Goal: Transaction & Acquisition: Purchase product/service

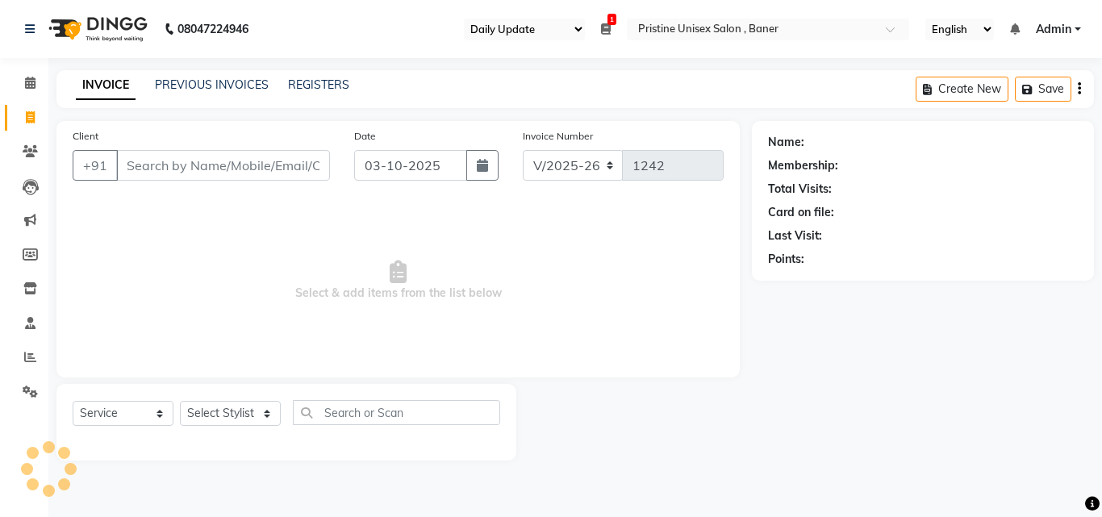
select select "110"
select select "6610"
select select "service"
click at [171, 160] on input "Client" at bounding box center [223, 165] width 214 height 31
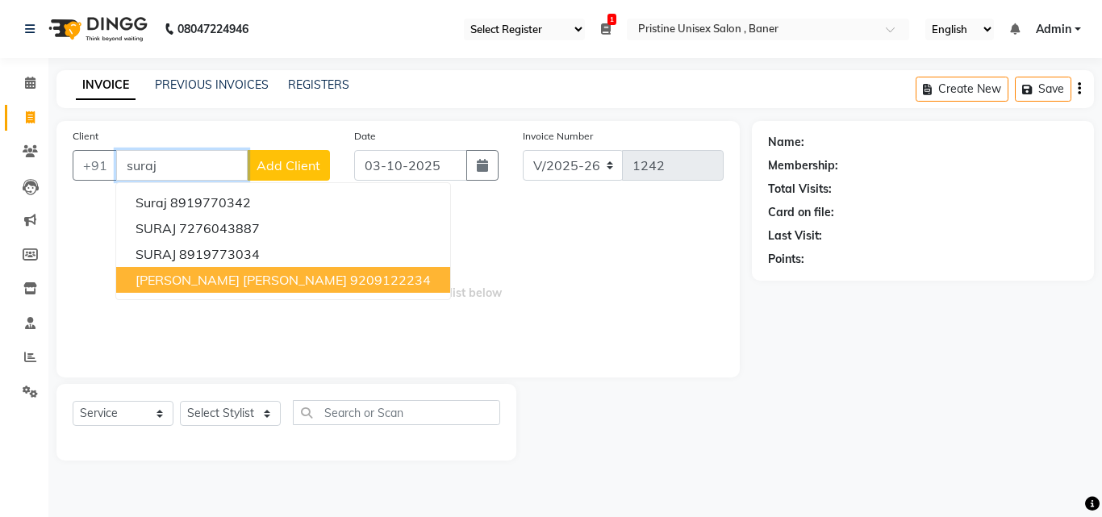
click at [231, 280] on span "[PERSON_NAME] [PERSON_NAME]" at bounding box center [241, 280] width 211 height 16
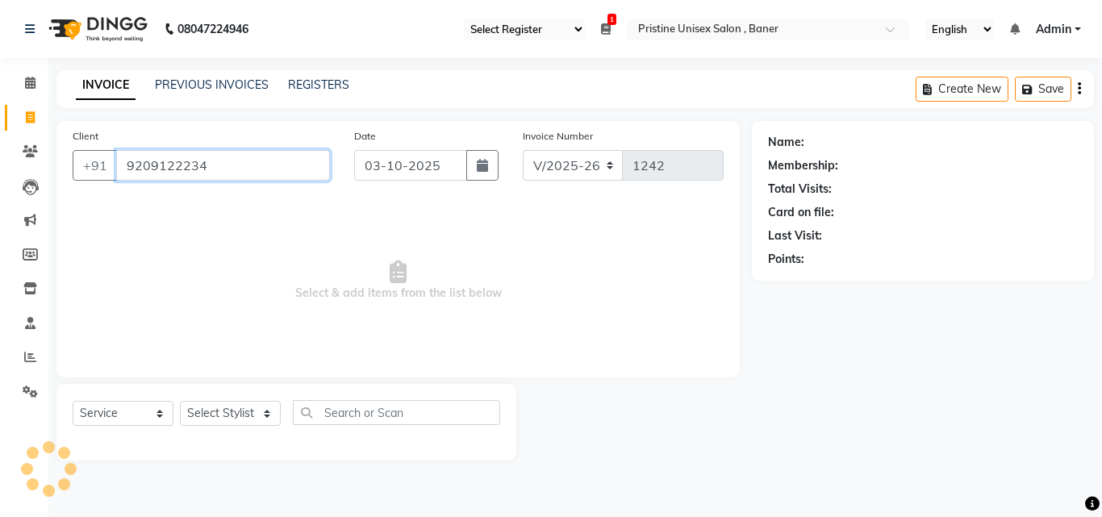
type input "9209122234"
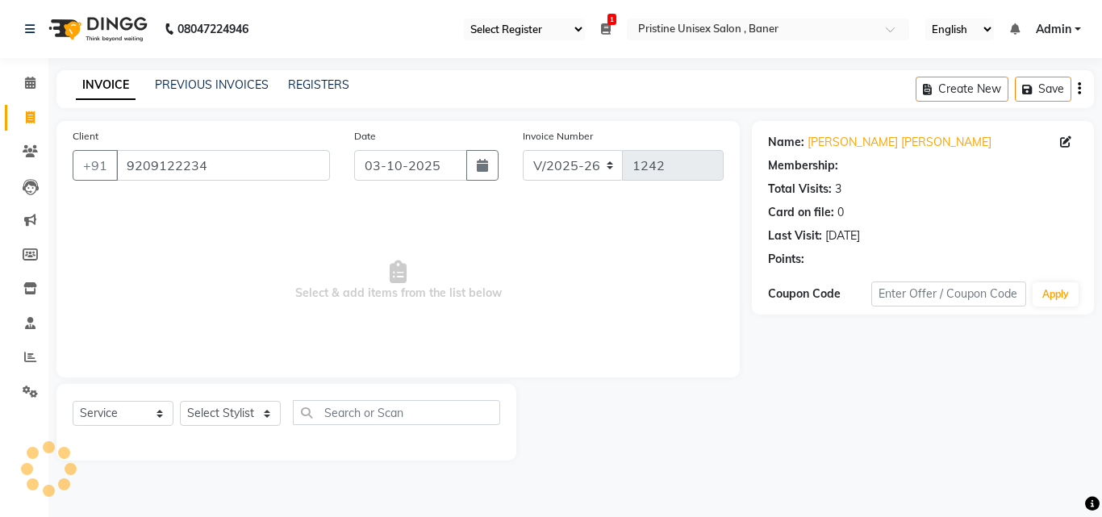
select select "1: Object"
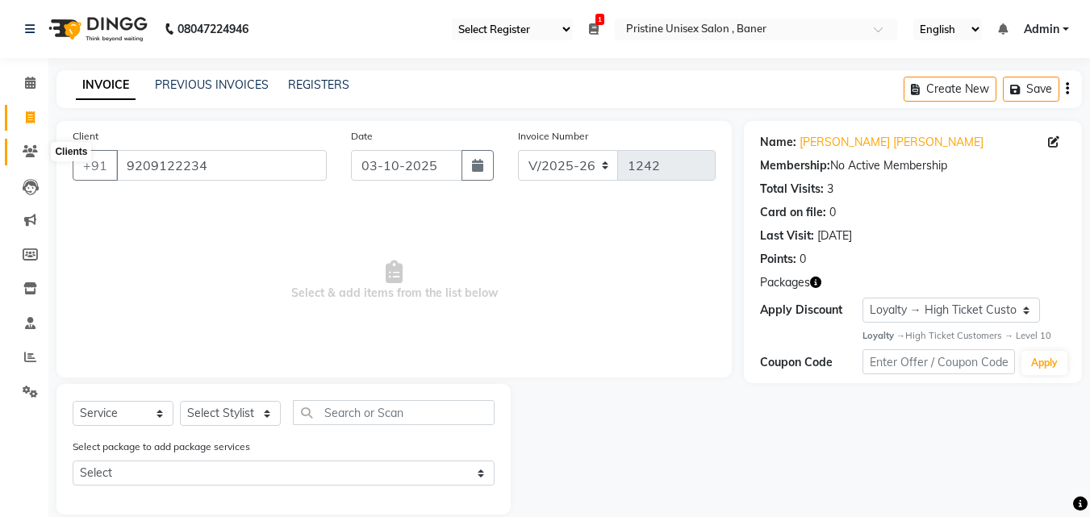
click at [23, 146] on icon at bounding box center [30, 151] width 15 height 12
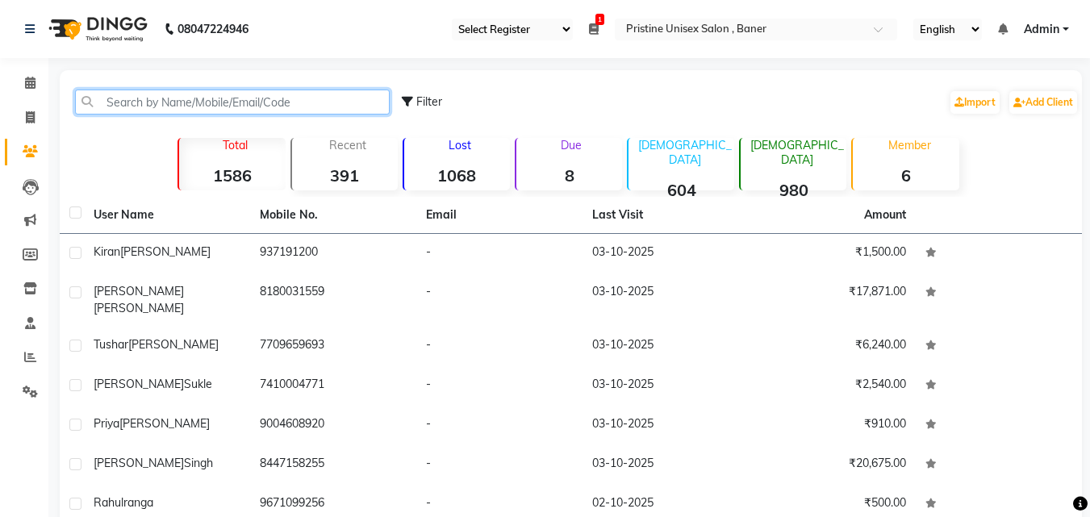
click at [303, 92] on input "text" at bounding box center [232, 102] width 315 height 25
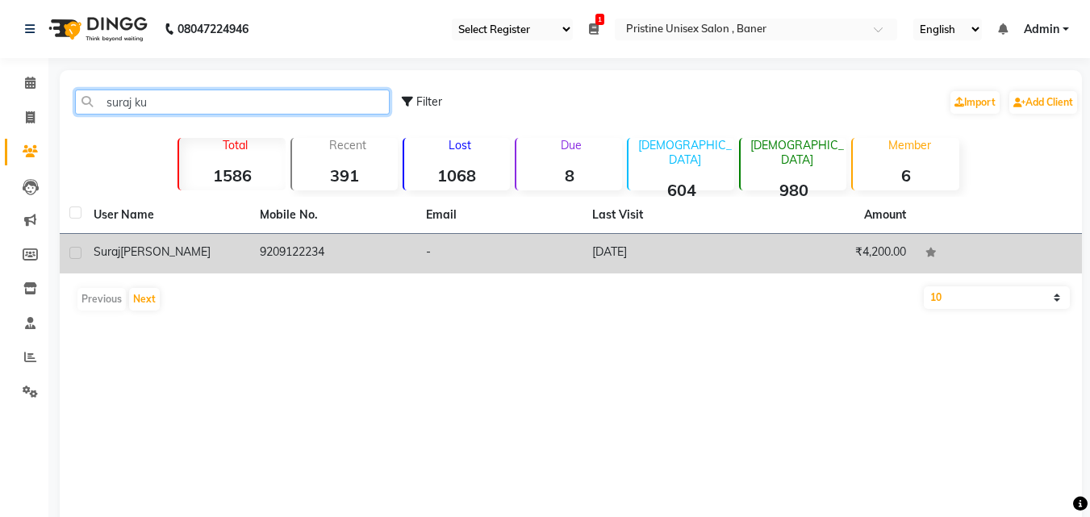
type input "suraj ku"
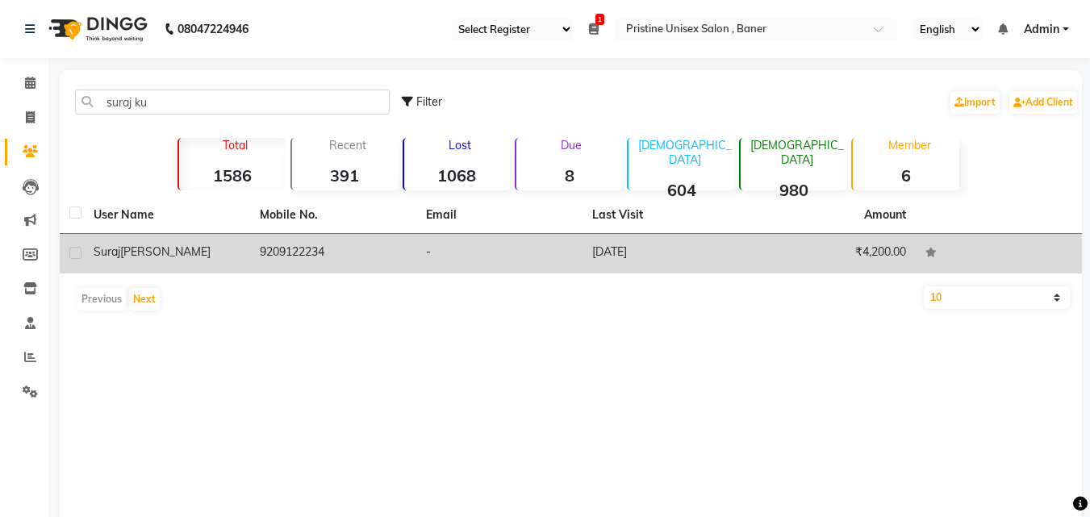
click at [369, 243] on td "9209122234" at bounding box center [333, 254] width 166 height 40
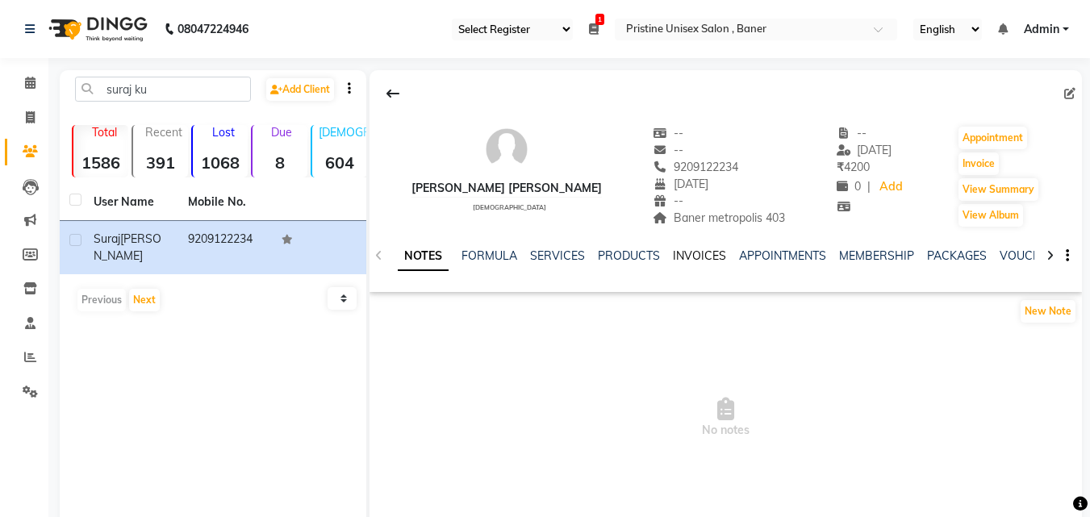
click at [699, 253] on link "INVOICES" at bounding box center [699, 256] width 53 height 15
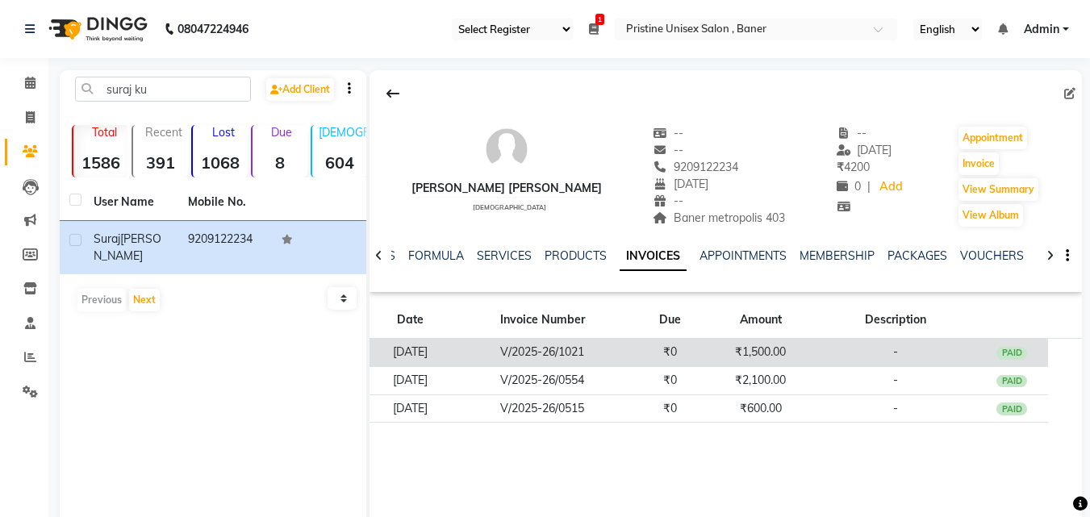
click at [883, 349] on td "-" at bounding box center [895, 353] width 161 height 28
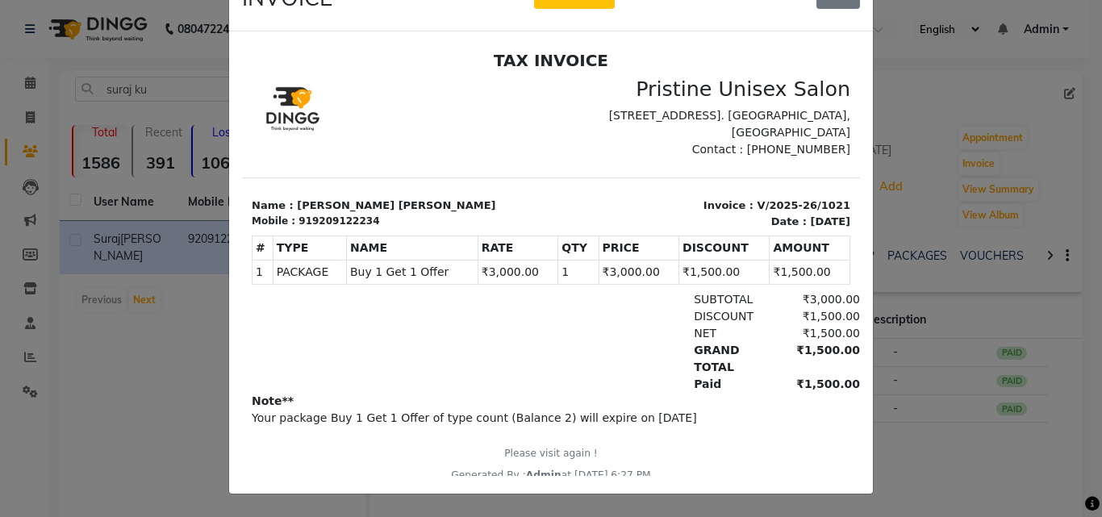
click at [118, 382] on ngb-modal-window "INVOICE View Invoice Close" at bounding box center [551, 258] width 1102 height 517
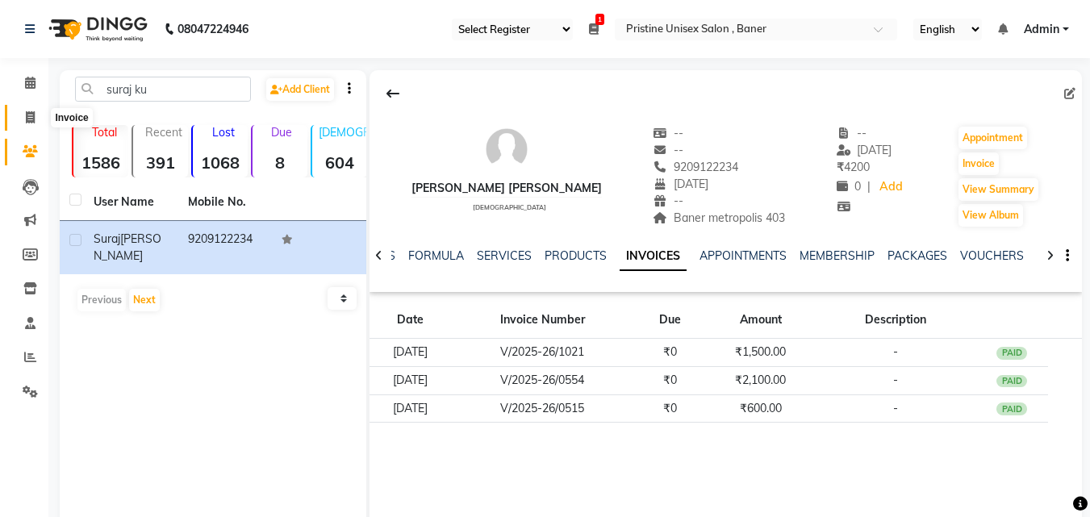
click at [27, 119] on icon at bounding box center [30, 117] width 9 height 12
select select "service"
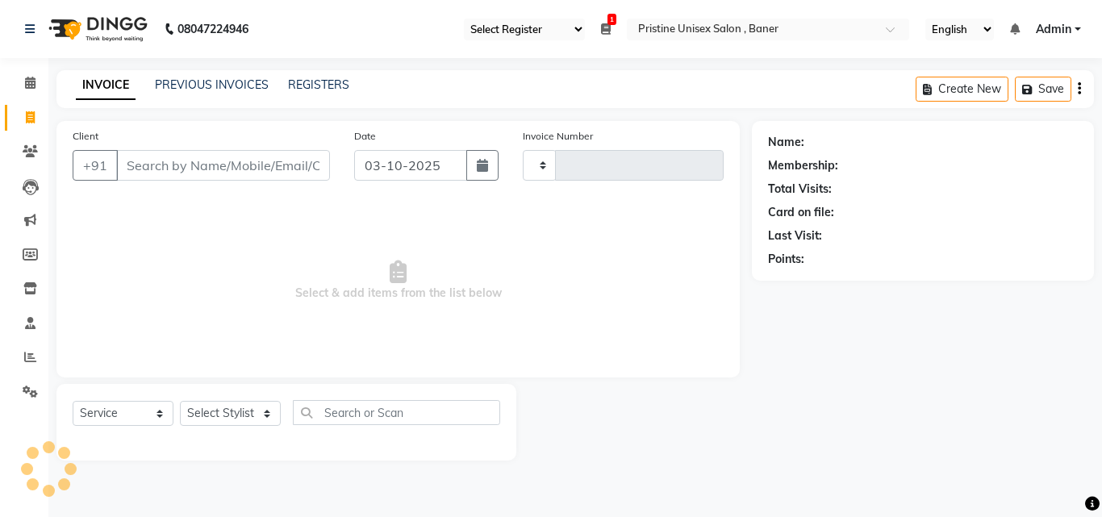
type input "1242"
select select "6610"
click at [227, 412] on select "Select Stylist [PERSON_NAME] [PERSON_NAME] Karan [PERSON_NAME] Mohd [PERSON_NAM…" at bounding box center [230, 413] width 101 height 25
select select "50947"
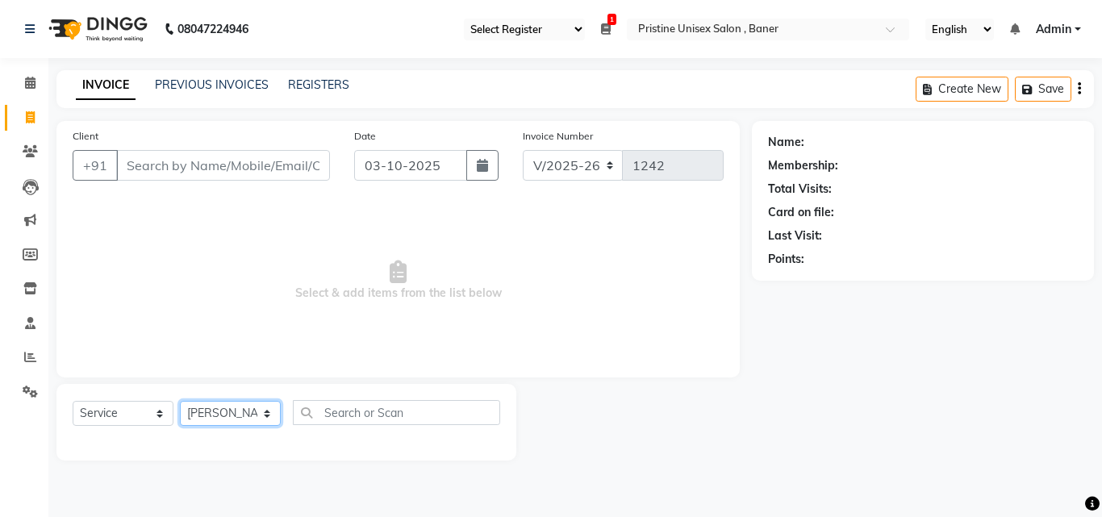
click at [180, 401] on select "Select Stylist [PERSON_NAME] [PERSON_NAME] Karan [PERSON_NAME] Mohd [PERSON_NAM…" at bounding box center [230, 413] width 101 height 25
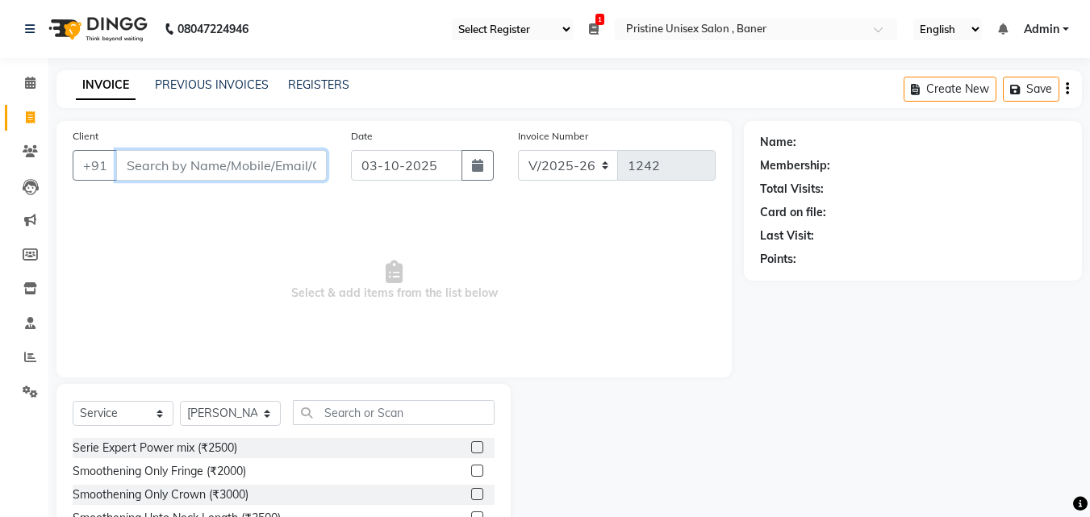
click at [216, 174] on input "Client" at bounding box center [221, 165] width 211 height 31
type input "8"
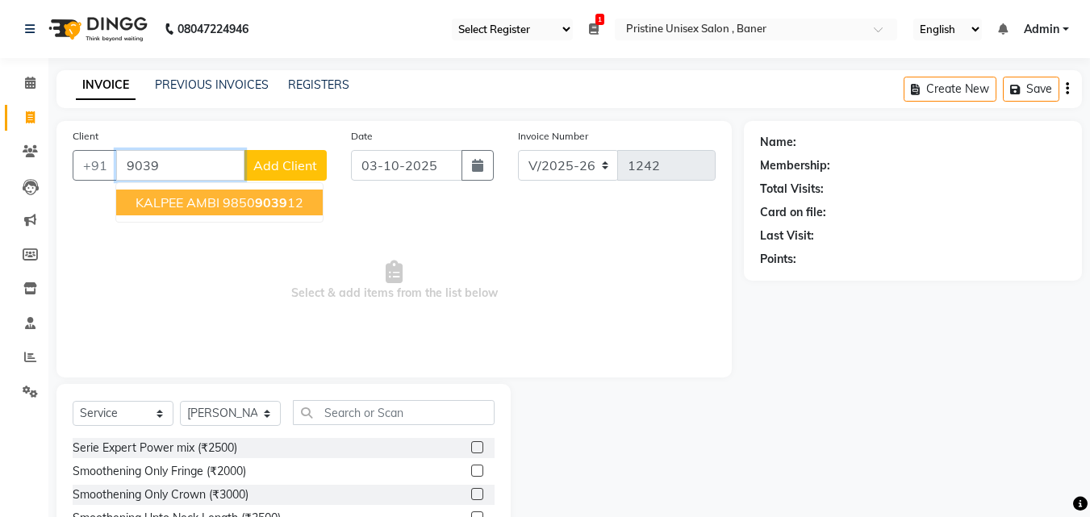
click at [224, 194] on button "KALPEE AMBI 9850 9039 12" at bounding box center [219, 203] width 207 height 26
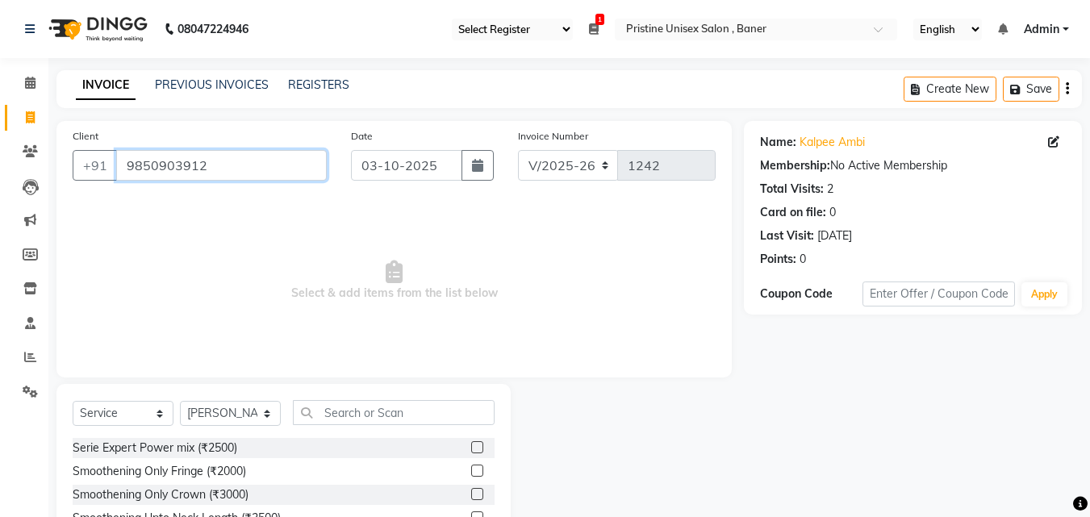
click at [215, 161] on input "9850903912" at bounding box center [221, 165] width 211 height 31
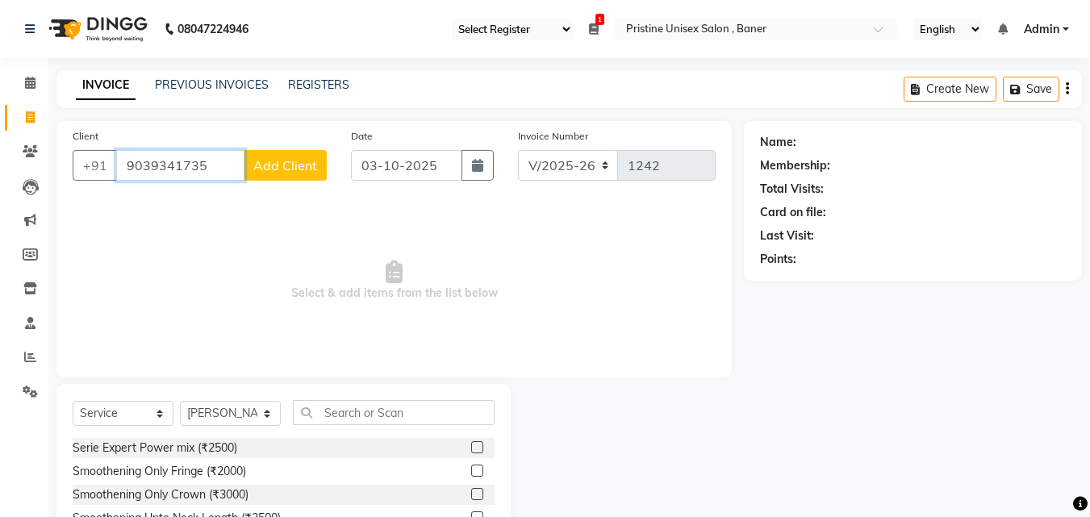
type input "9039341735"
click at [277, 160] on span "Add Client" at bounding box center [285, 165] width 64 height 16
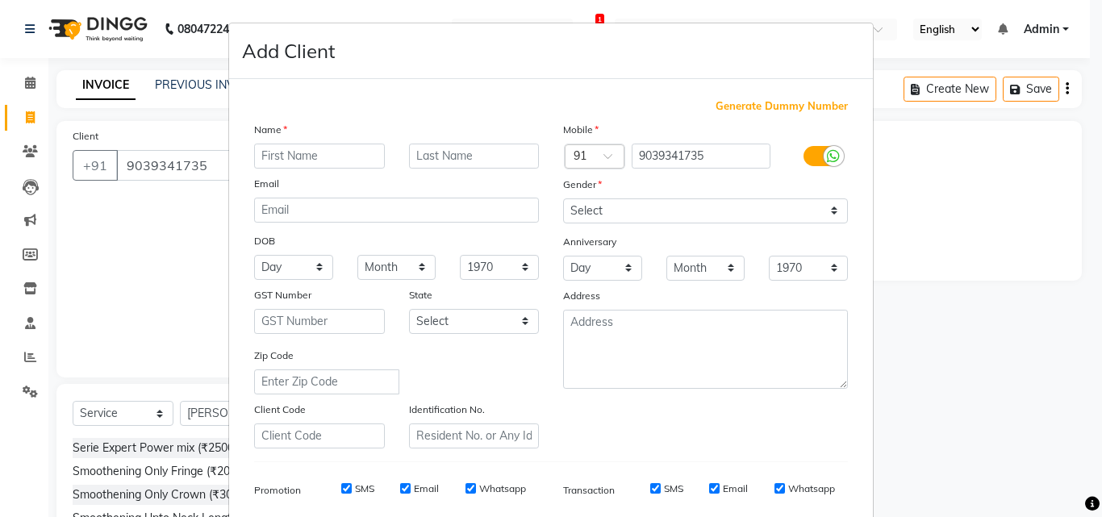
click at [314, 156] on input "text" at bounding box center [319, 156] width 131 height 25
click at [261, 153] on input "akansha" at bounding box center [319, 156] width 131 height 25
type input "[PERSON_NAME]"
click at [438, 157] on input "text" at bounding box center [474, 156] width 131 height 25
click at [483, 160] on input "[PERSON_NAME]" at bounding box center [474, 156] width 131 height 25
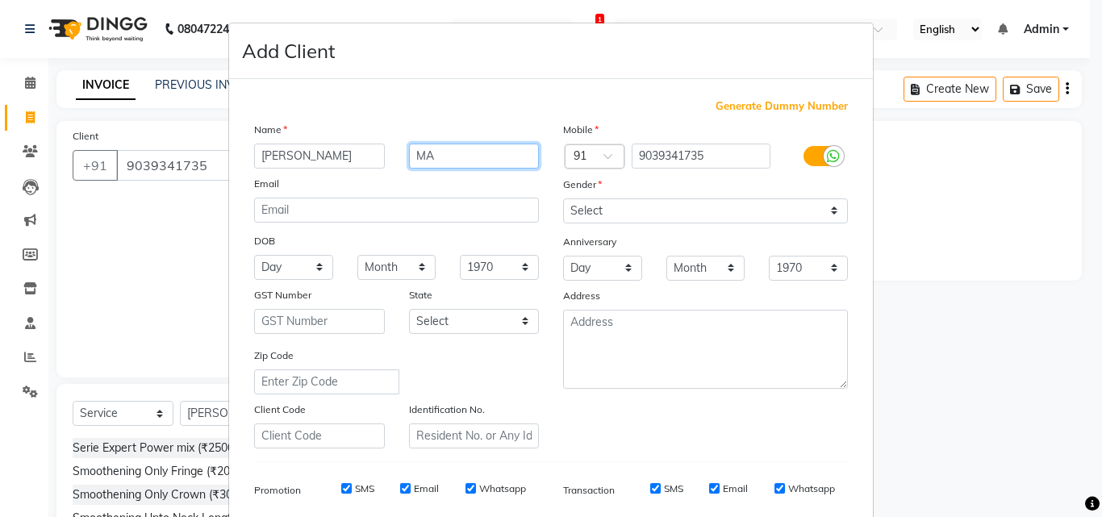
type input "M"
click at [437, 156] on input "malatare" at bounding box center [474, 156] width 131 height 25
type input "[PERSON_NAME]"
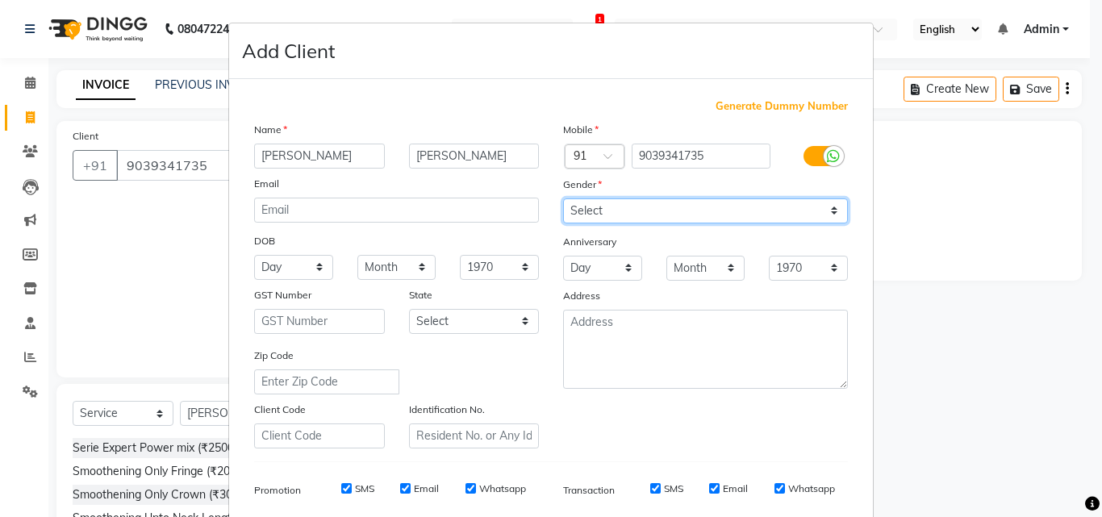
click at [580, 199] on select "Select [DEMOGRAPHIC_DATA] [DEMOGRAPHIC_DATA] Other Prefer Not To Say" at bounding box center [705, 211] width 285 height 25
select select "[DEMOGRAPHIC_DATA]"
click at [563, 199] on select "Select [DEMOGRAPHIC_DATA] [DEMOGRAPHIC_DATA] Other Prefer Not To Say" at bounding box center [705, 211] width 285 height 25
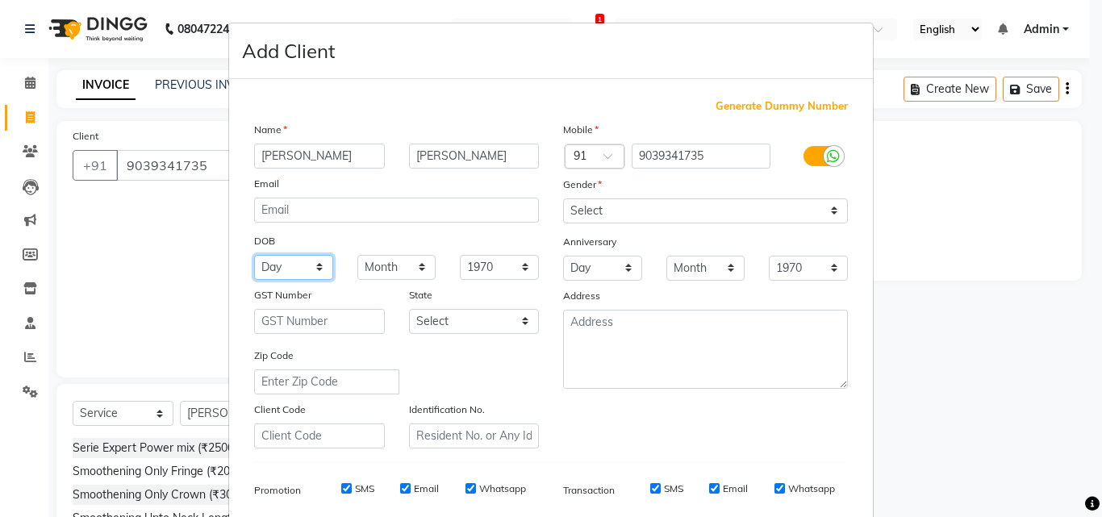
click at [286, 260] on select "Day 01 02 03 04 05 06 07 08 09 10 11 12 13 14 15 16 17 18 19 20 21 22 23 24 25 …" at bounding box center [293, 267] width 79 height 25
select select "10"
click at [254, 255] on select "Day 01 02 03 04 05 06 07 08 09 10 11 12 13 14 15 16 17 18 19 20 21 22 23 24 25 …" at bounding box center [293, 267] width 79 height 25
click at [397, 266] on select "Month January February March April May June July August September October Novem…" at bounding box center [397, 267] width 79 height 25
select select "07"
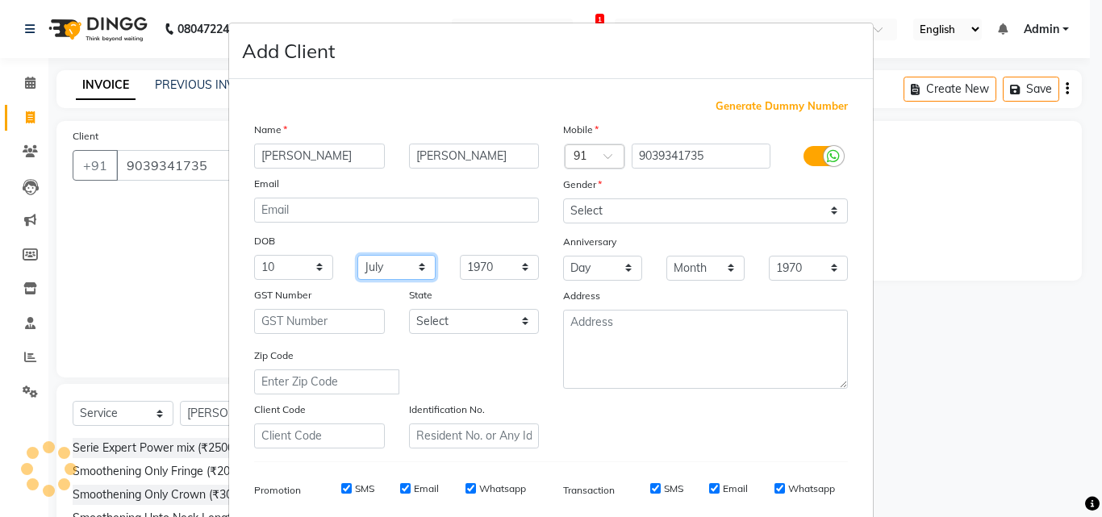
click at [358, 255] on select "Month January February March April May June July August September October Novem…" at bounding box center [397, 267] width 79 height 25
click at [495, 266] on select "1940 1941 1942 1943 1944 1945 1946 1947 1948 1949 1950 1951 1952 1953 1954 1955…" at bounding box center [499, 267] width 79 height 25
click at [507, 270] on select "1940 1941 1942 1943 1944 1945 1946 1947 1948 1949 1950 1951 1952 1953 1954 1955…" at bounding box center [499, 267] width 79 height 25
select select "1997"
click at [460, 255] on select "1940 1941 1942 1943 1944 1945 1946 1947 1948 1949 1950 1951 1952 1953 1954 1955…" at bounding box center [499, 267] width 79 height 25
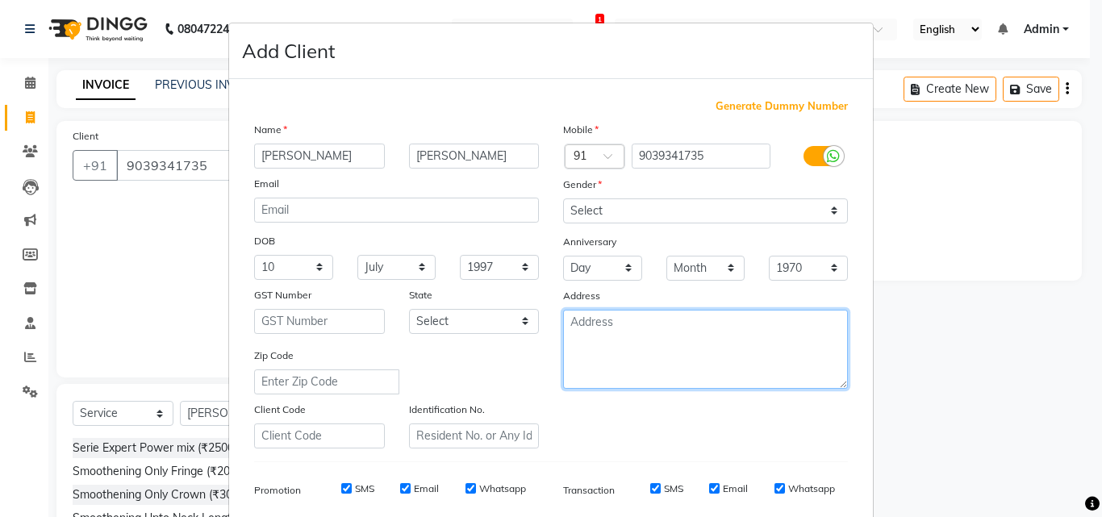
click at [609, 321] on textarea at bounding box center [705, 349] width 285 height 79
type textarea "b"
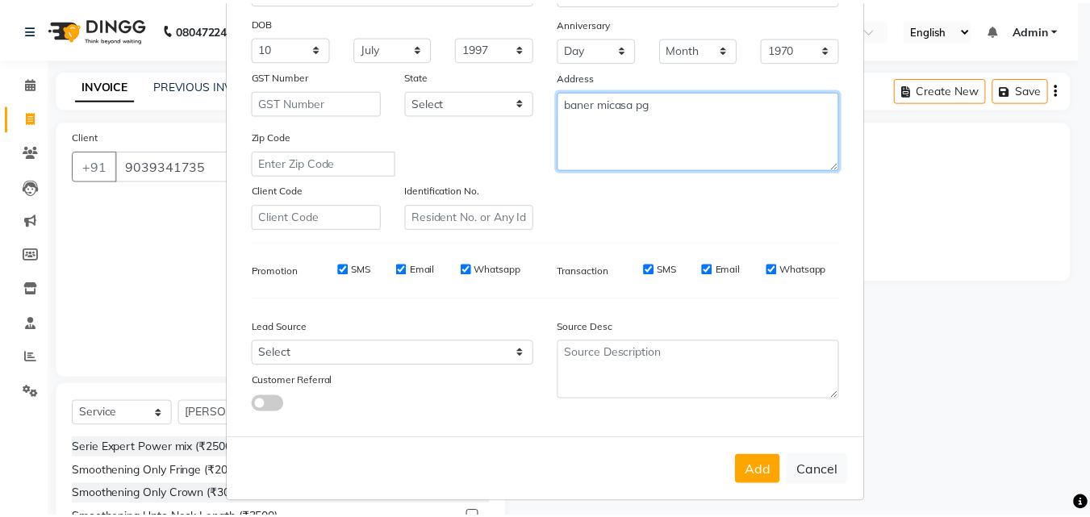
scroll to position [228, 0]
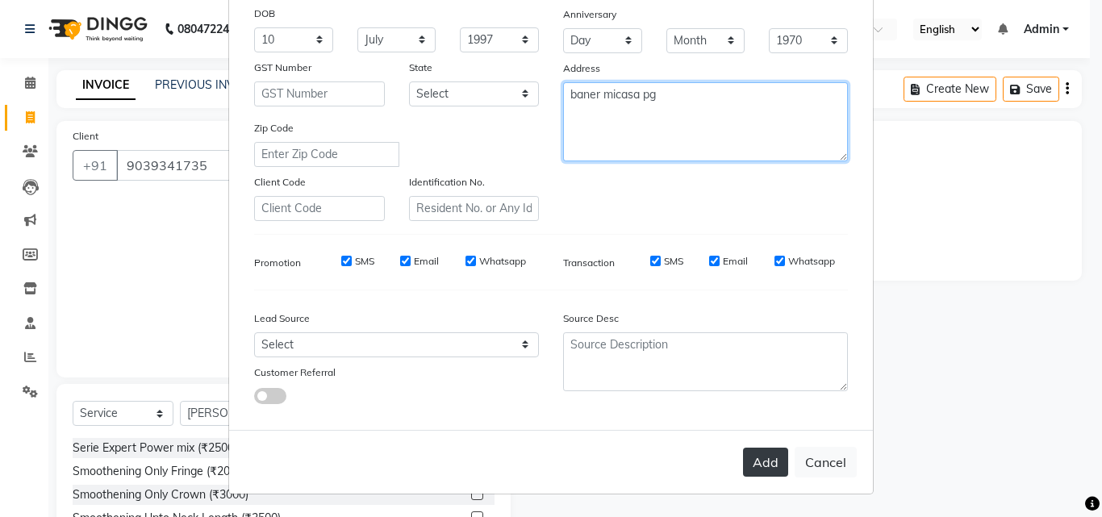
type textarea "baner micasa pg"
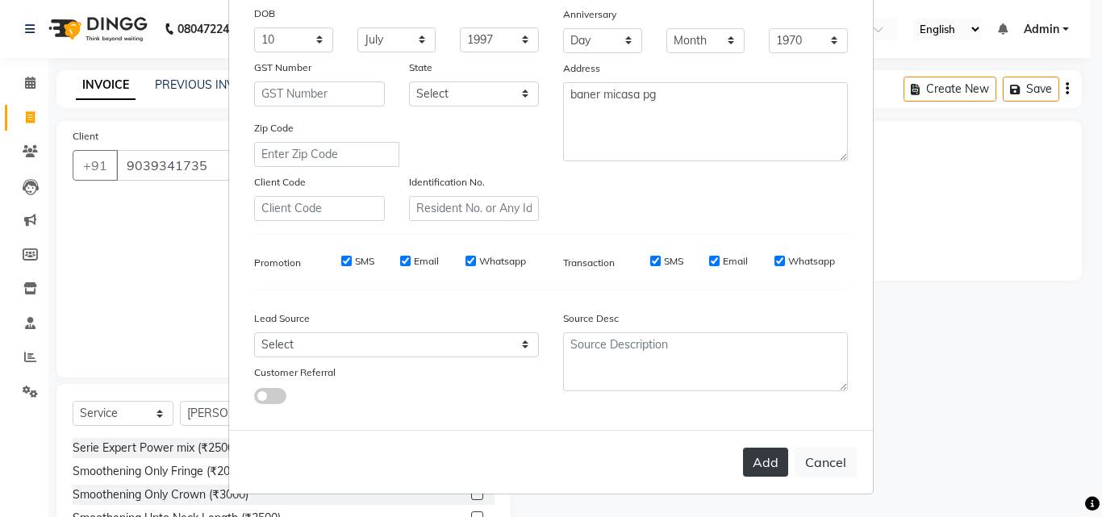
click at [772, 465] on button "Add" at bounding box center [765, 462] width 45 height 29
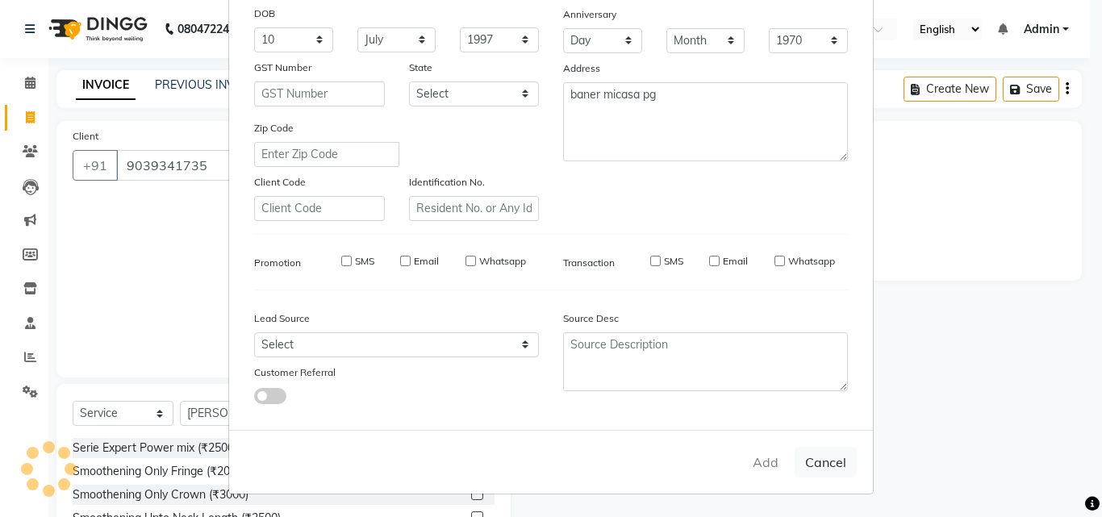
select select
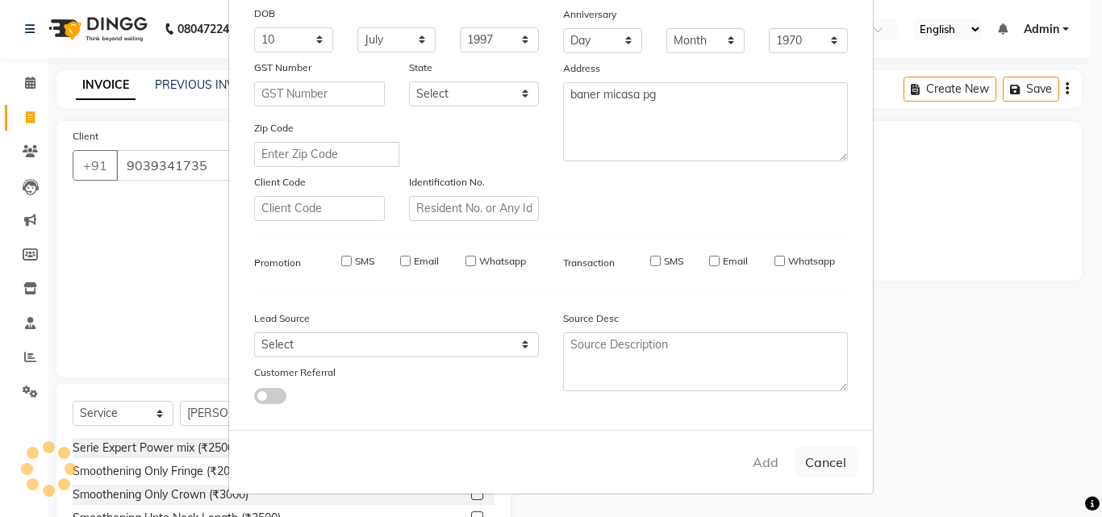
select select
checkbox input "false"
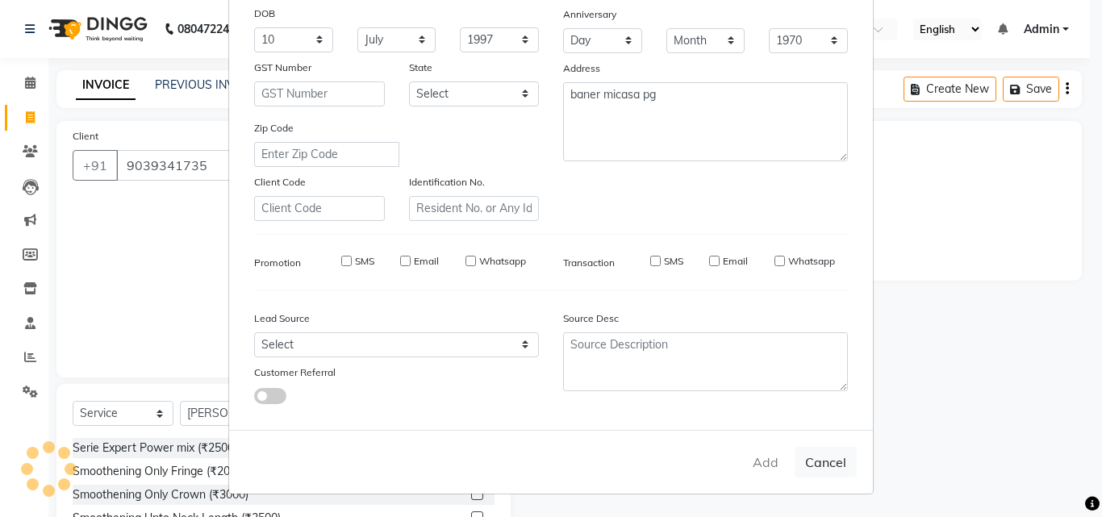
checkbox input "false"
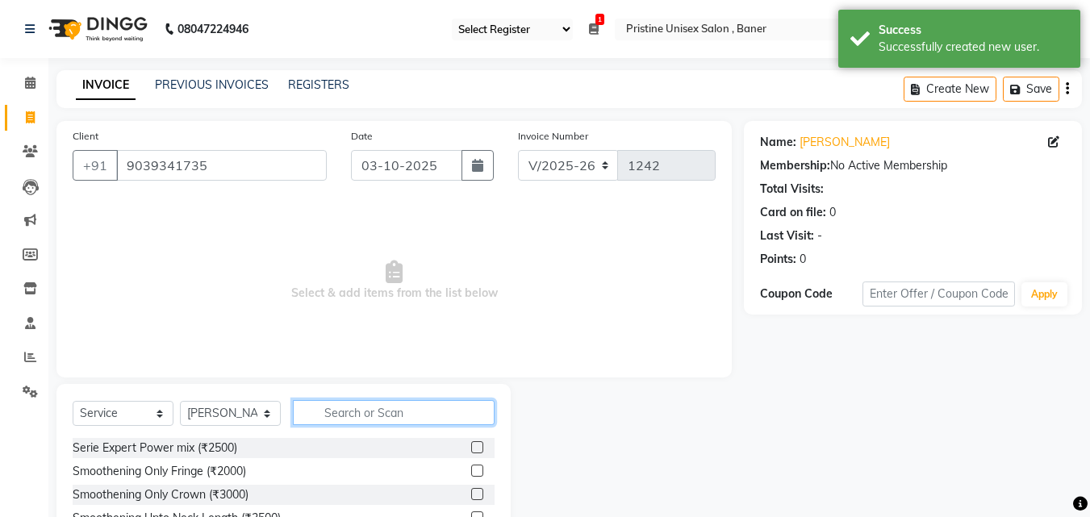
click at [379, 416] on input "text" at bounding box center [394, 412] width 202 height 25
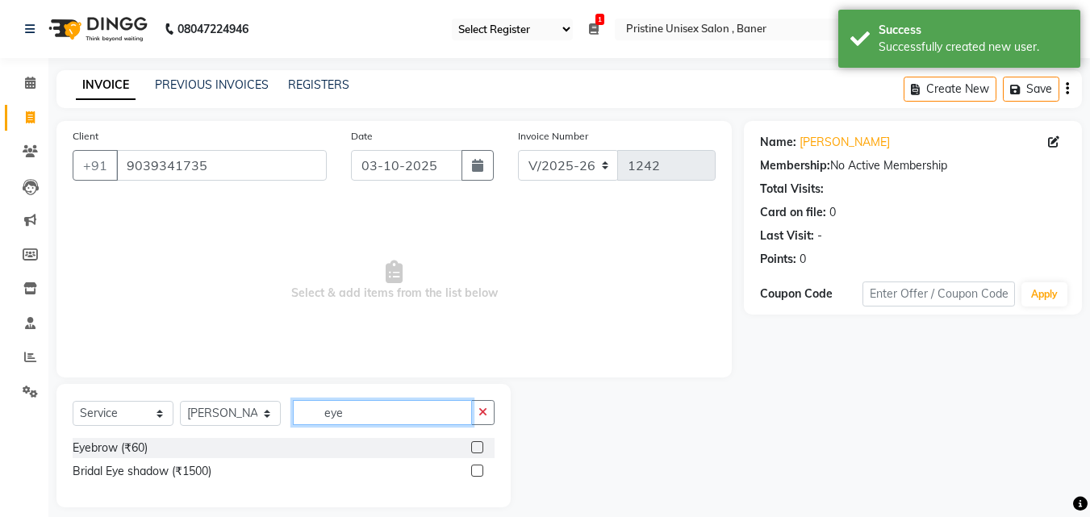
type input "eye"
click at [478, 443] on label at bounding box center [477, 447] width 12 height 12
click at [478, 443] on input "checkbox" at bounding box center [476, 448] width 10 height 10
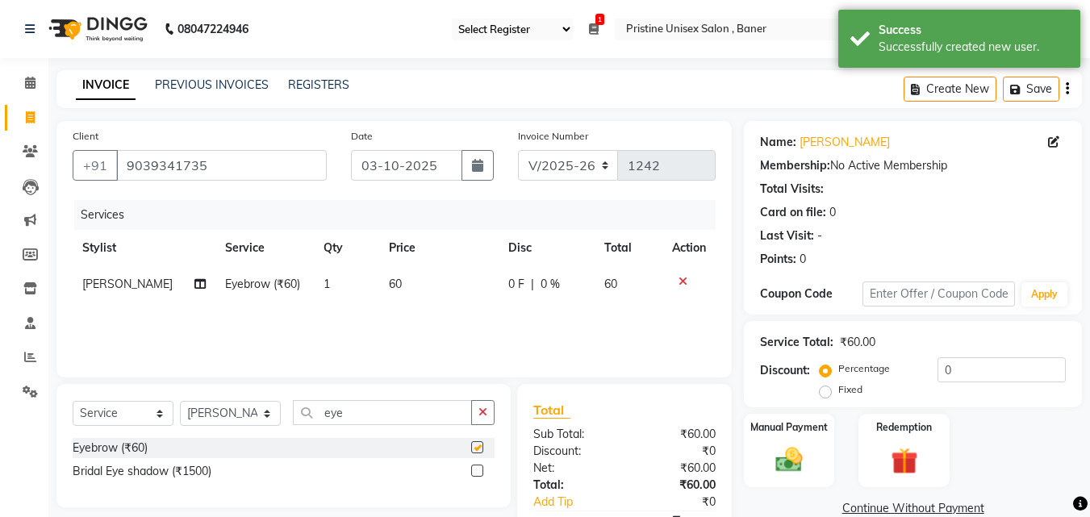
checkbox input "false"
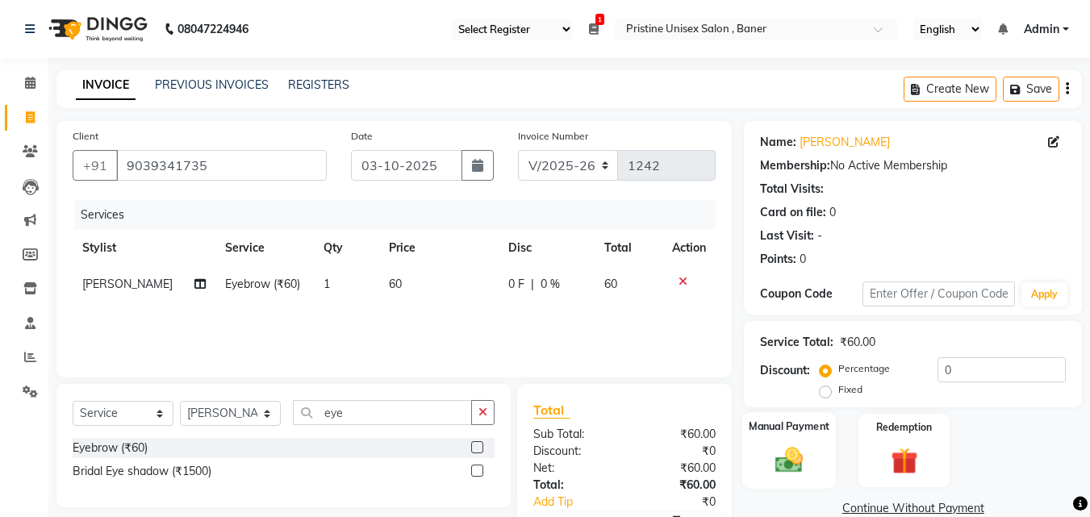
click at [780, 470] on img at bounding box center [789, 460] width 45 height 32
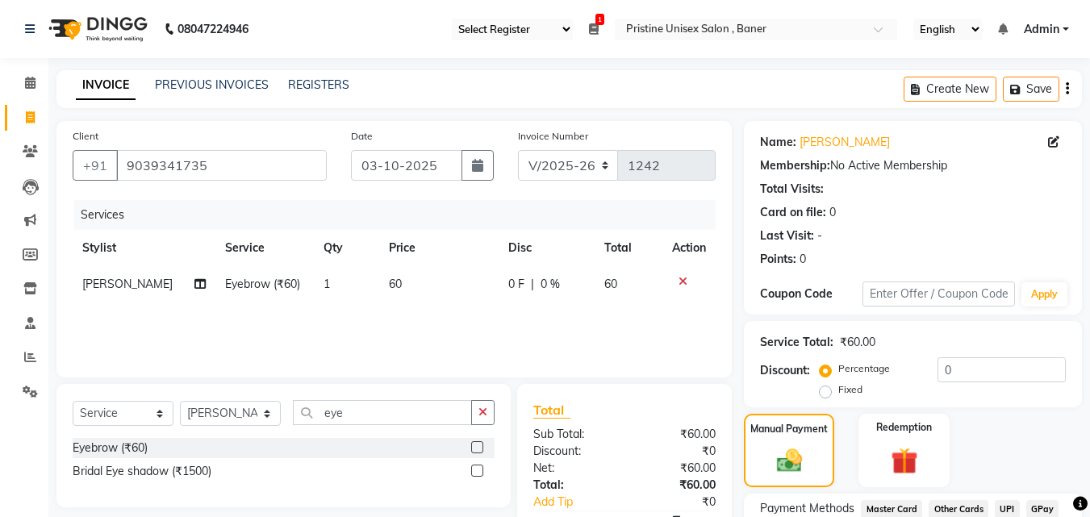
scroll to position [131, 0]
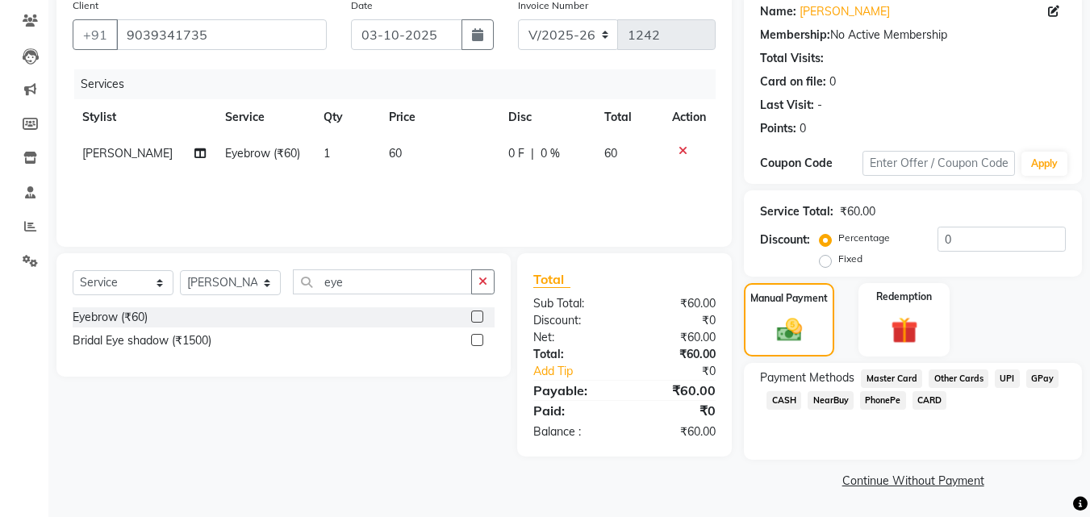
click at [1047, 374] on span "GPay" at bounding box center [1043, 379] width 33 height 19
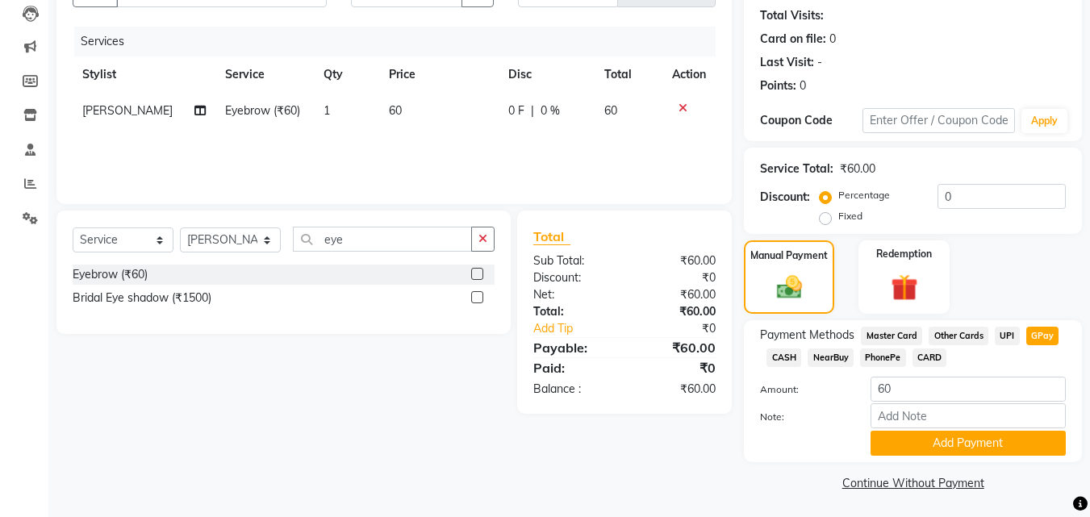
scroll to position [176, 0]
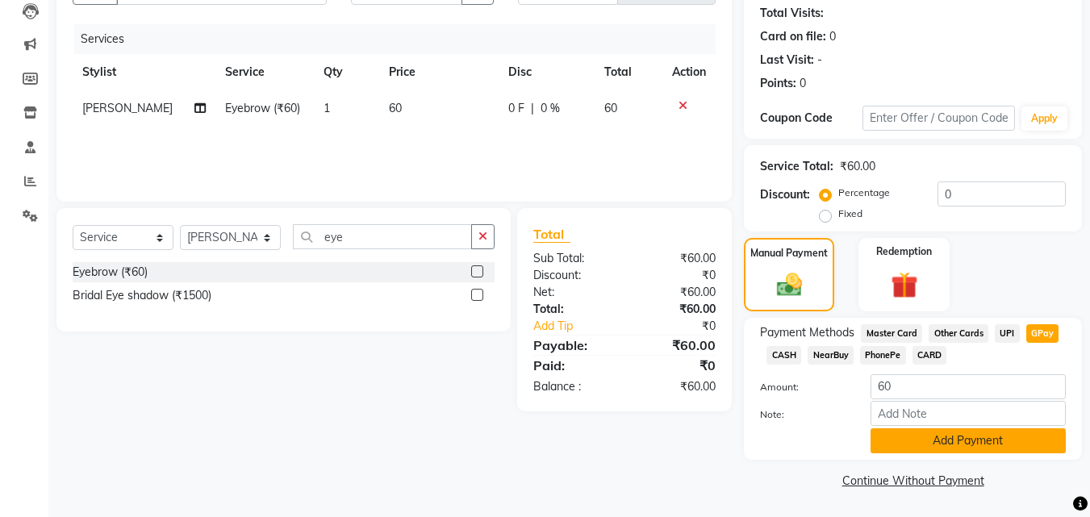
click at [926, 441] on button "Add Payment" at bounding box center [968, 441] width 195 height 25
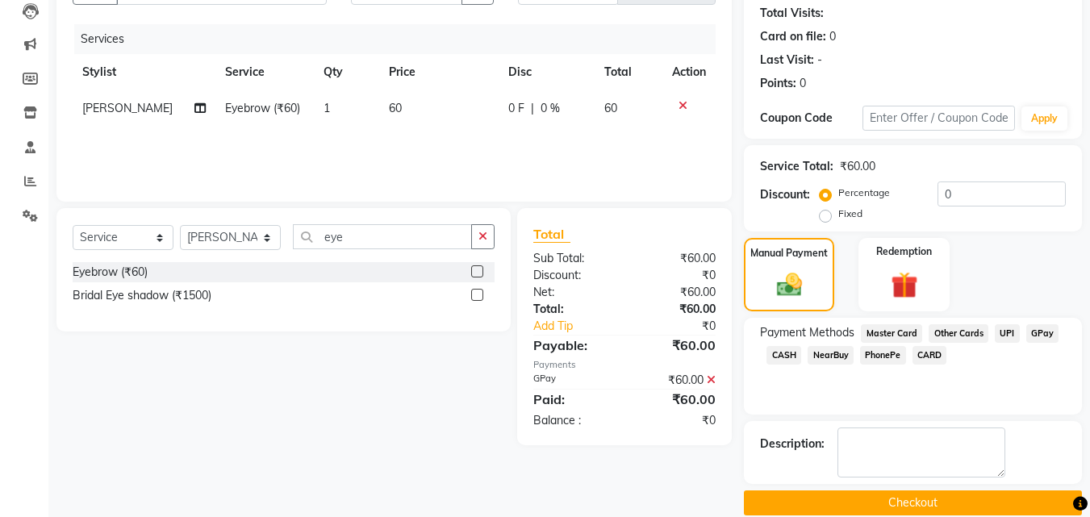
scroll to position [199, 0]
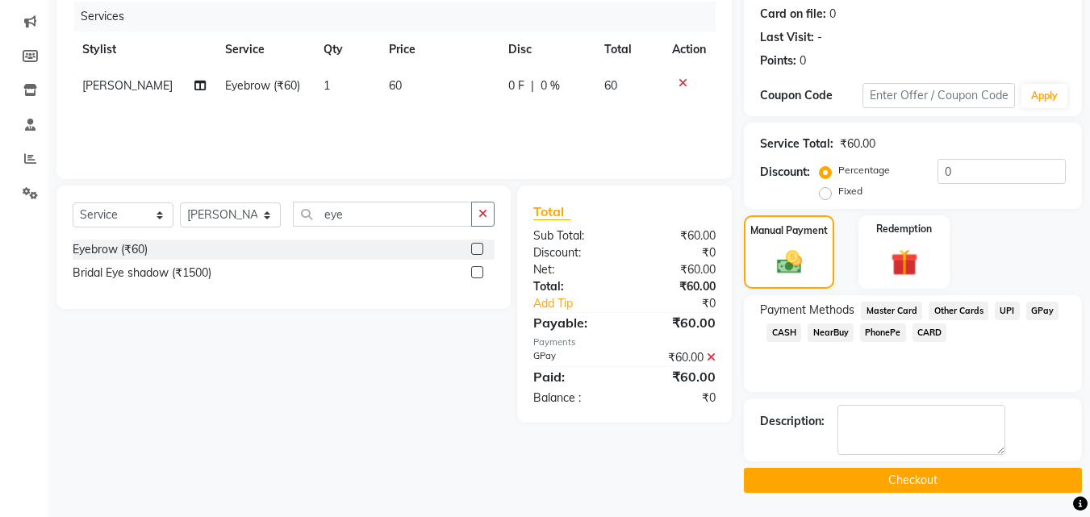
click at [898, 485] on button "Checkout" at bounding box center [913, 480] width 338 height 25
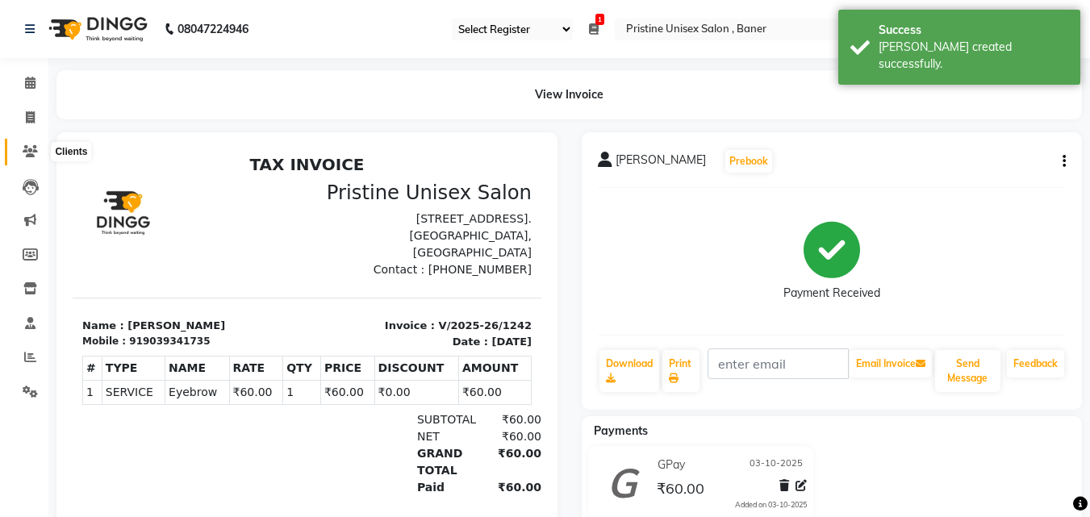
click at [27, 154] on icon at bounding box center [30, 151] width 15 height 12
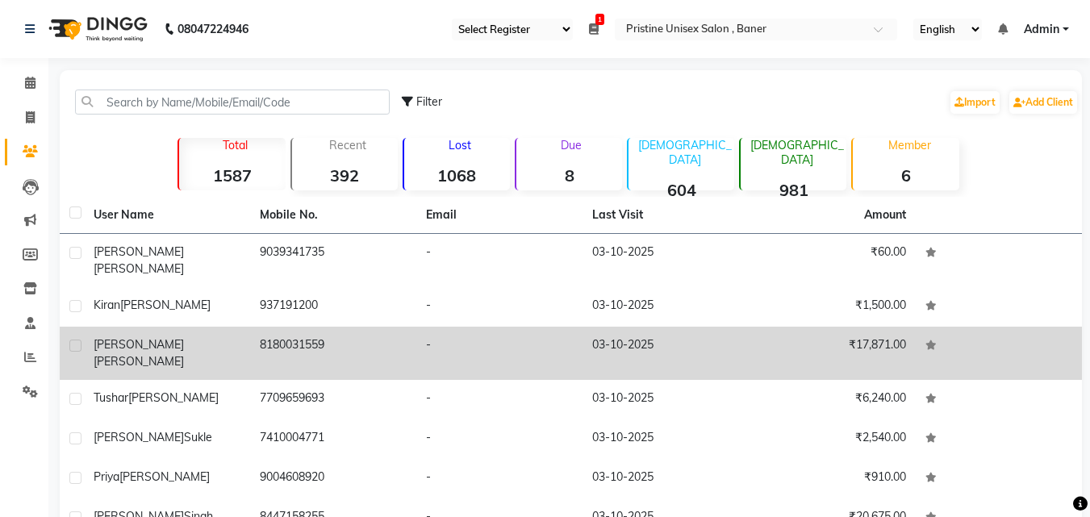
click at [276, 331] on td "8180031559" at bounding box center [333, 353] width 166 height 53
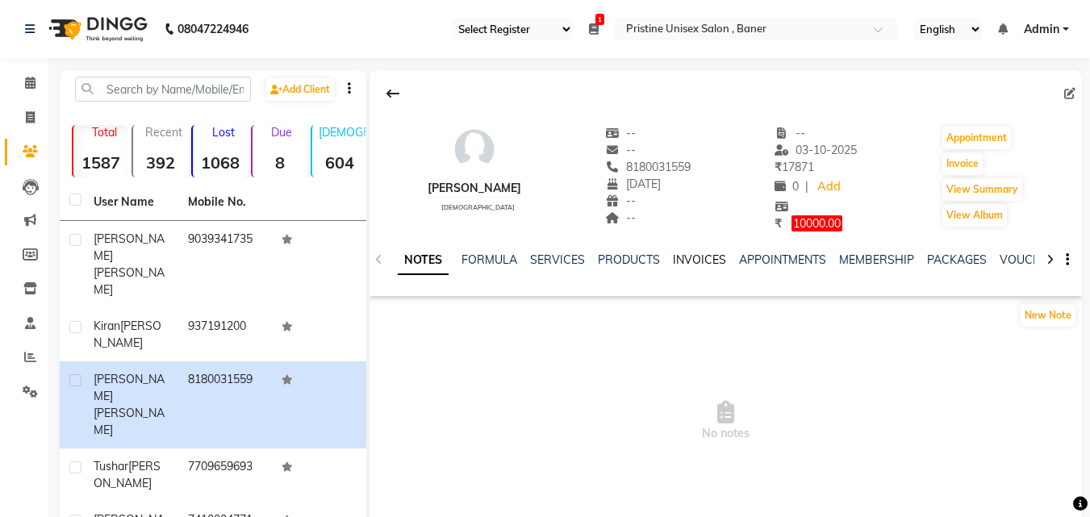
click at [701, 262] on link "INVOICES" at bounding box center [699, 260] width 53 height 15
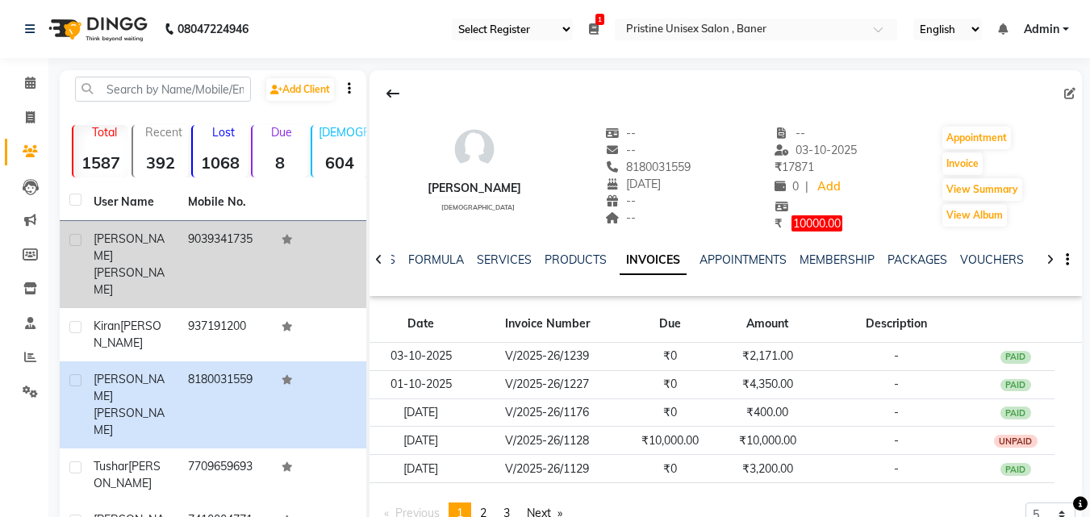
click at [136, 239] on span "[PERSON_NAME]" at bounding box center [129, 247] width 71 height 31
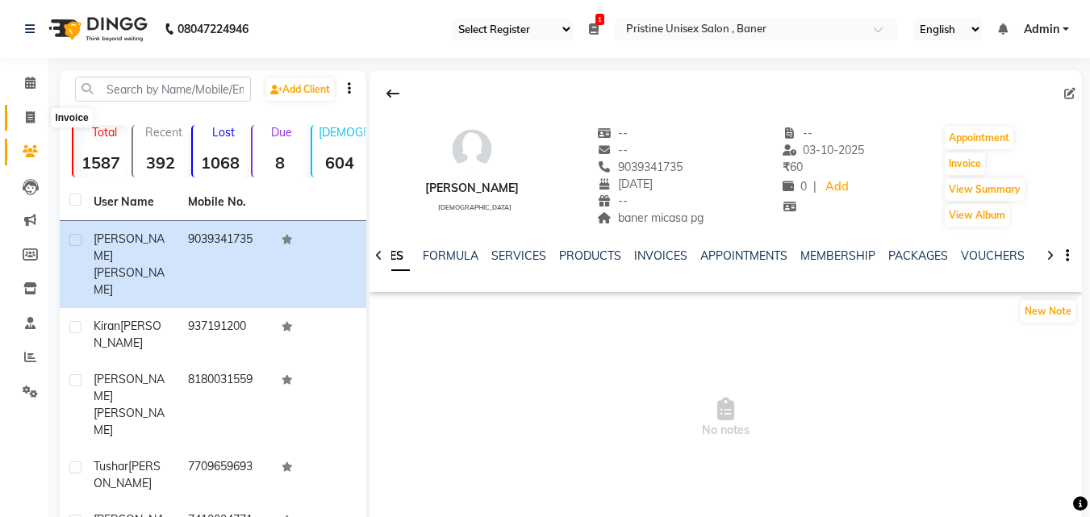
click at [29, 115] on icon at bounding box center [30, 117] width 9 height 12
select select "service"
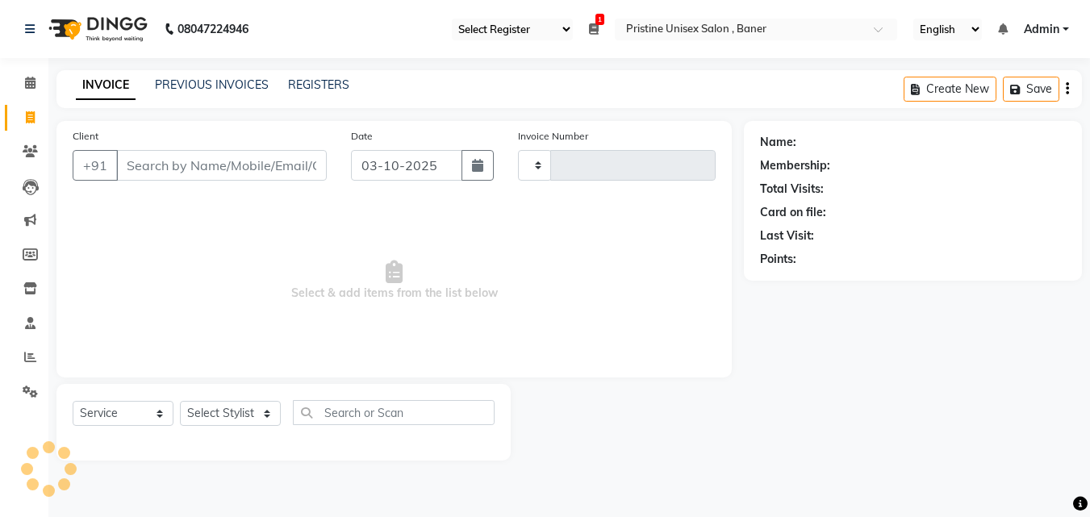
type input "1243"
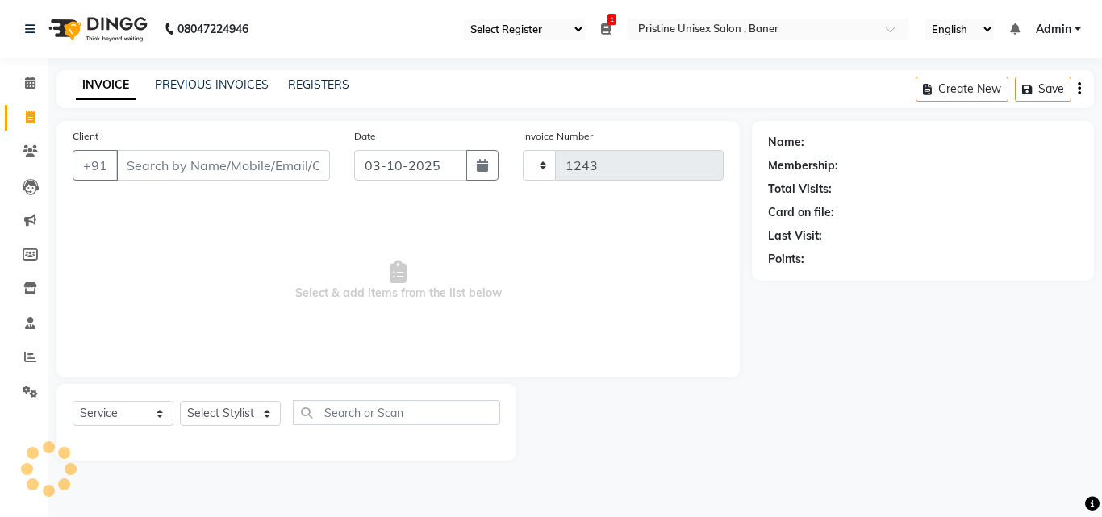
select select "6610"
click at [35, 149] on icon at bounding box center [30, 151] width 15 height 12
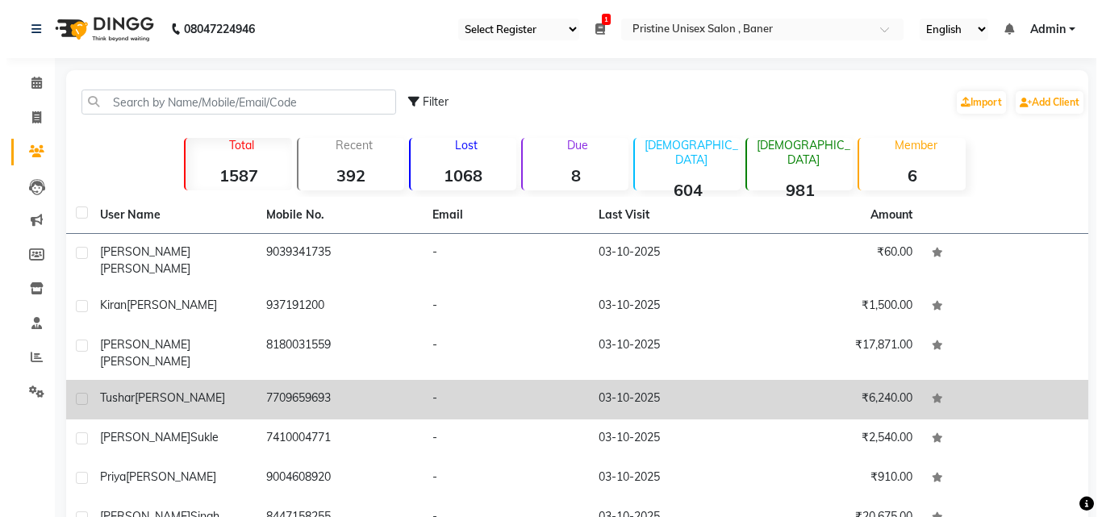
scroll to position [81, 0]
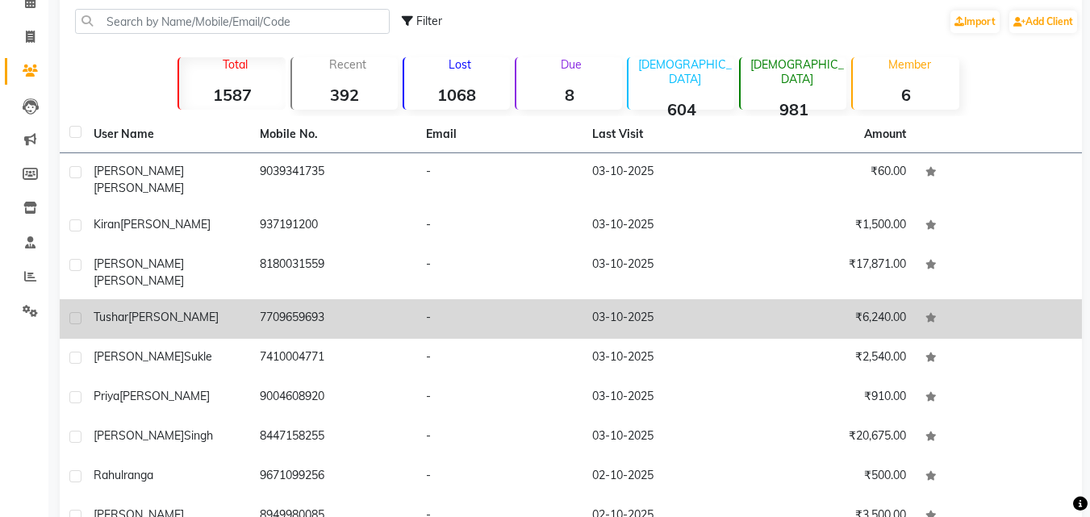
click at [437, 299] on td "-" at bounding box center [499, 319] width 166 height 40
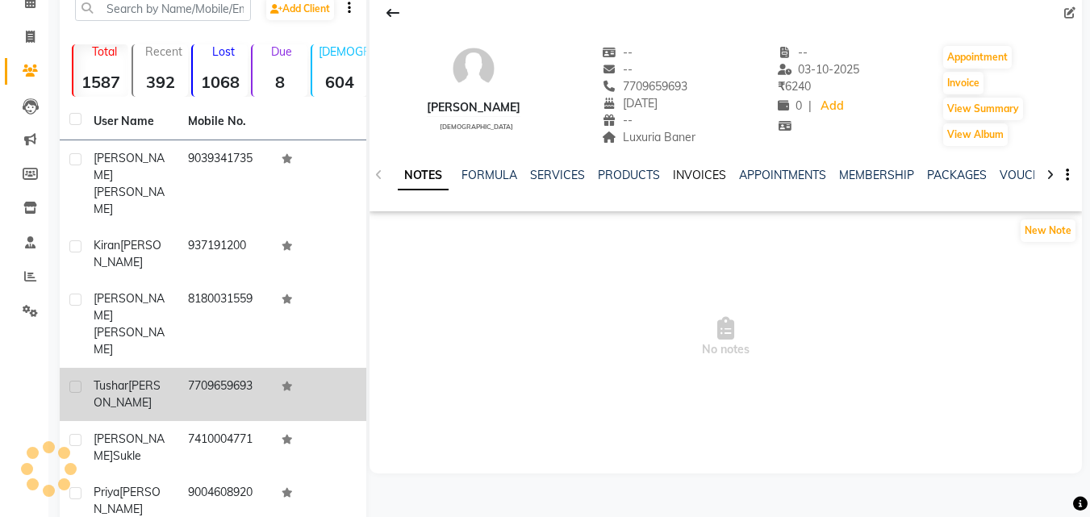
click at [697, 177] on link "INVOICES" at bounding box center [699, 175] width 53 height 15
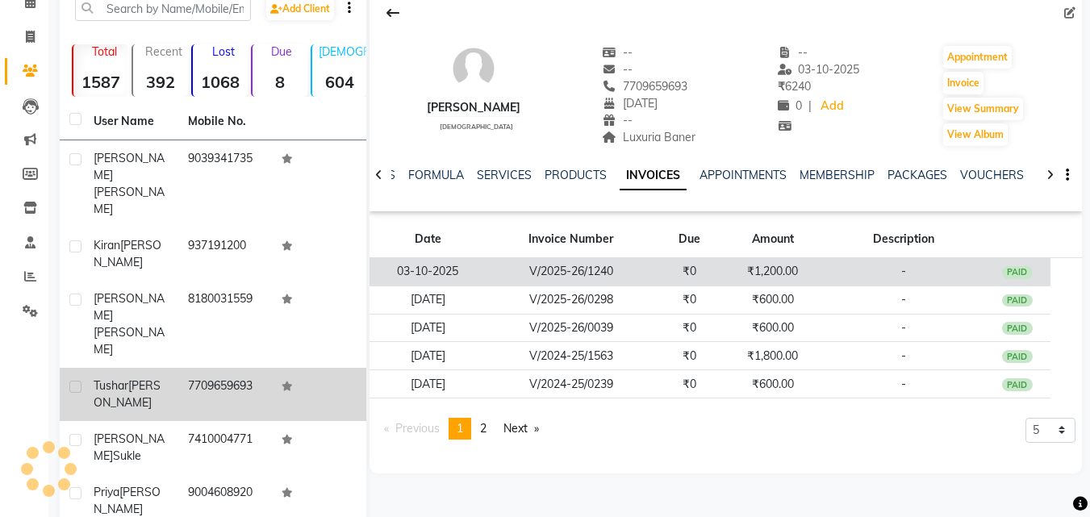
click at [648, 271] on td "V/2025-26/1240" at bounding box center [571, 272] width 169 height 28
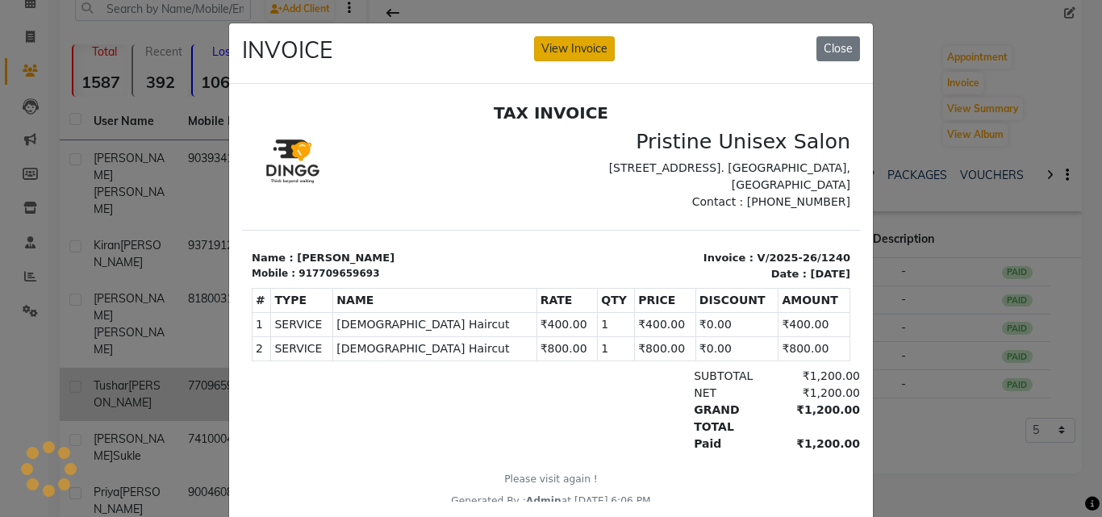
click at [566, 36] on button "View Invoice" at bounding box center [574, 48] width 81 height 25
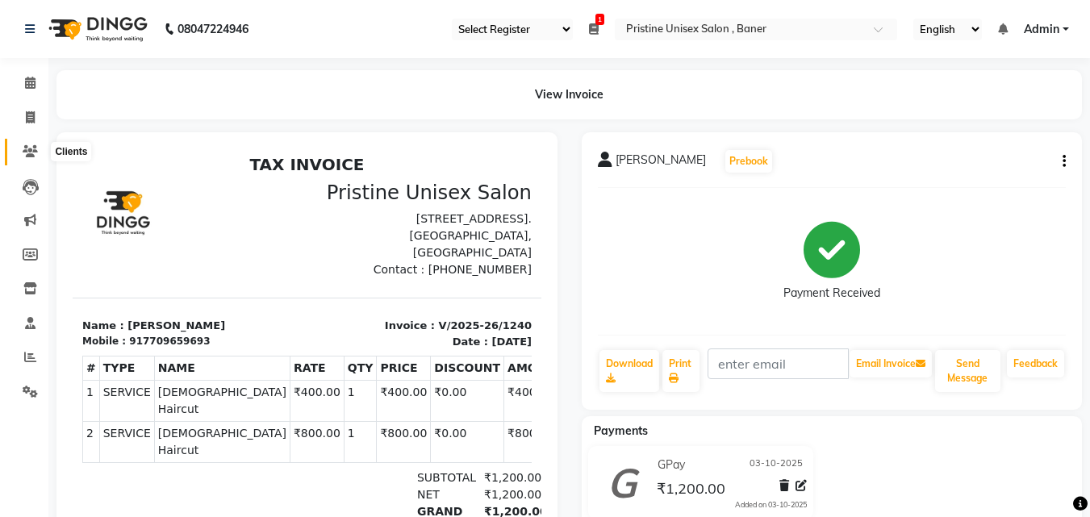
click at [28, 150] on icon at bounding box center [30, 151] width 15 height 12
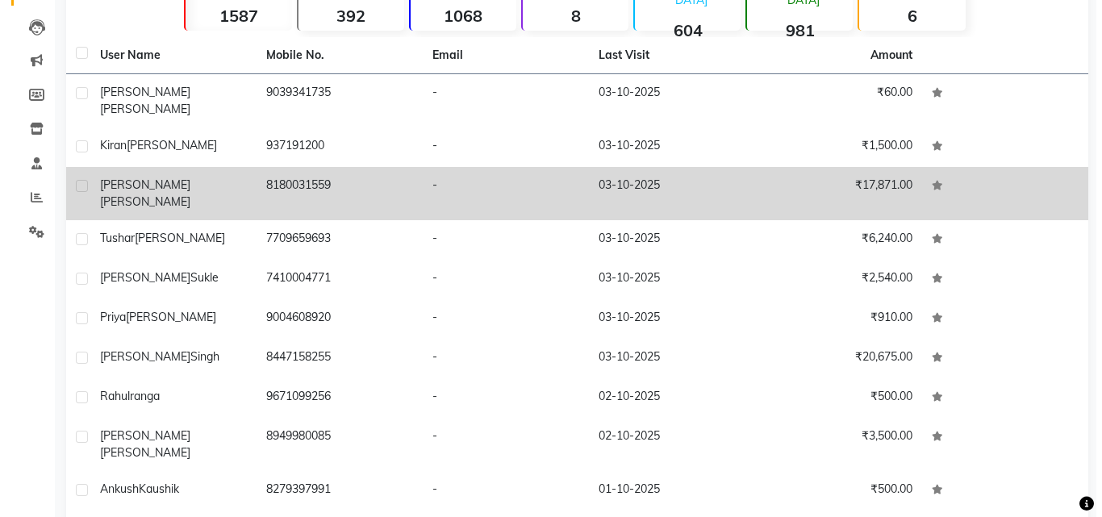
scroll to position [161, 0]
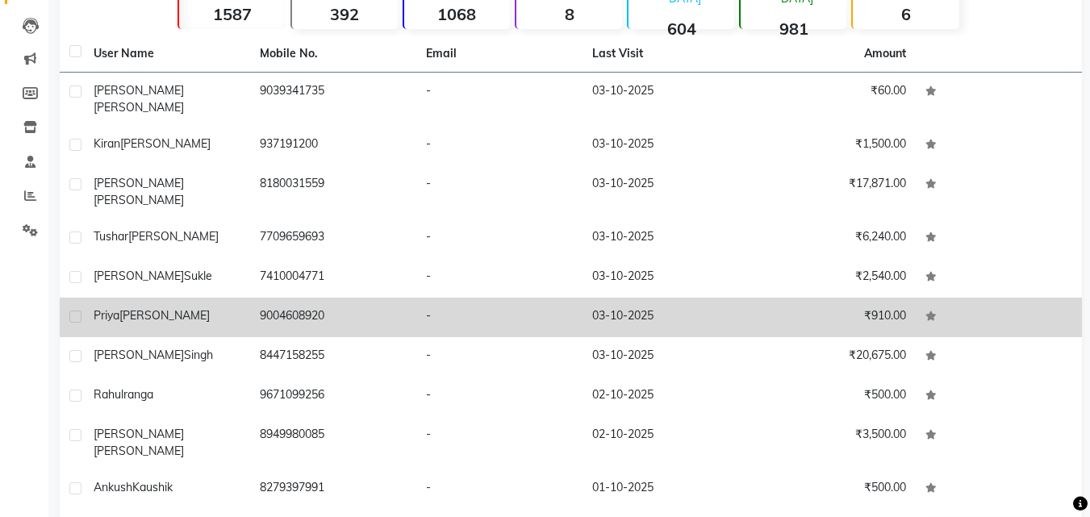
click at [144, 298] on td "[PERSON_NAME]" at bounding box center [167, 318] width 166 height 40
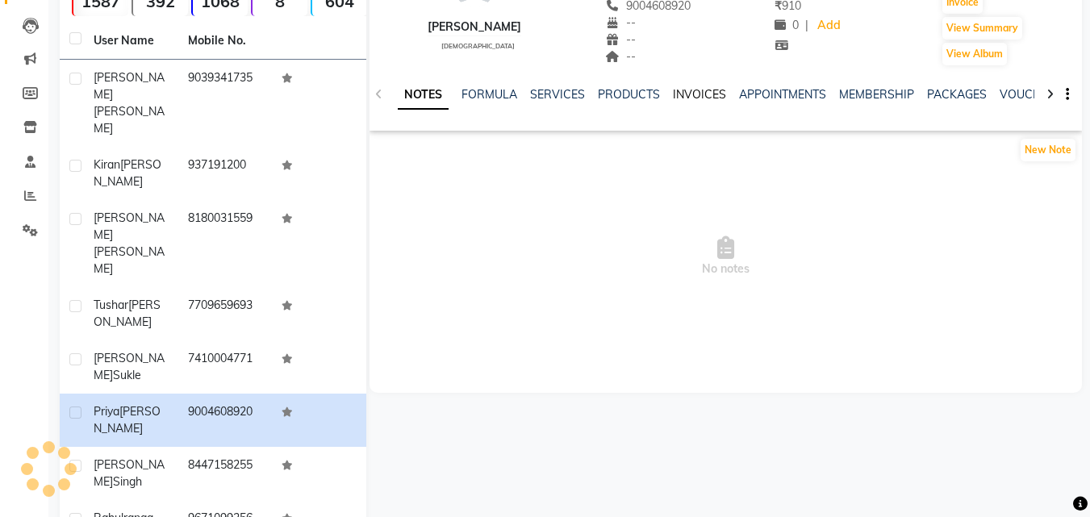
click at [696, 87] on link "INVOICES" at bounding box center [699, 94] width 53 height 15
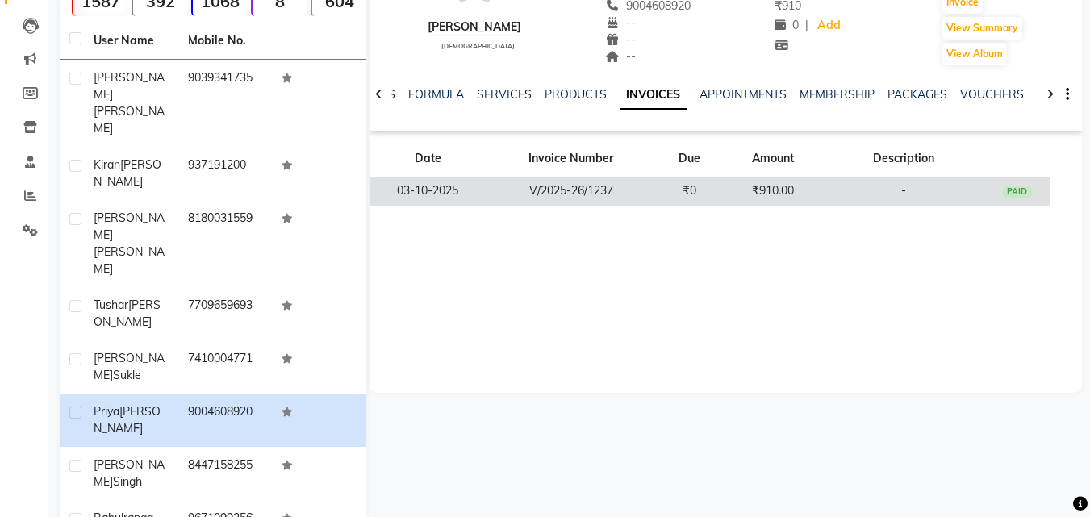
click at [613, 195] on td "V/2025-26/1237" at bounding box center [571, 192] width 169 height 28
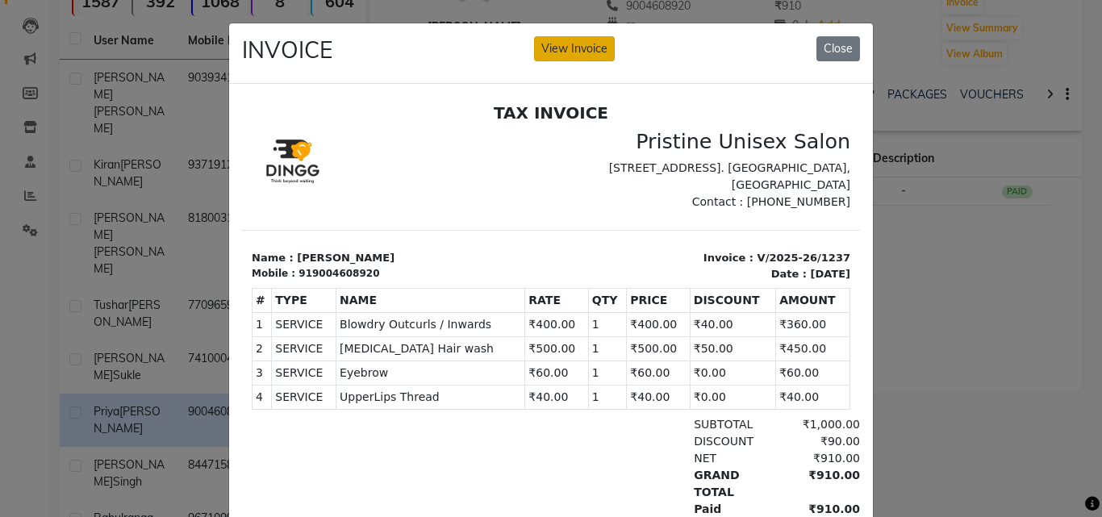
click at [580, 38] on button "View Invoice" at bounding box center [574, 48] width 81 height 25
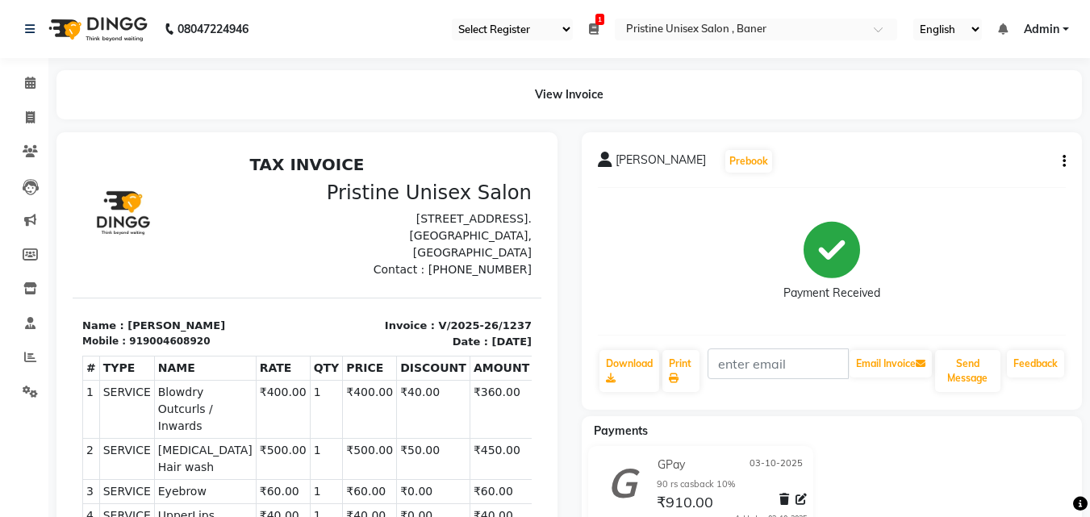
click at [1067, 165] on div "[PERSON_NAME] Prebook Payment Received Download Print Email Invoice Send Messag…" at bounding box center [832, 271] width 501 height 278
click at [1065, 161] on icon "button" at bounding box center [1064, 161] width 3 height 1
click at [981, 157] on div "Edit Item Staff" at bounding box center [984, 162] width 111 height 20
select select "51203"
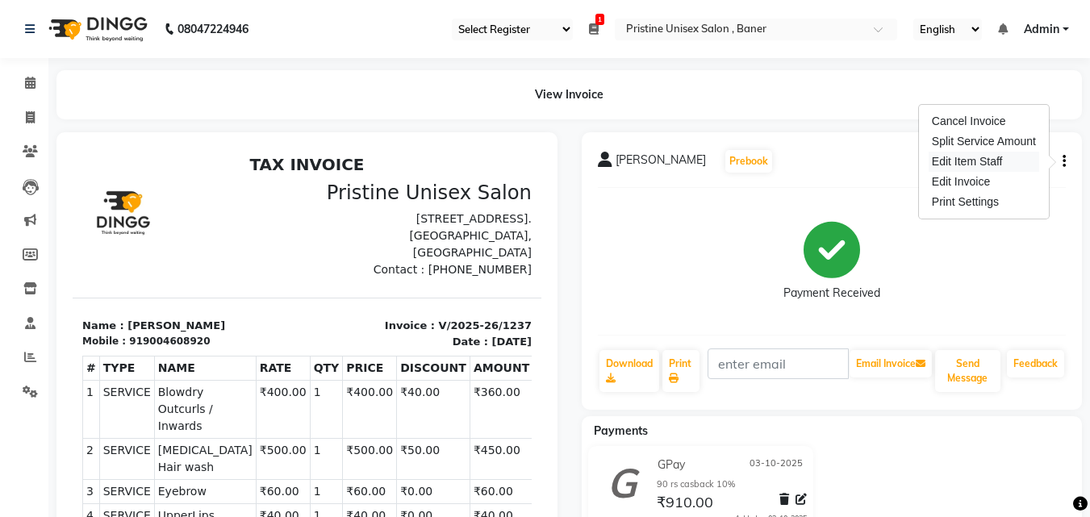
select select "51203"
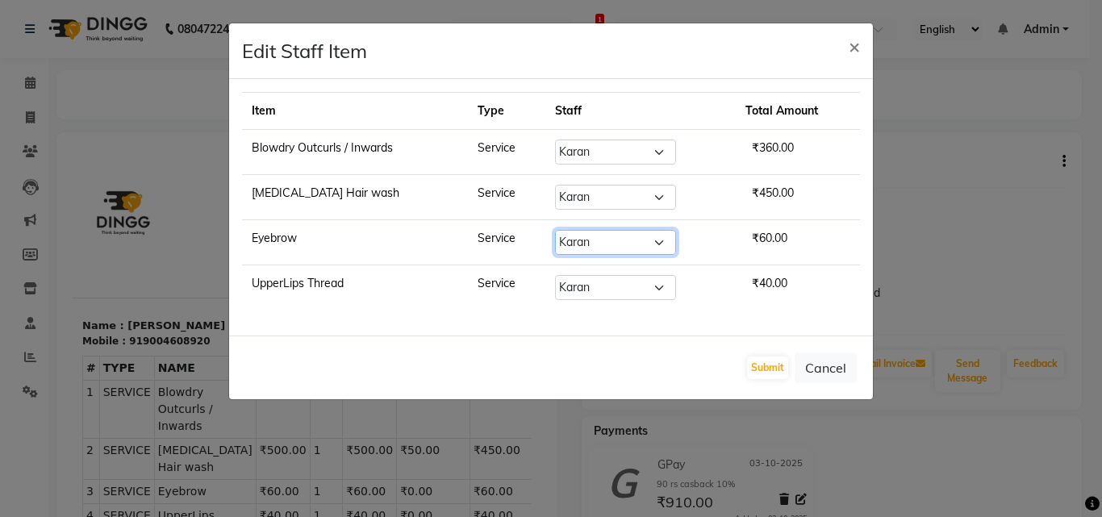
click at [635, 243] on select "Select [PERSON_NAME] [PERSON_NAME] Karan [PERSON_NAME] Mohd [PERSON_NAME] [PERS…" at bounding box center [615, 242] width 121 height 25
select select "50947"
click at [555, 230] on select "Select [PERSON_NAME] [PERSON_NAME] Karan [PERSON_NAME] Mohd [PERSON_NAME] [PERS…" at bounding box center [615, 242] width 121 height 25
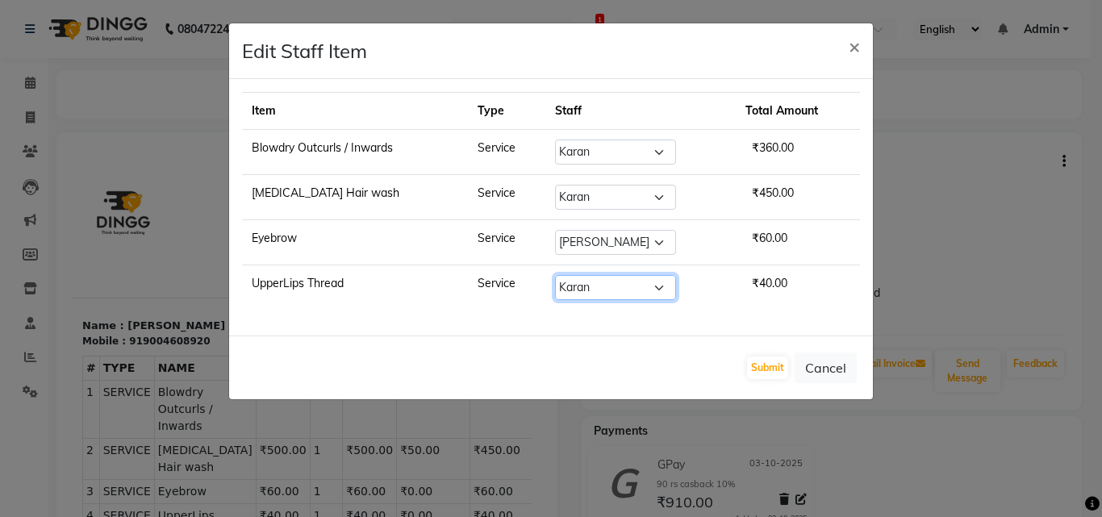
click at [657, 282] on select "Select [PERSON_NAME] [PERSON_NAME] Karan [PERSON_NAME] Mohd [PERSON_NAME] [PERS…" at bounding box center [615, 287] width 121 height 25
select select "50947"
click at [555, 275] on select "Select [PERSON_NAME] [PERSON_NAME] Karan [PERSON_NAME] Mohd [PERSON_NAME] [PERS…" at bounding box center [615, 287] width 121 height 25
click at [773, 370] on button "Submit" at bounding box center [767, 368] width 41 height 23
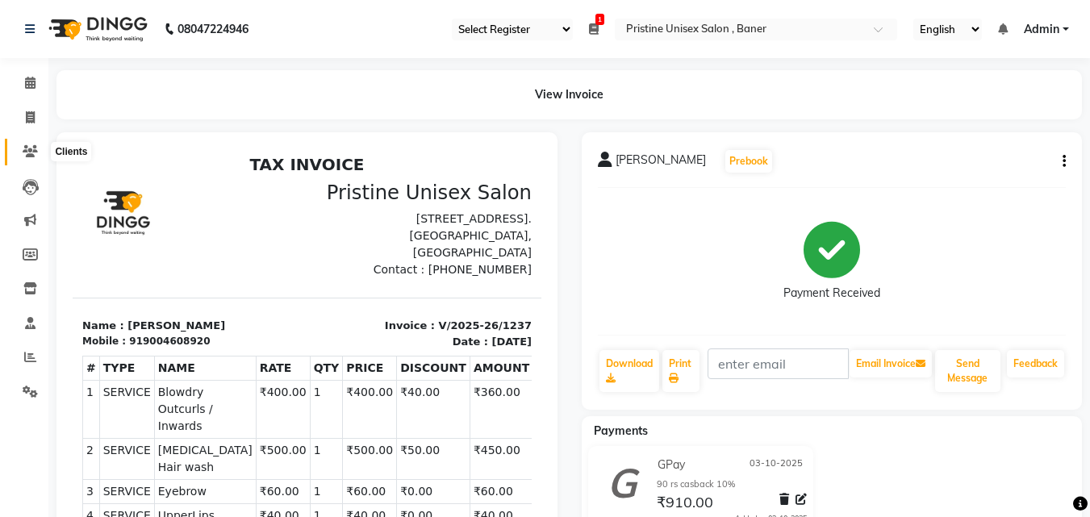
click at [20, 146] on span at bounding box center [30, 152] width 28 height 19
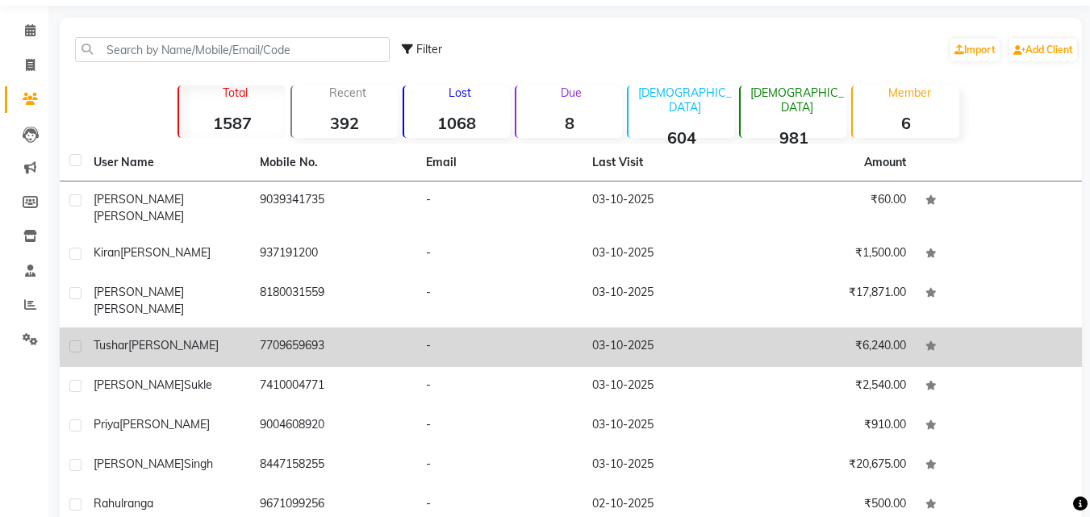
scroll to position [81, 0]
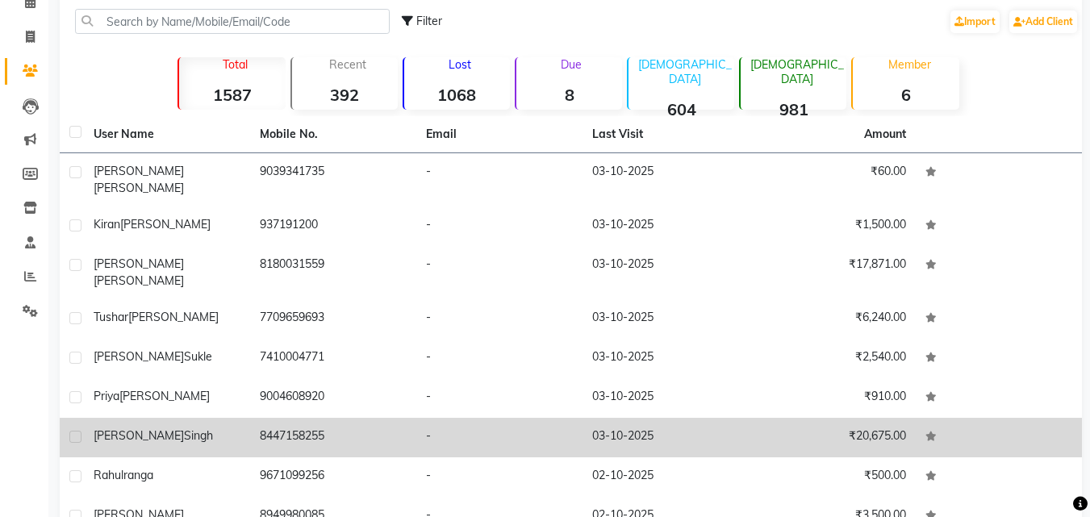
click at [611, 418] on td "03-10-2025" at bounding box center [666, 438] width 166 height 40
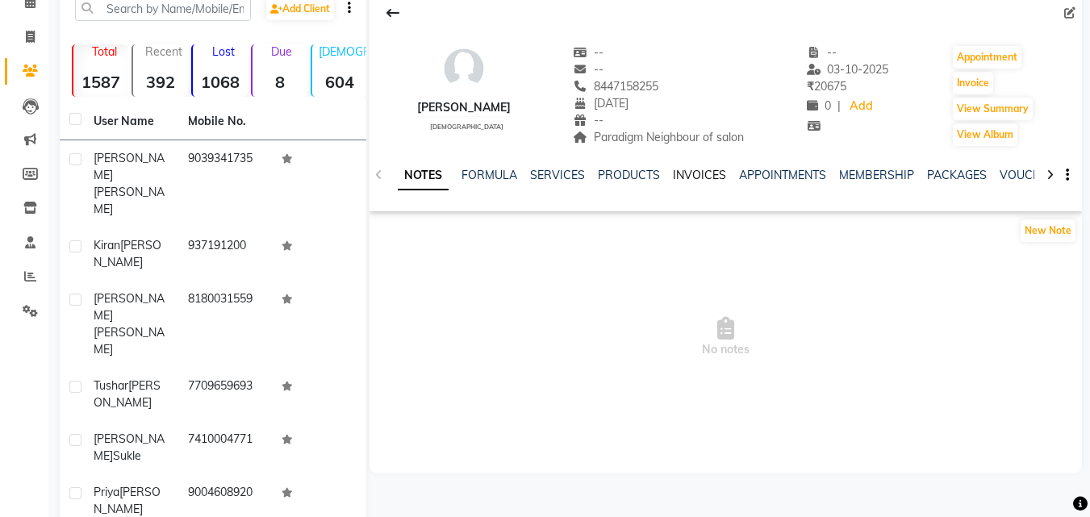
click at [697, 176] on link "INVOICES" at bounding box center [699, 175] width 53 height 15
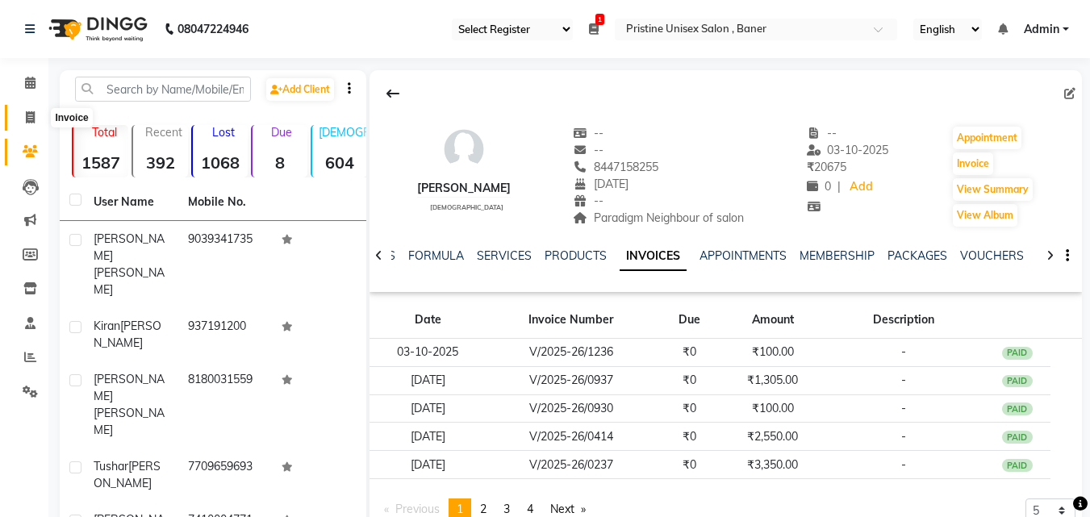
click at [31, 117] on icon at bounding box center [30, 117] width 9 height 12
select select "service"
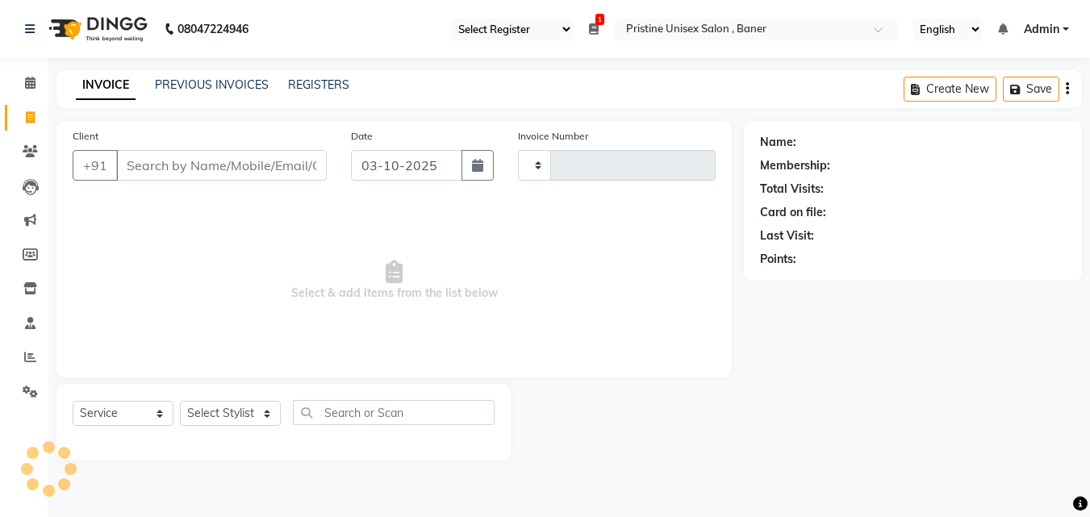
type input "1243"
select select "6610"
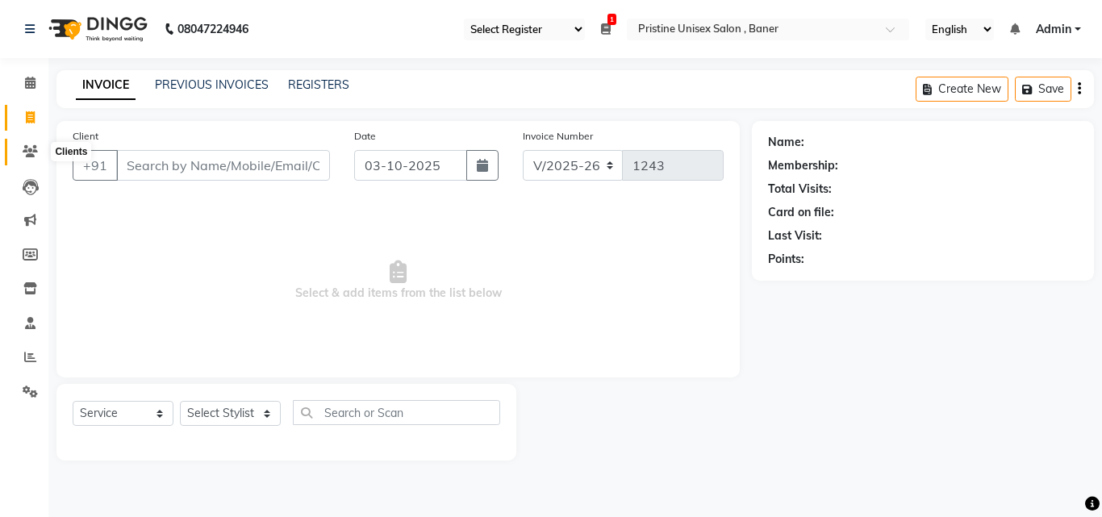
click at [27, 150] on icon at bounding box center [30, 151] width 15 height 12
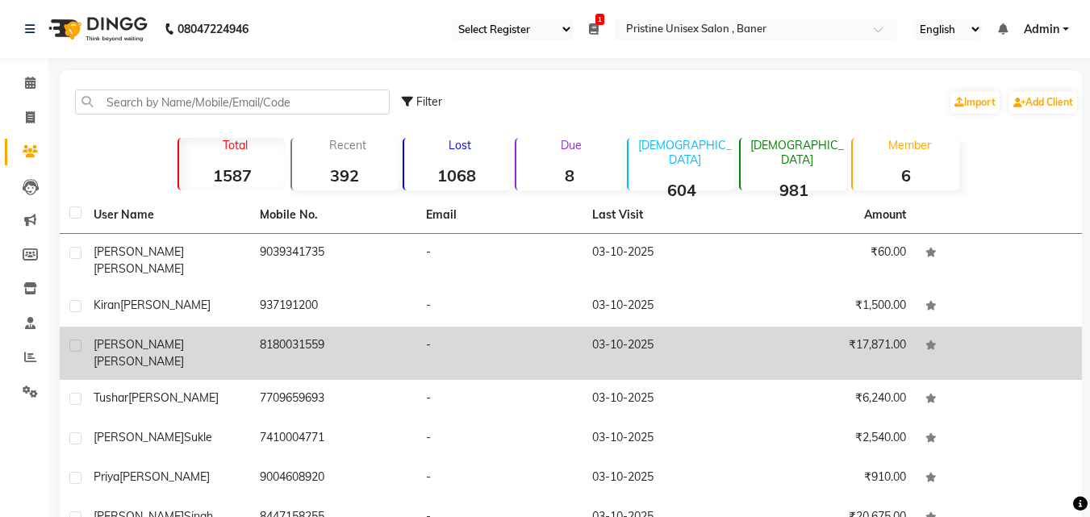
click at [291, 341] on td "8180031559" at bounding box center [333, 353] width 166 height 53
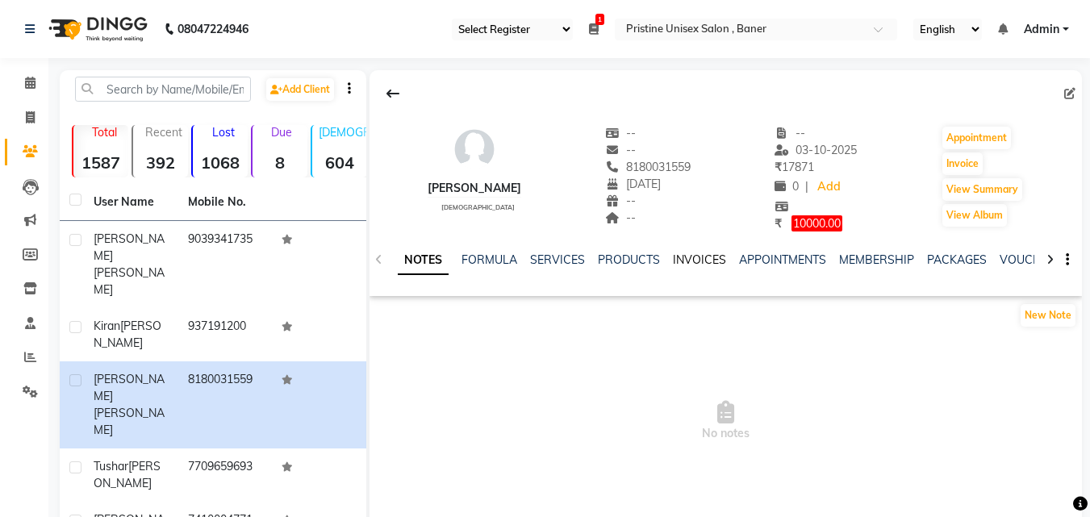
click at [713, 257] on link "INVOICES" at bounding box center [699, 260] width 53 height 15
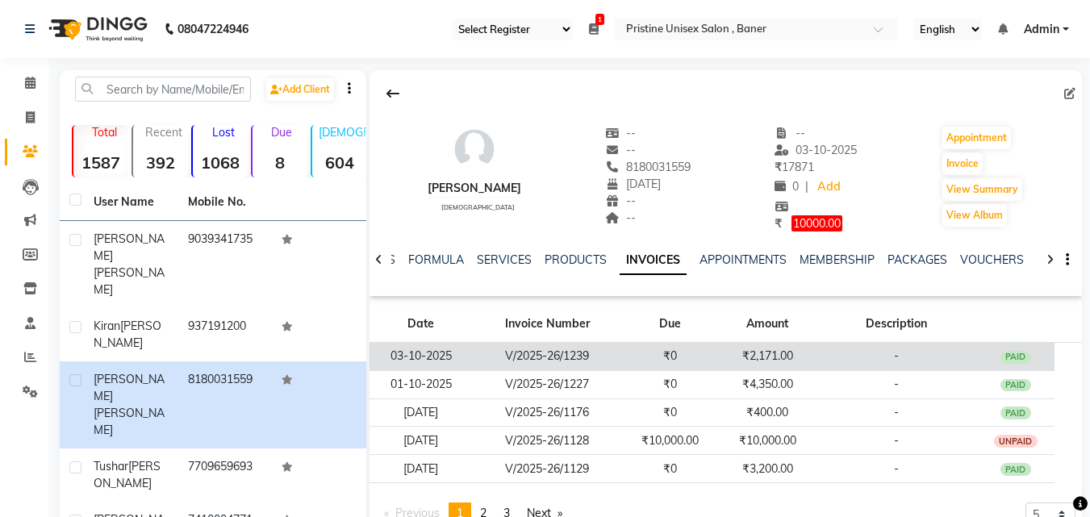
click at [571, 358] on td "V/2025-26/1239" at bounding box center [547, 356] width 149 height 28
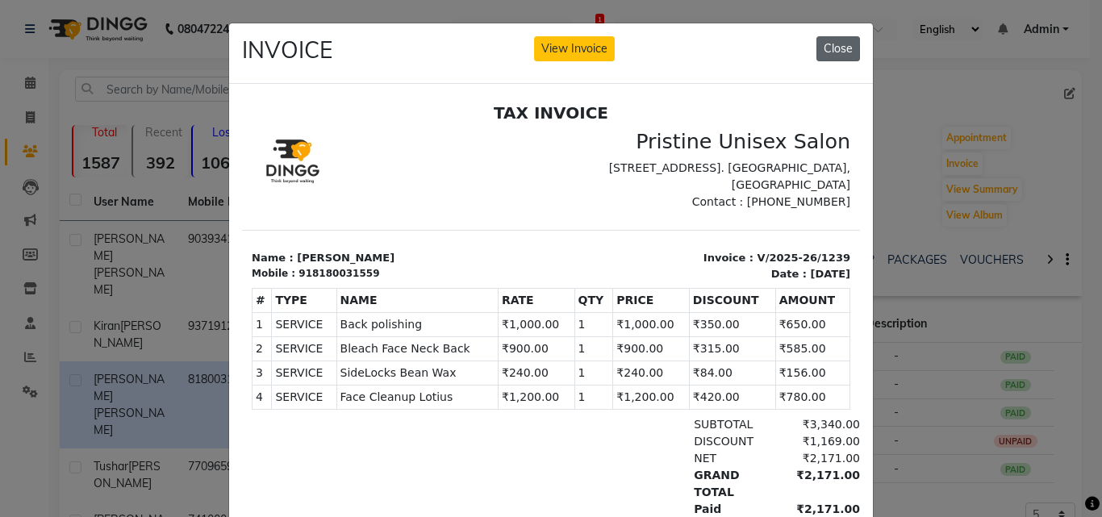
click at [835, 51] on button "Close" at bounding box center [839, 48] width 44 height 25
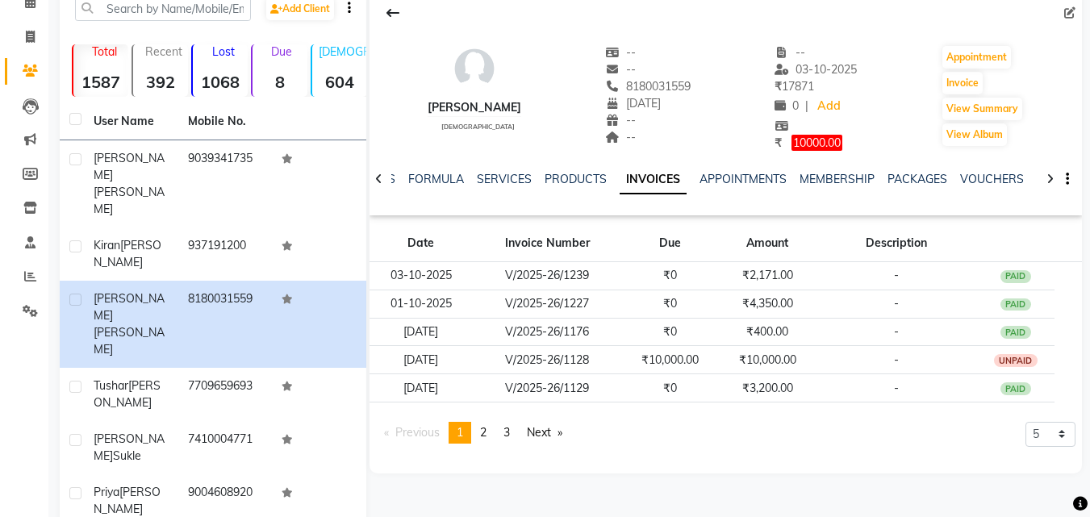
scroll to position [161, 0]
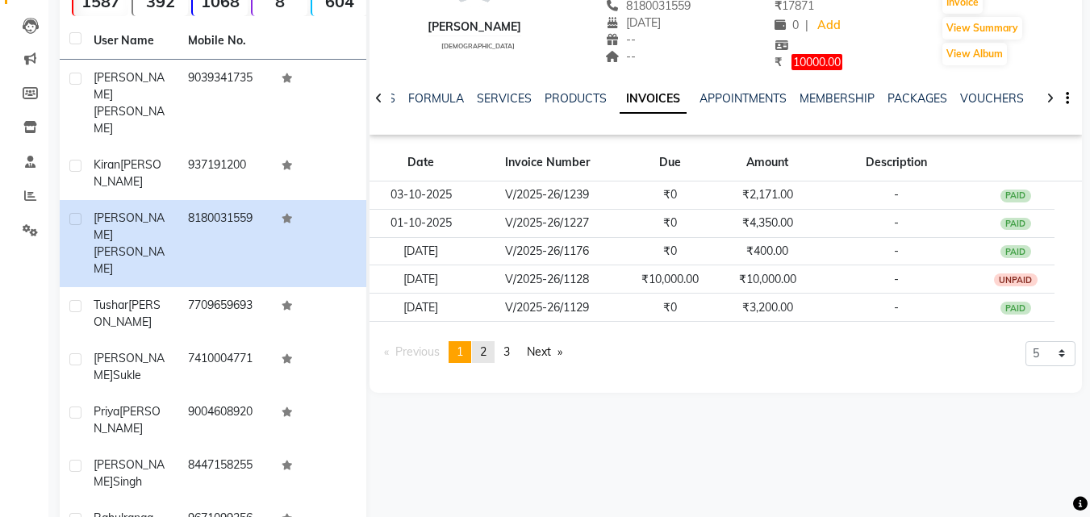
click at [487, 351] on span "2" at bounding box center [483, 352] width 6 height 15
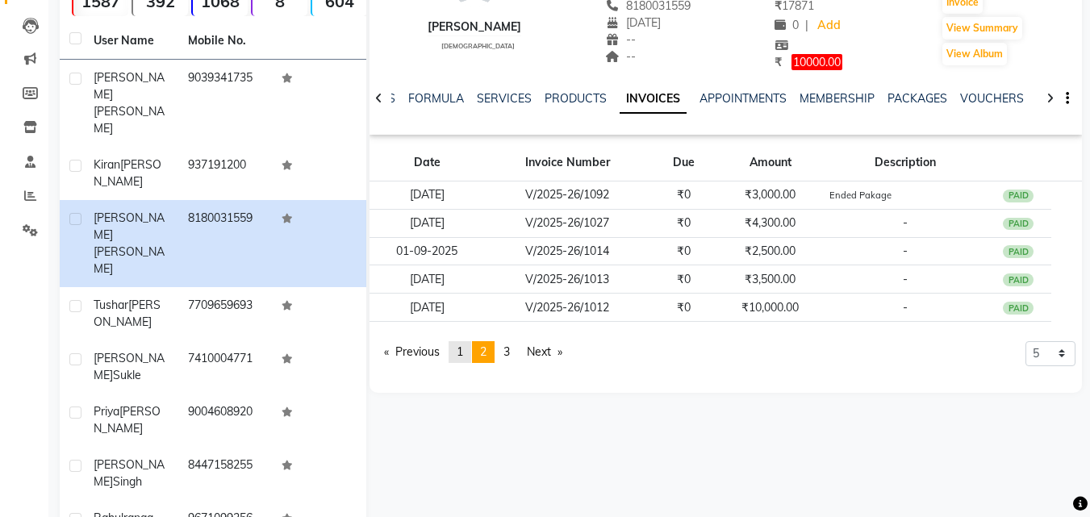
click at [462, 352] on span "1" at bounding box center [460, 352] width 6 height 15
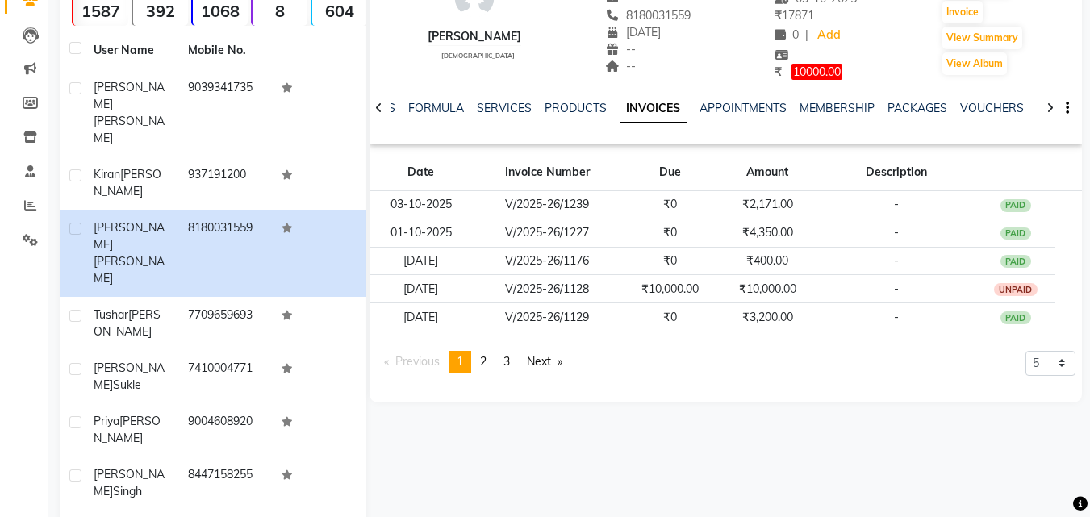
scroll to position [251, 0]
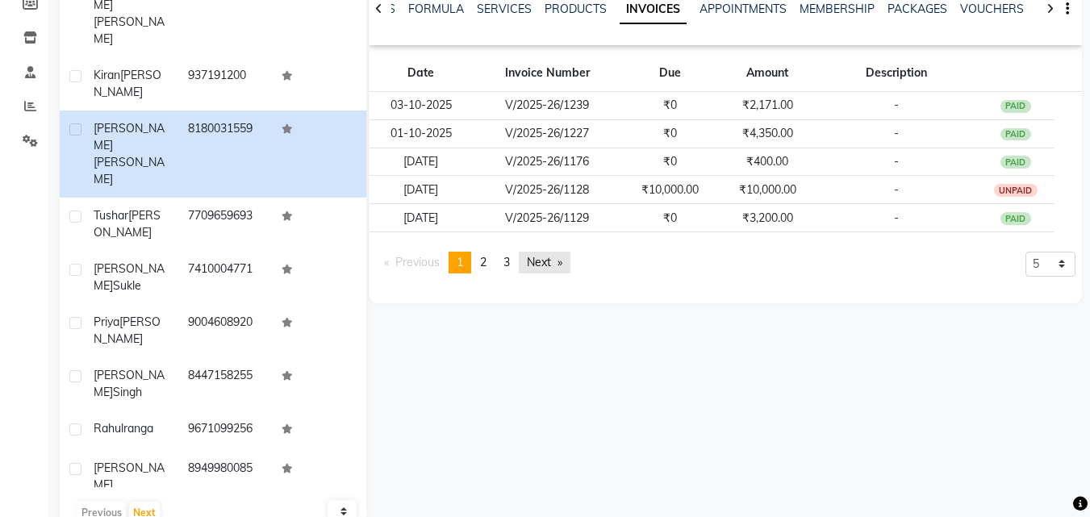
click at [548, 265] on link "Next page" at bounding box center [545, 263] width 52 height 22
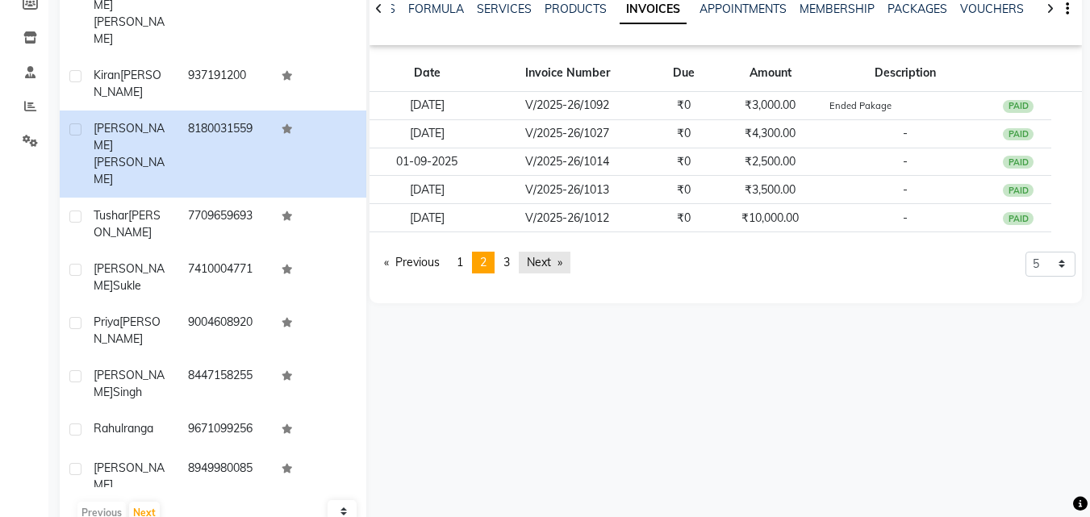
click at [548, 265] on link "Next page" at bounding box center [545, 263] width 52 height 22
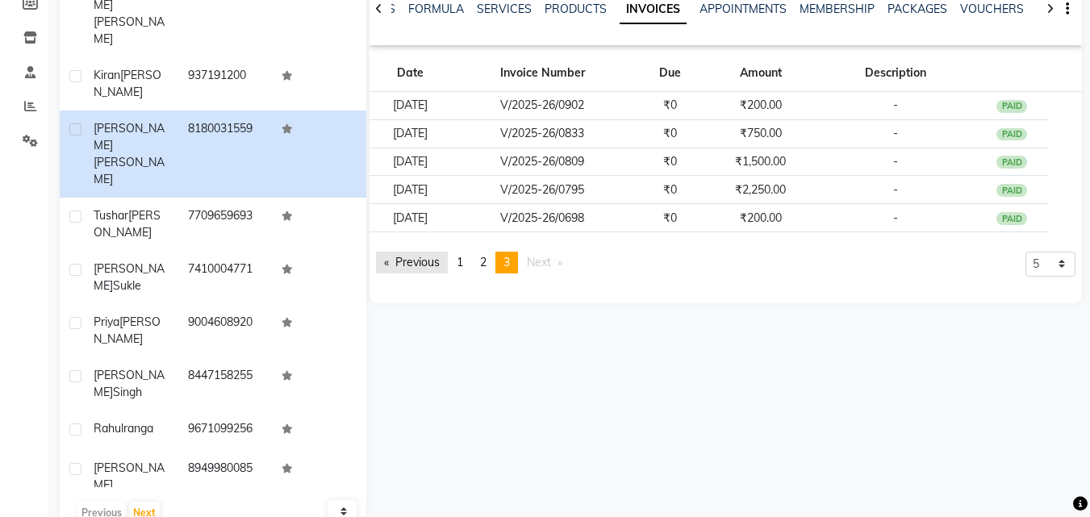
click at [409, 261] on link "Previous page" at bounding box center [412, 263] width 72 height 22
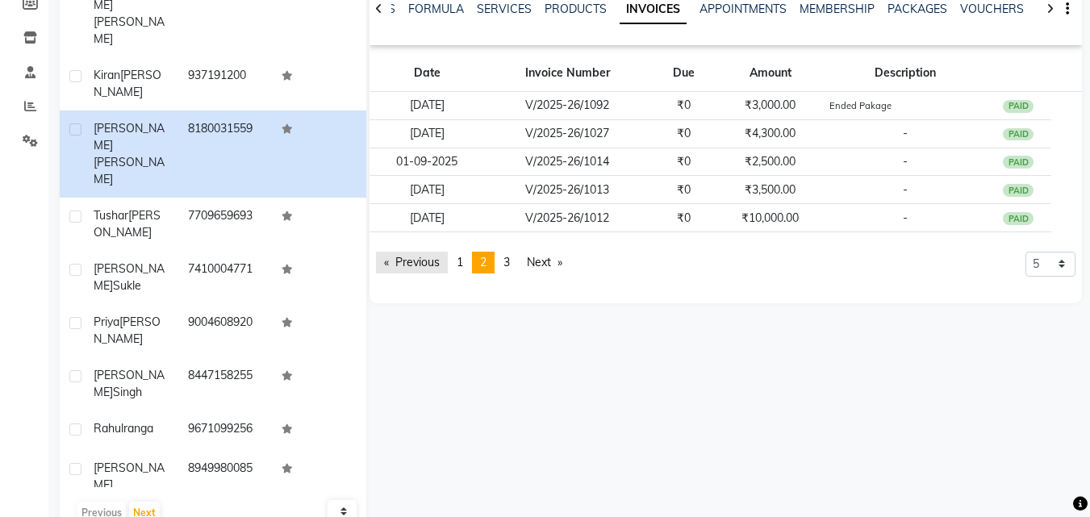
click at [409, 261] on link "Previous page" at bounding box center [412, 263] width 72 height 22
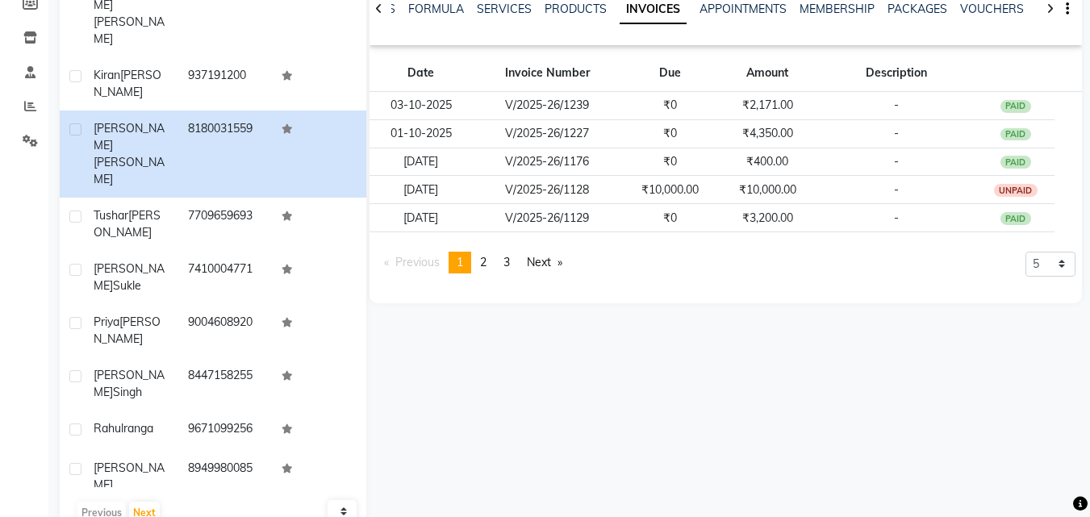
click at [409, 261] on span "Previous page" at bounding box center [417, 262] width 44 height 15
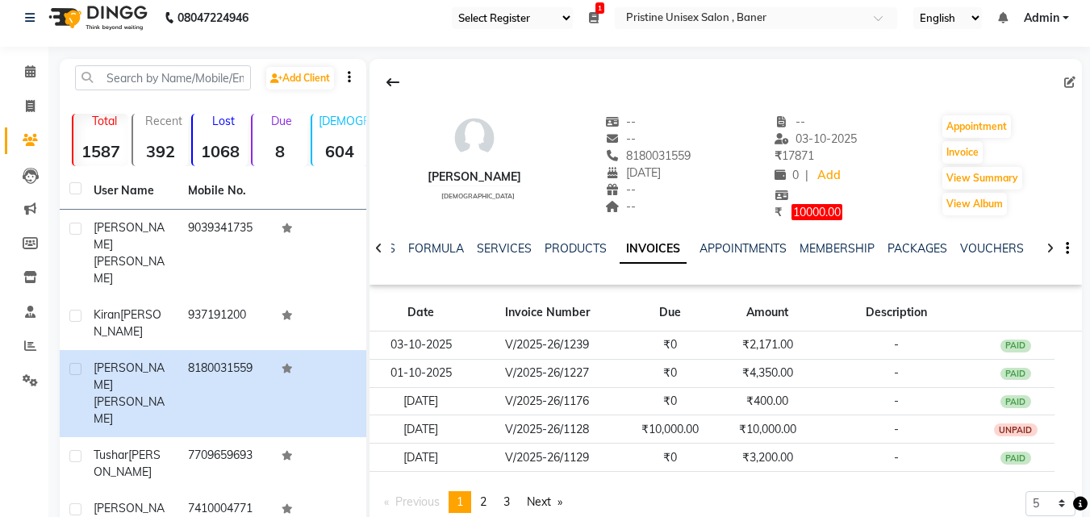
scroll to position [0, 0]
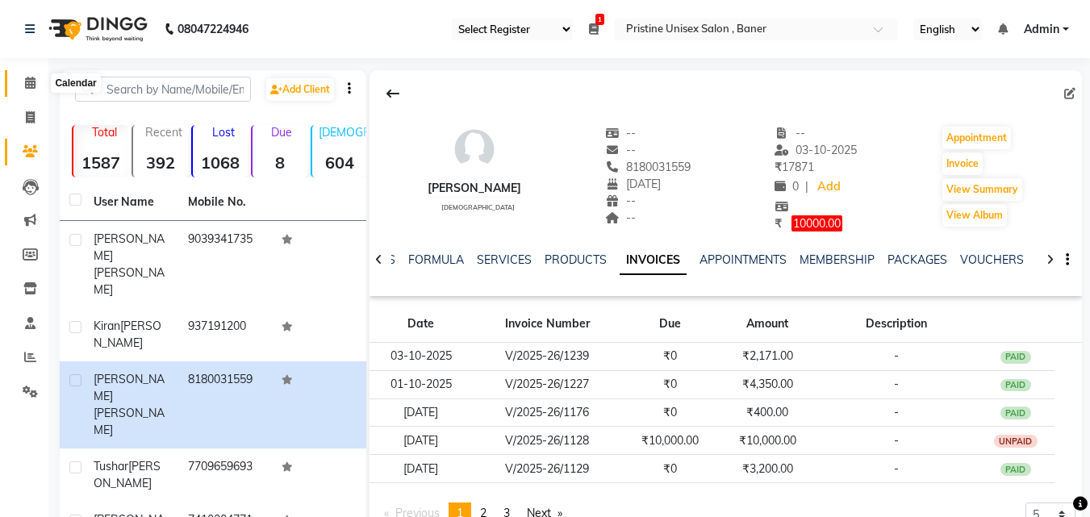
click at [27, 80] on icon at bounding box center [30, 83] width 10 height 12
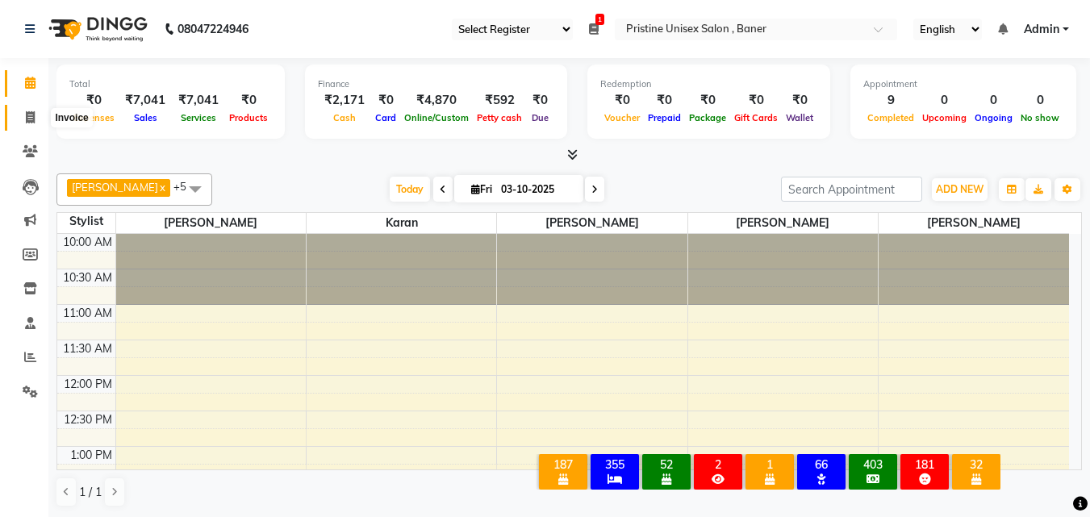
click at [33, 117] on icon at bounding box center [30, 117] width 9 height 12
select select "service"
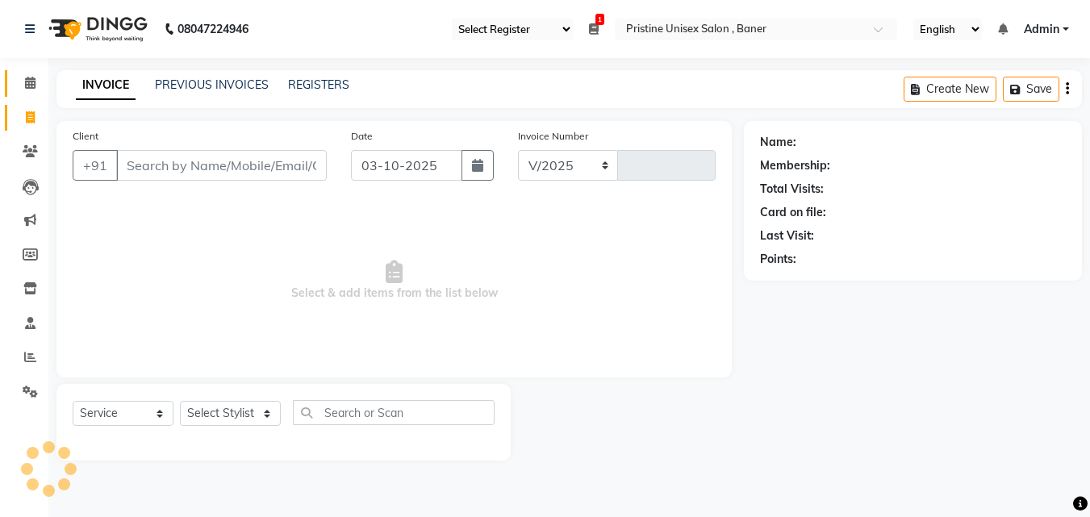
select select "6610"
type input "1243"
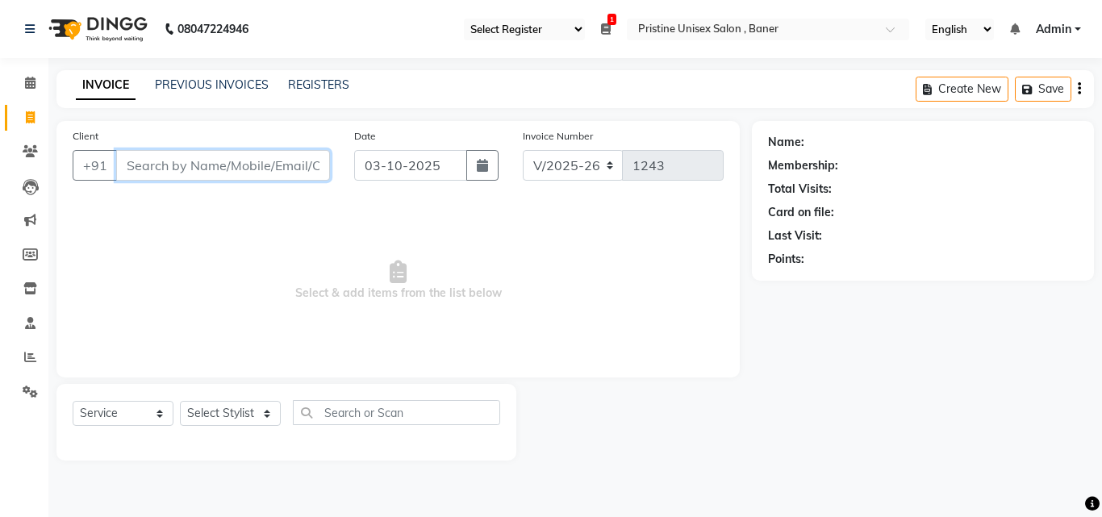
click at [175, 162] on input "Client" at bounding box center [223, 165] width 214 height 31
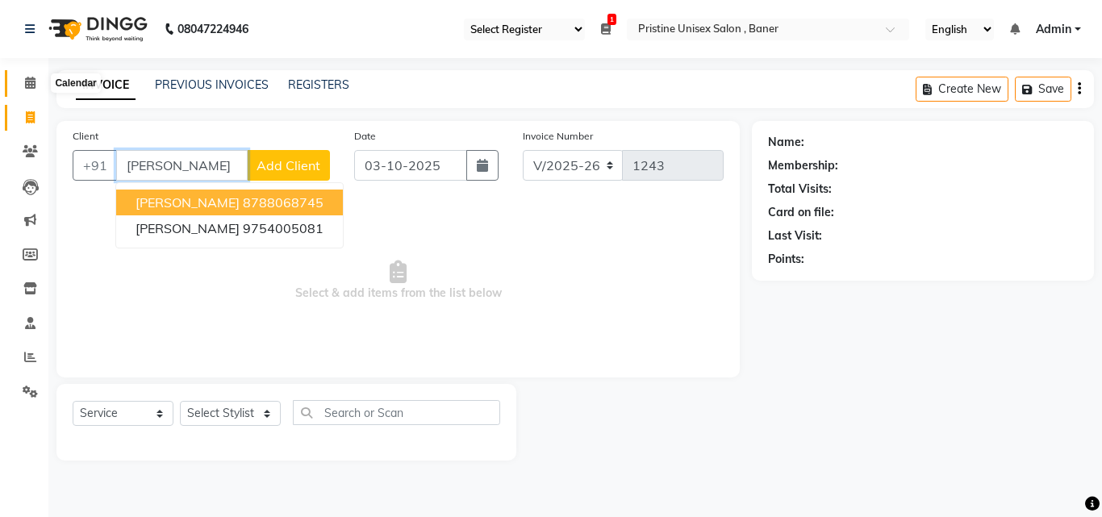
type input "[PERSON_NAME]"
click at [19, 81] on span at bounding box center [30, 83] width 28 height 19
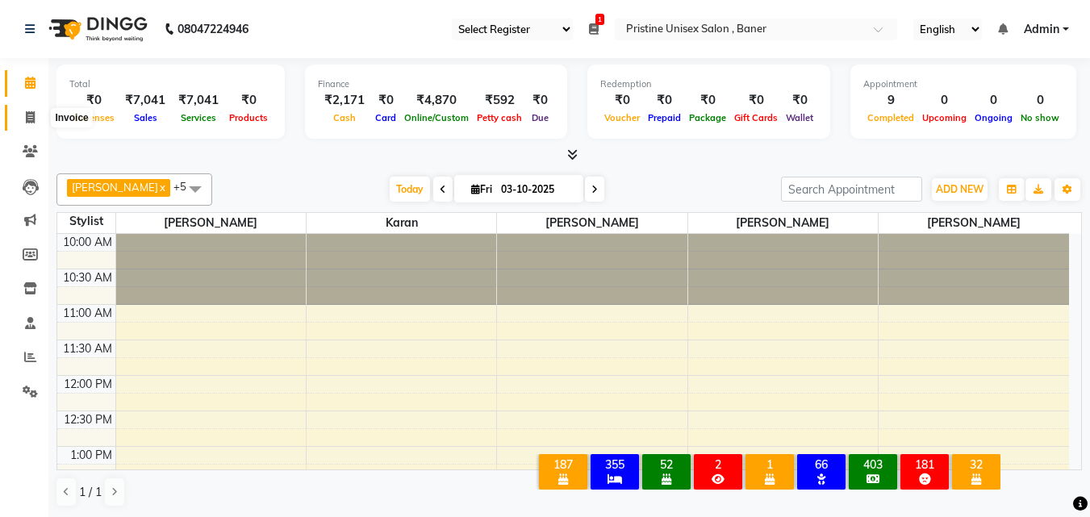
click at [31, 118] on icon at bounding box center [30, 117] width 9 height 12
select select "service"
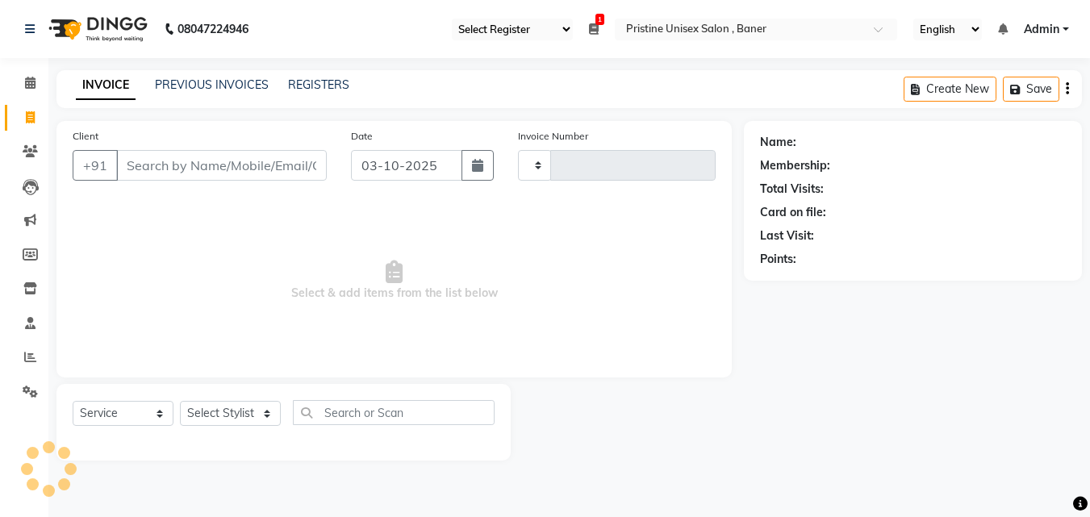
type input "1243"
select select "6610"
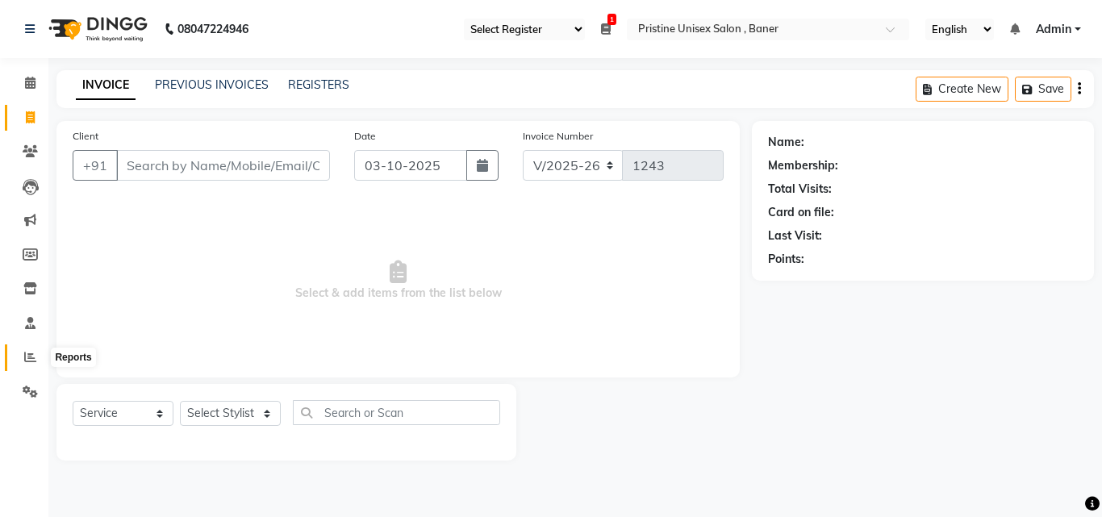
click at [23, 361] on span at bounding box center [30, 358] width 28 height 19
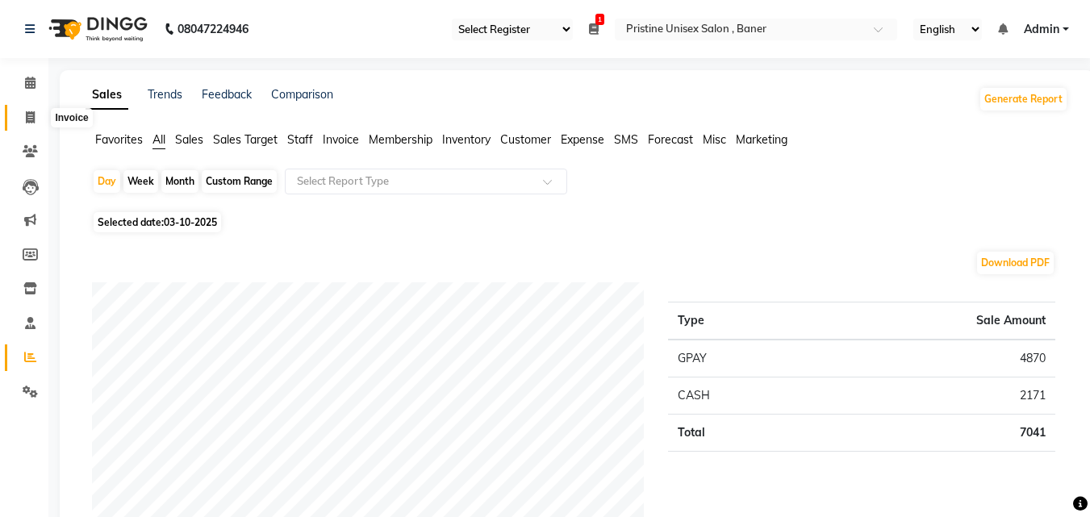
click at [31, 121] on icon at bounding box center [30, 117] width 9 height 12
select select "service"
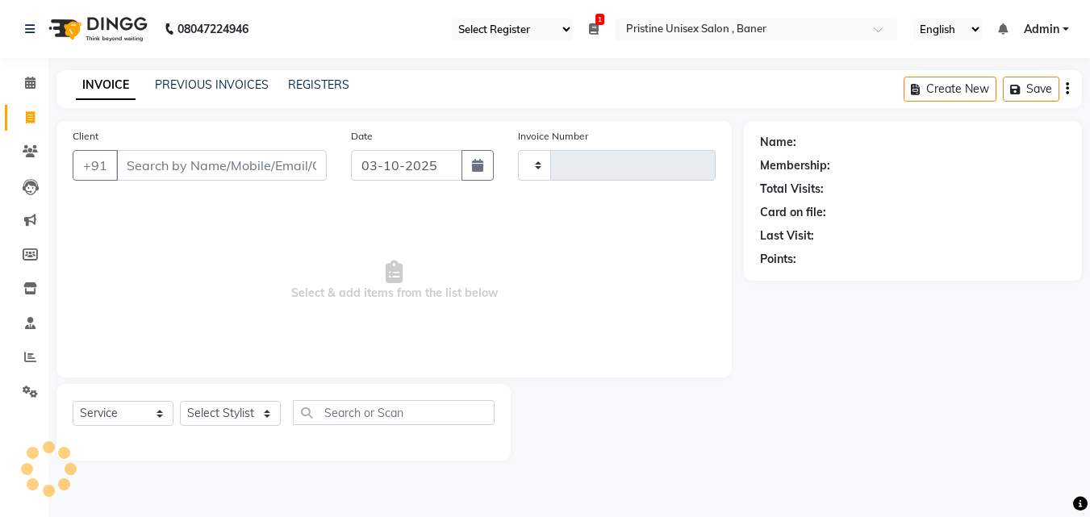
type input "1243"
select select "6610"
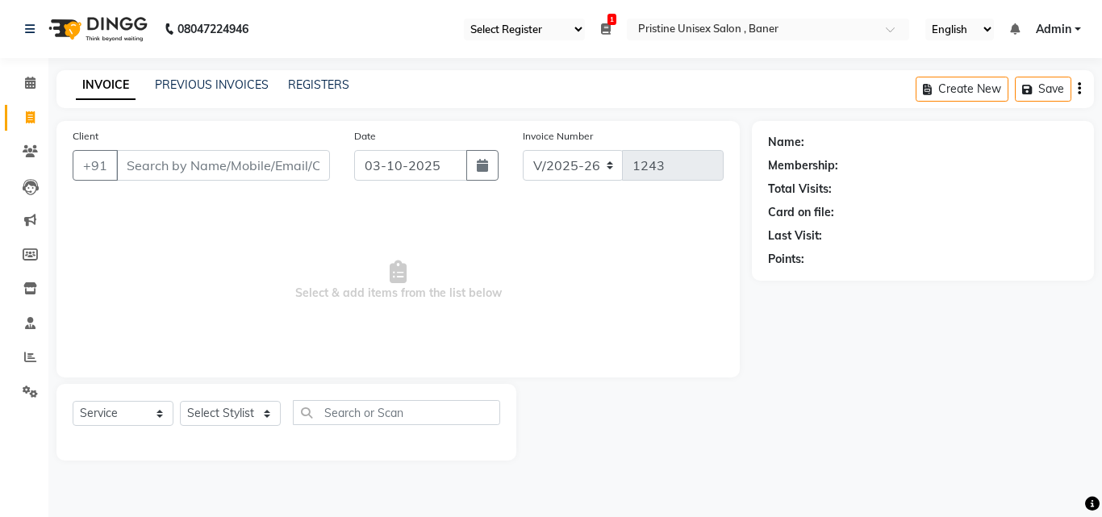
click at [176, 158] on input "Client" at bounding box center [223, 165] width 214 height 31
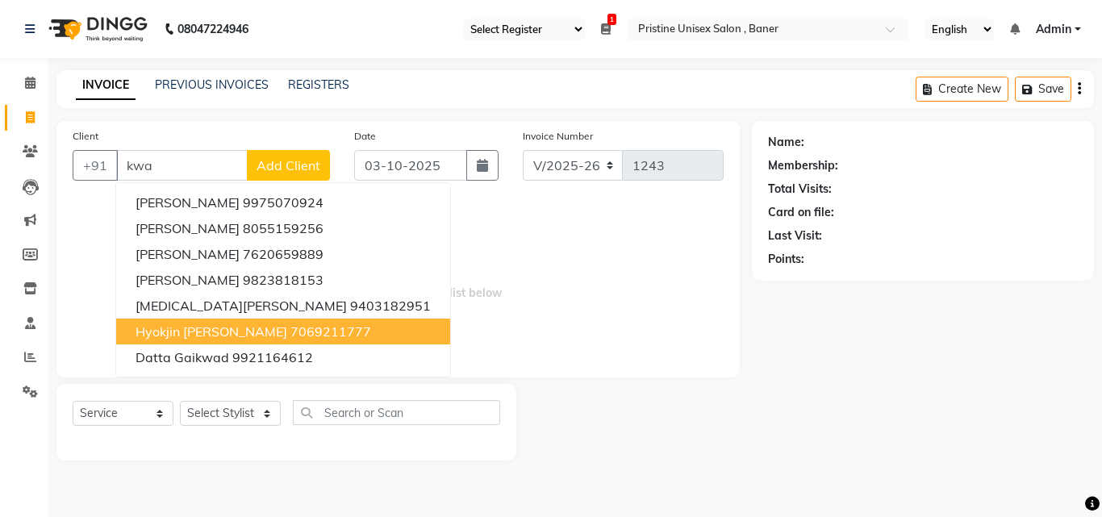
click at [291, 330] on ngb-highlight "7069211777" at bounding box center [331, 332] width 81 height 16
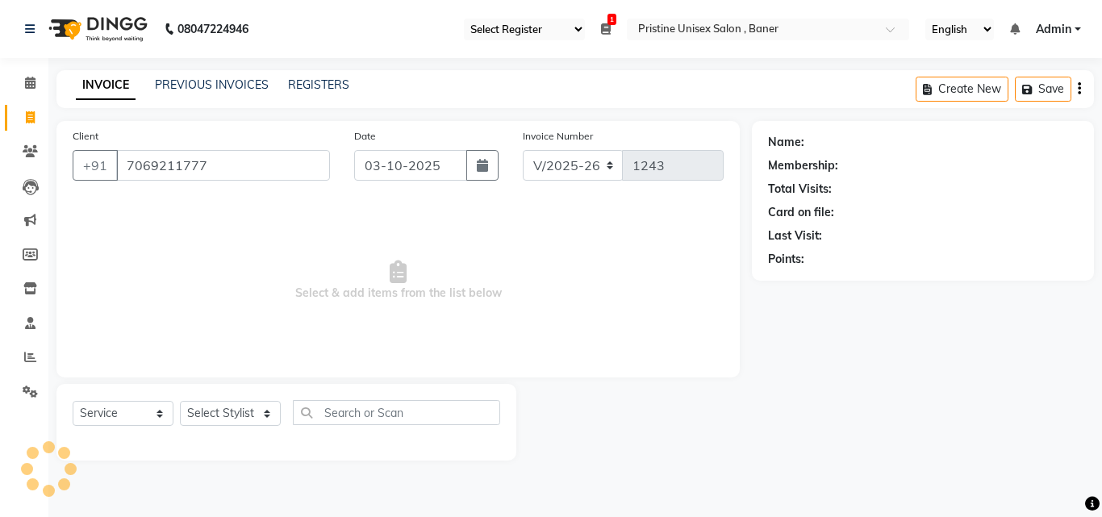
type input "7069211777"
select select "1: Object"
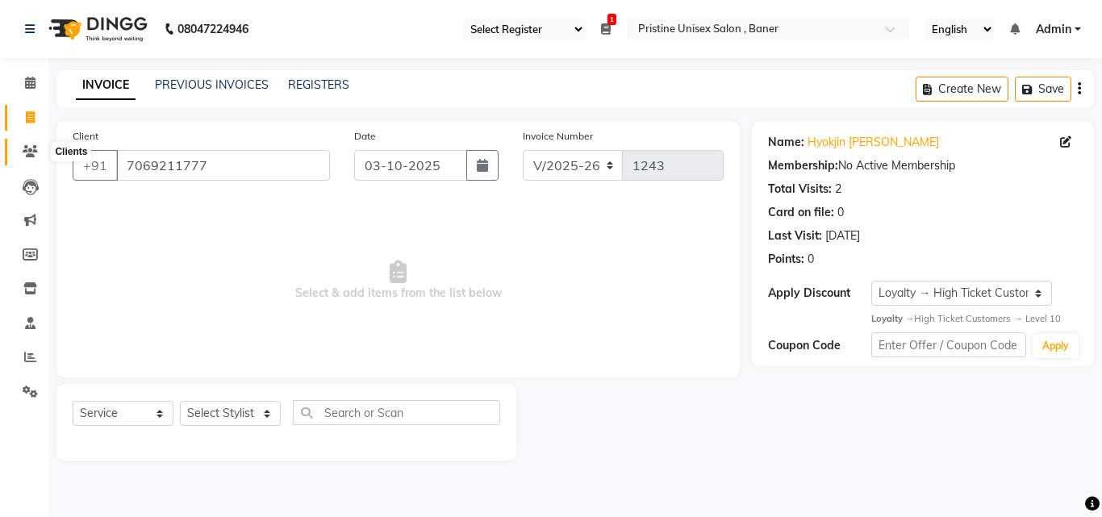
click at [28, 143] on span at bounding box center [30, 152] width 28 height 19
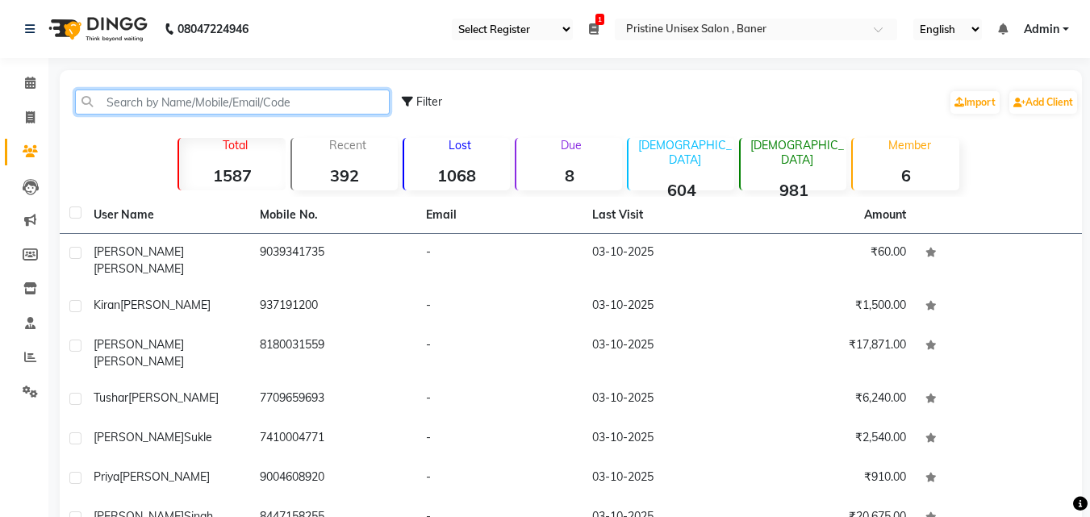
click at [203, 100] on input "text" at bounding box center [232, 102] width 315 height 25
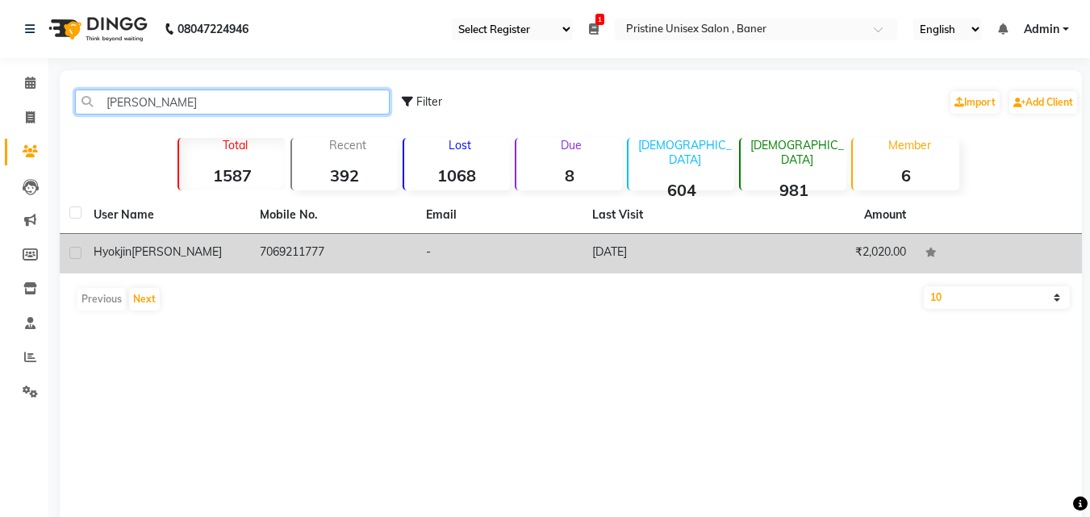
type input "[PERSON_NAME]"
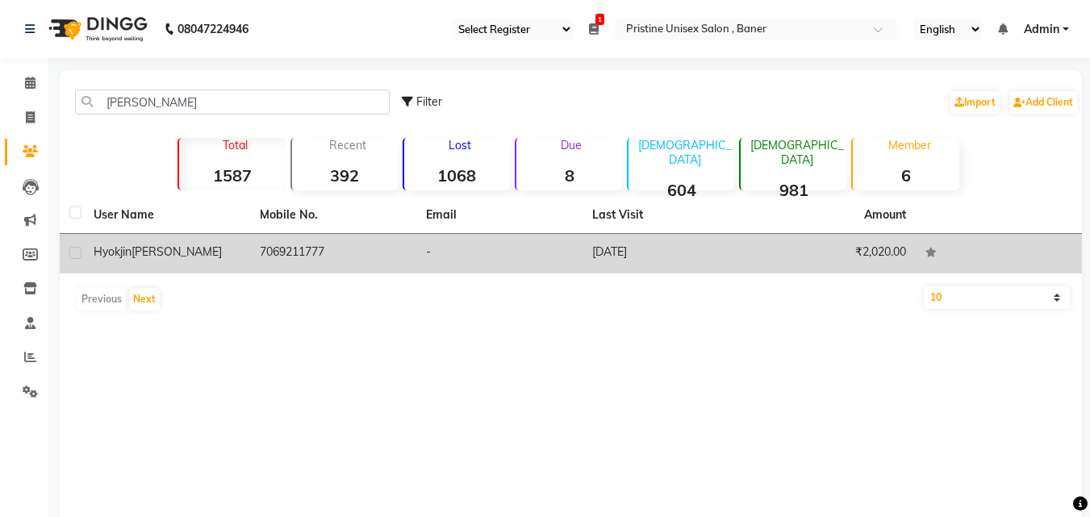
click at [255, 249] on td "7069211777" at bounding box center [333, 254] width 166 height 40
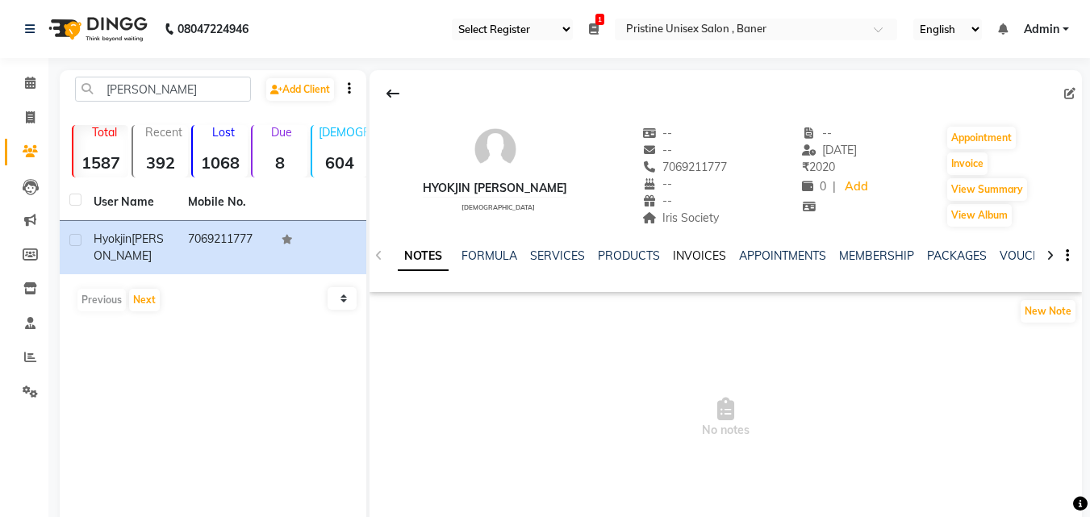
click at [698, 257] on link "INVOICES" at bounding box center [699, 256] width 53 height 15
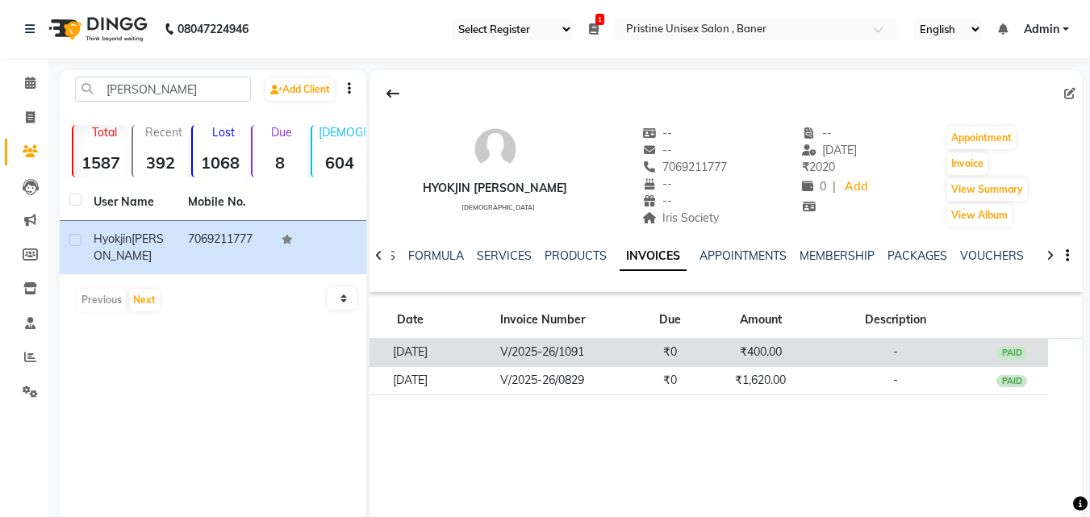
click at [801, 357] on td "₹400.00" at bounding box center [761, 353] width 108 height 28
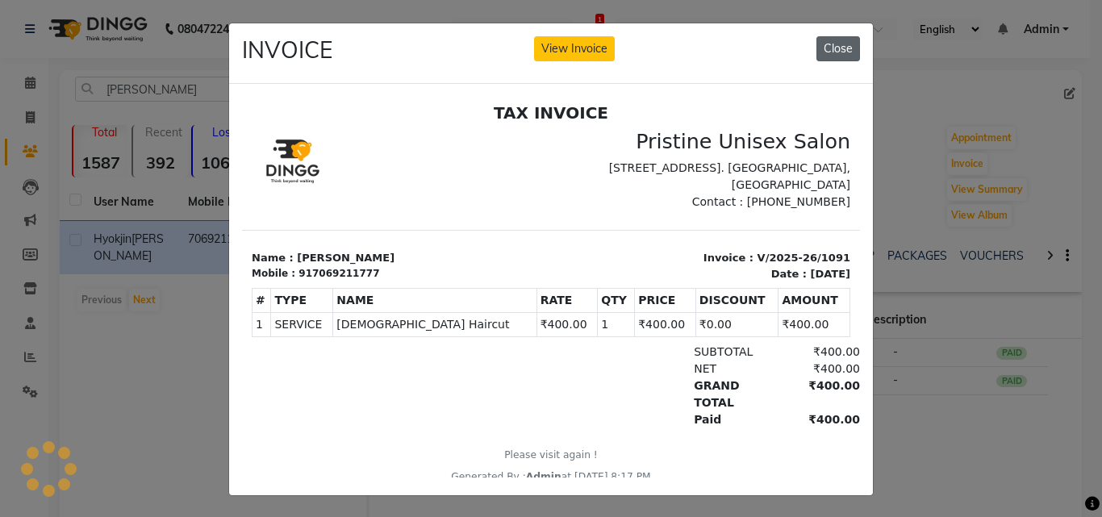
click at [836, 40] on button "Close" at bounding box center [839, 48] width 44 height 25
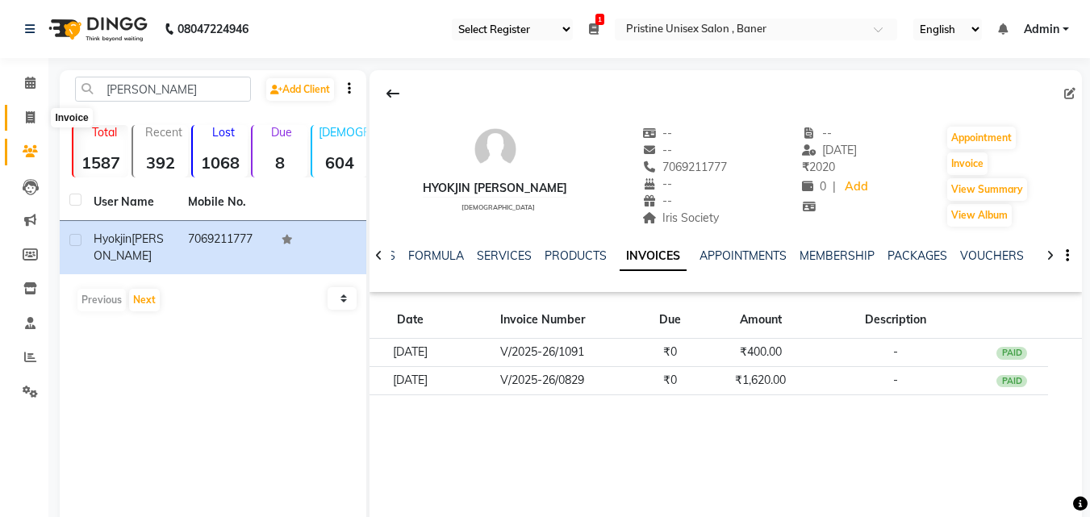
click at [26, 119] on icon at bounding box center [30, 117] width 9 height 12
select select "service"
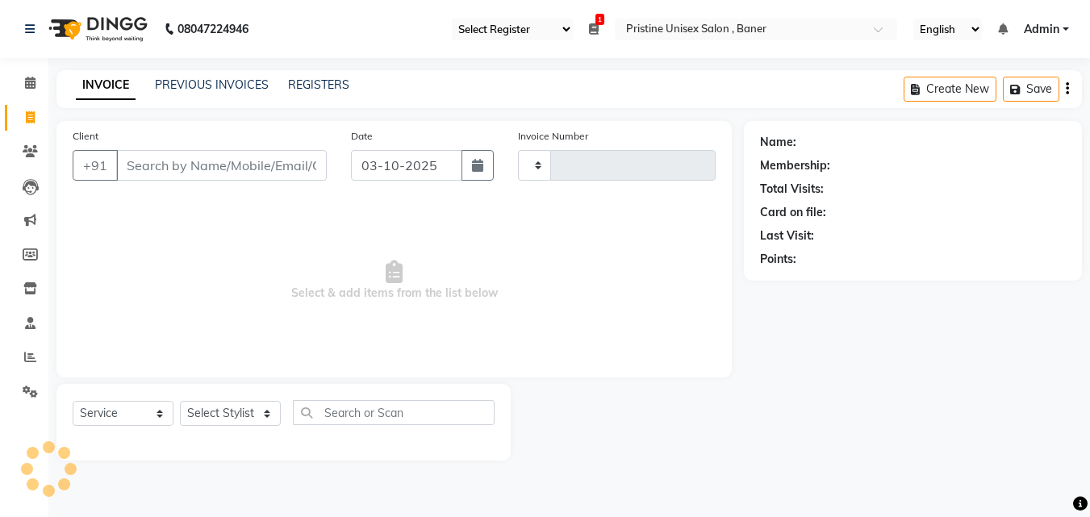
type input "1243"
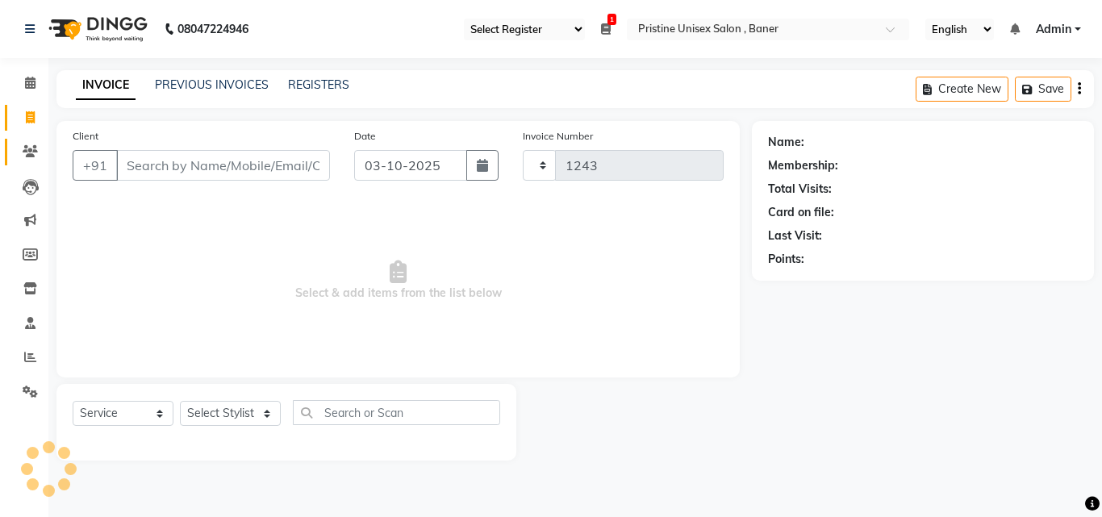
select select "6610"
click at [184, 168] on input "Client" at bounding box center [223, 165] width 214 height 31
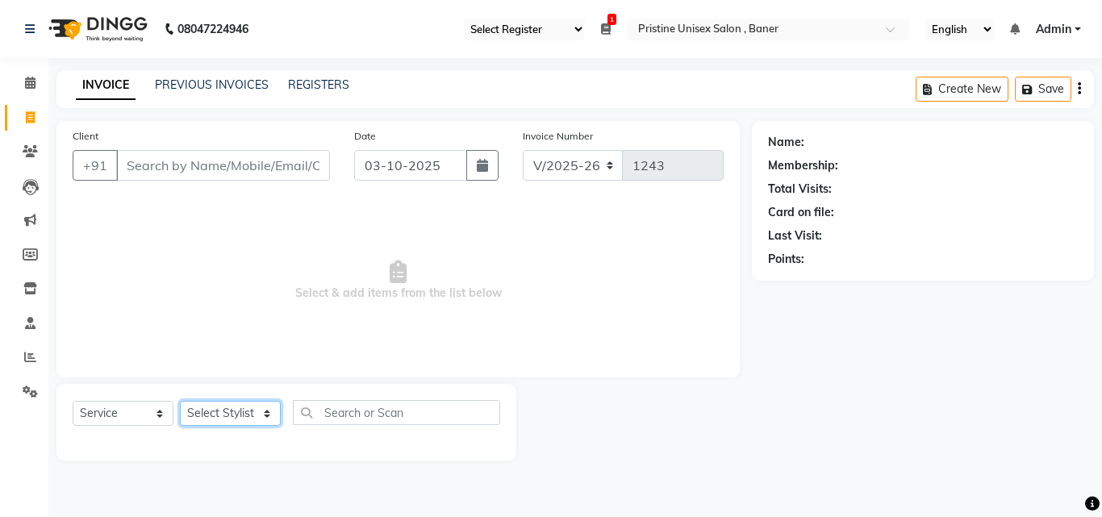
click at [244, 409] on select "Select Stylist [PERSON_NAME] [PERSON_NAME] Karan [PERSON_NAME] Mohd [PERSON_NAM…" at bounding box center [230, 413] width 101 height 25
select select "51203"
click at [180, 401] on select "Select Stylist [PERSON_NAME] [PERSON_NAME] Karan [PERSON_NAME] Mohd [PERSON_NAM…" at bounding box center [230, 413] width 101 height 25
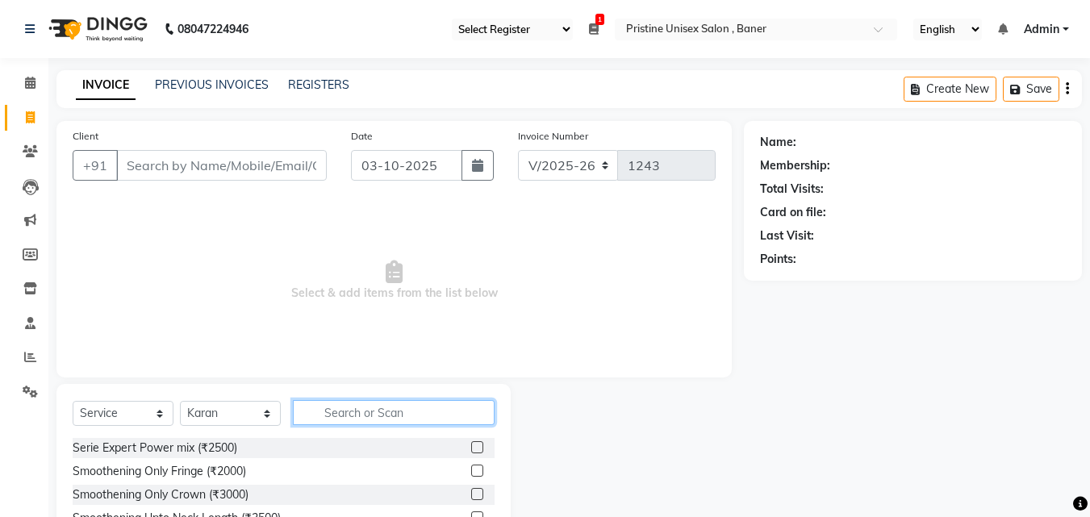
click at [375, 407] on input "text" at bounding box center [394, 412] width 202 height 25
click at [262, 291] on span "Select & add items from the list below" at bounding box center [394, 280] width 643 height 161
click at [377, 415] on input "text" at bounding box center [394, 412] width 202 height 25
type input "hair cut"
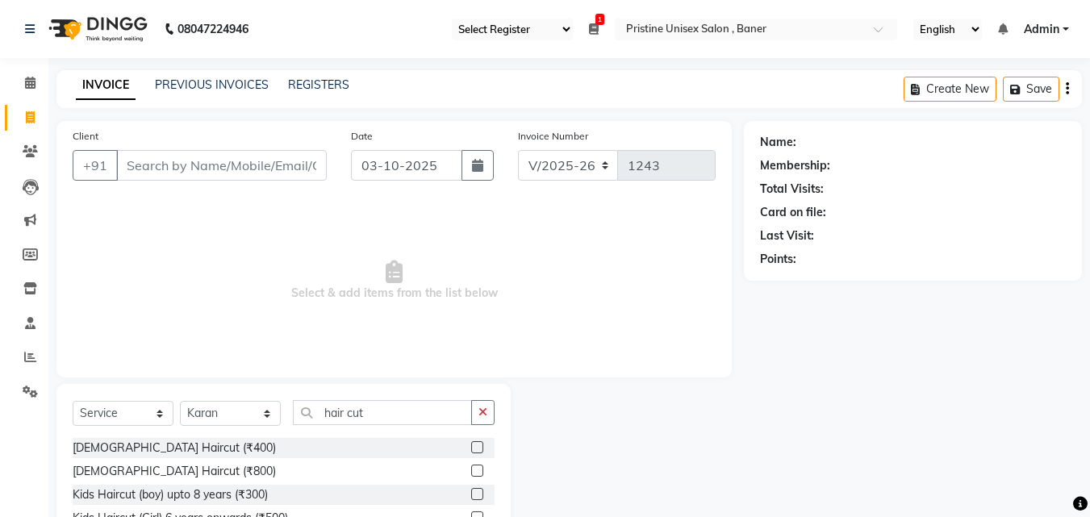
click at [471, 448] on label at bounding box center [477, 447] width 12 height 12
click at [471, 448] on input "checkbox" at bounding box center [476, 448] width 10 height 10
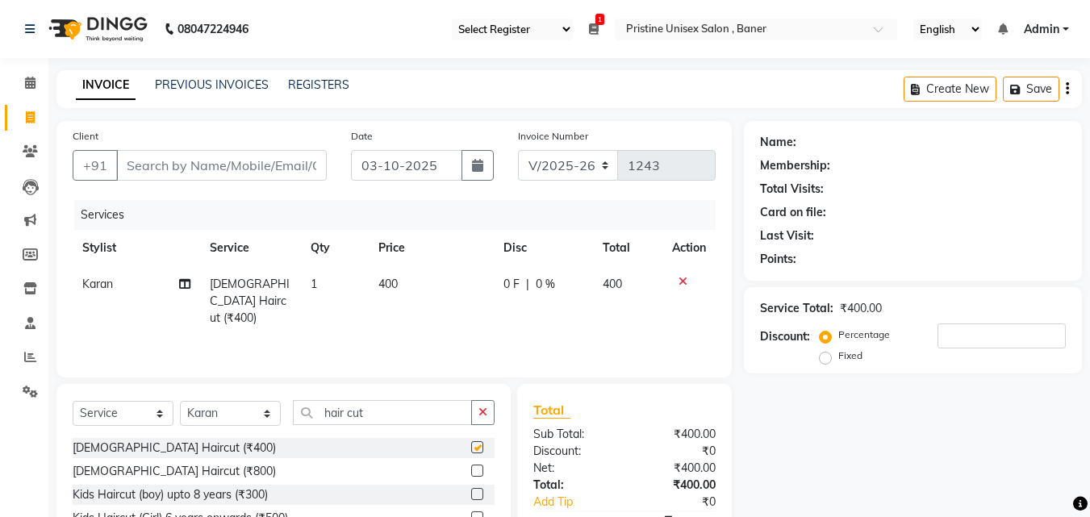
checkbox input "false"
click at [224, 172] on input "Client" at bounding box center [221, 165] width 211 height 31
click at [235, 413] on select "Select Stylist [PERSON_NAME] [PERSON_NAME] Karan [PERSON_NAME] Mohd [PERSON_NAM…" at bounding box center [230, 413] width 101 height 25
click at [823, 441] on div "Name: Membership: Total Visits: Card on file: Last Visit: Points: Service Total…" at bounding box center [919, 371] width 350 height 501
click at [376, 413] on input "hair cut" at bounding box center [382, 412] width 179 height 25
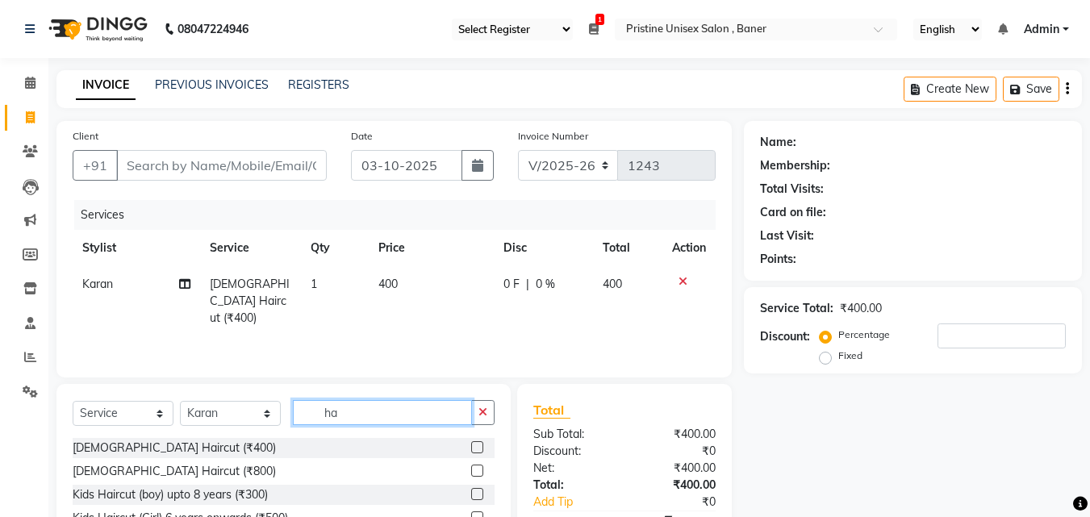
type input "h"
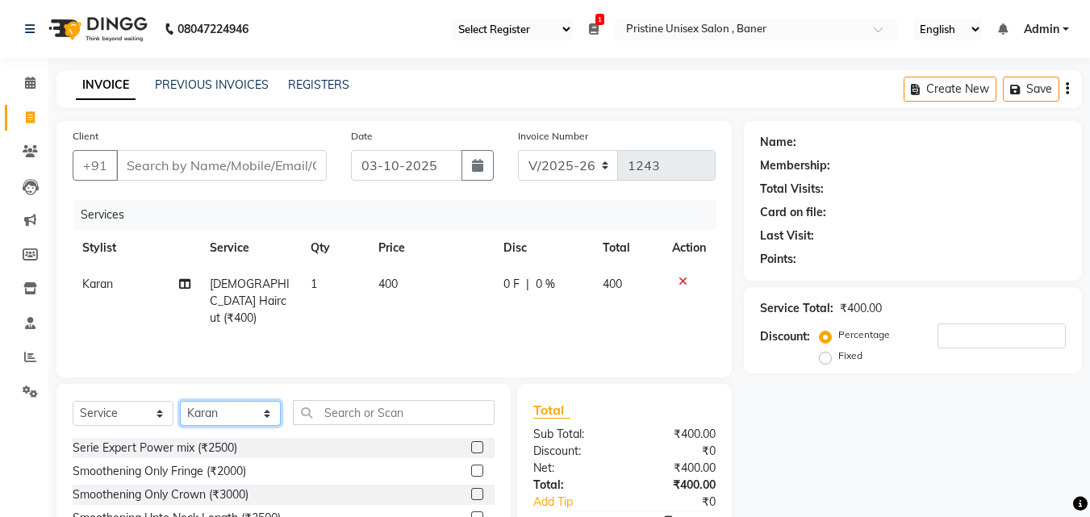
click at [217, 412] on select "Select Stylist [PERSON_NAME] [PERSON_NAME] Karan [PERSON_NAME] Mohd [PERSON_NAM…" at bounding box center [230, 413] width 101 height 25
select select "51206"
click at [180, 401] on select "Select Stylist [PERSON_NAME] [PERSON_NAME] Karan [PERSON_NAME] Mohd [PERSON_NAM…" at bounding box center [230, 413] width 101 height 25
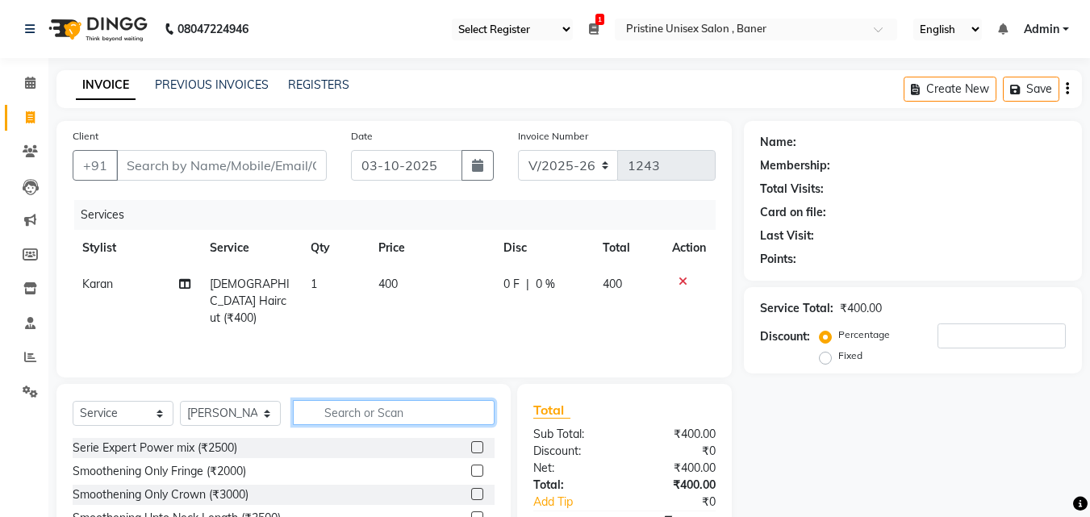
click at [361, 408] on input "text" at bounding box center [394, 412] width 202 height 25
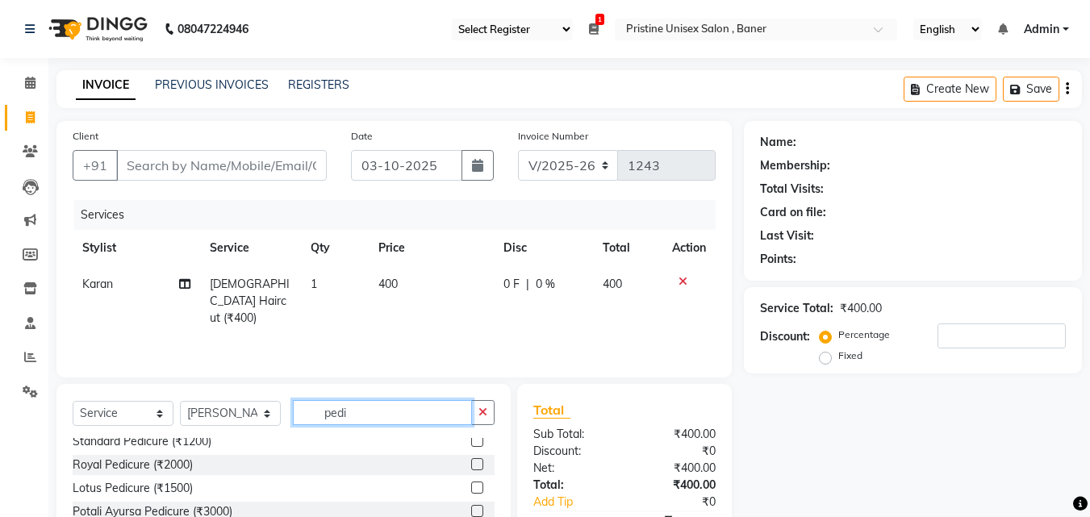
scroll to position [53, 0]
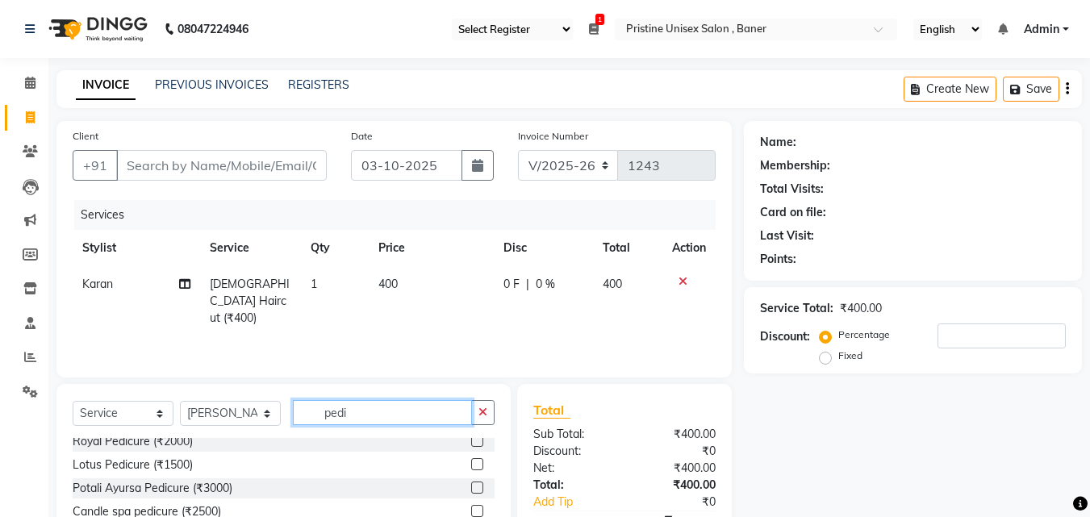
type input "pedi"
click at [471, 466] on label at bounding box center [477, 464] width 12 height 12
click at [471, 466] on input "checkbox" at bounding box center [476, 465] width 10 height 10
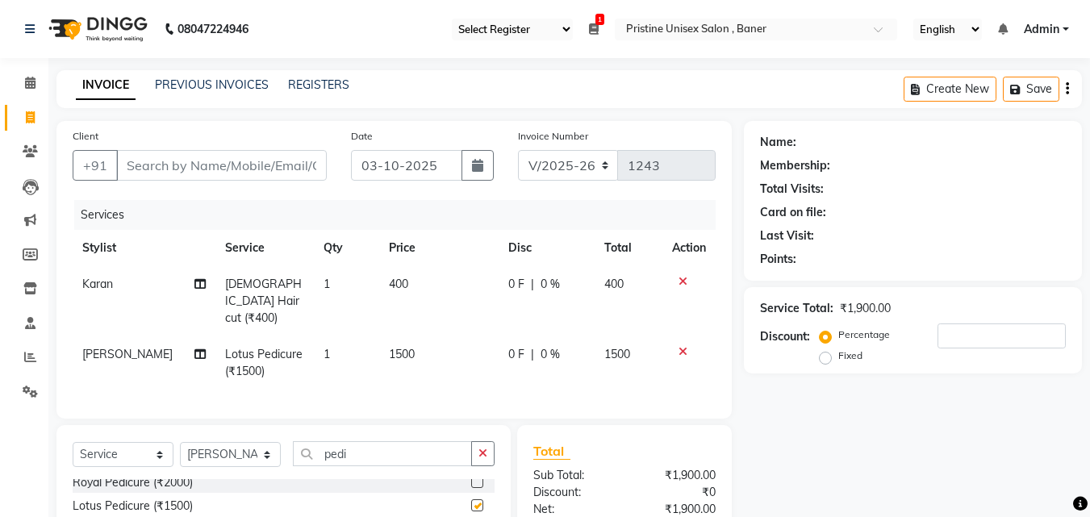
checkbox input "false"
click at [228, 452] on select "Select Stylist [PERSON_NAME] [PERSON_NAME] Karan [PERSON_NAME] Mohd [PERSON_NAM…" at bounding box center [230, 454] width 101 height 25
select select "51203"
click at [180, 442] on select "Select Stylist [PERSON_NAME] [PERSON_NAME] Karan [PERSON_NAME] Mohd [PERSON_NAM…" at bounding box center [230, 454] width 101 height 25
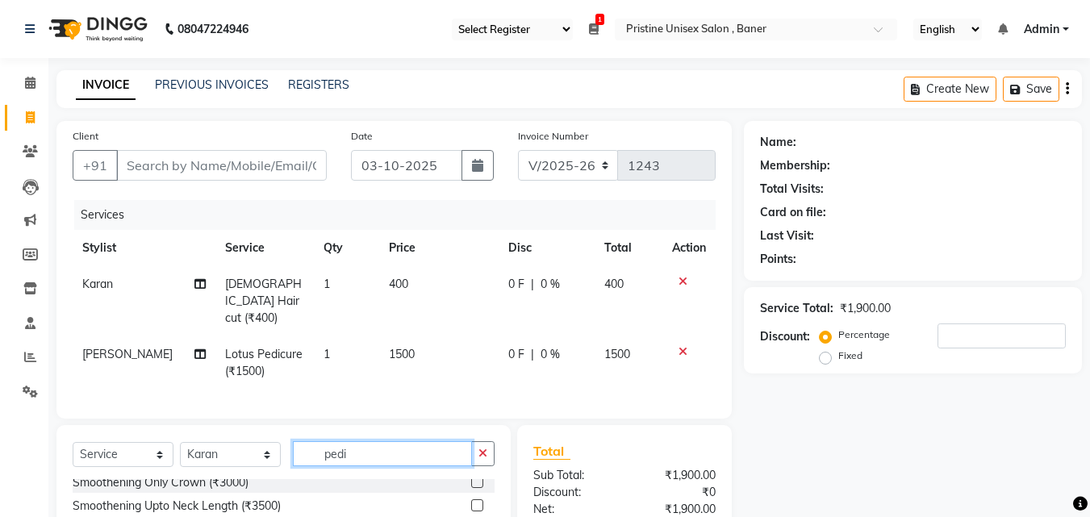
click at [379, 457] on input "pedi" at bounding box center [382, 453] width 179 height 25
type input "p"
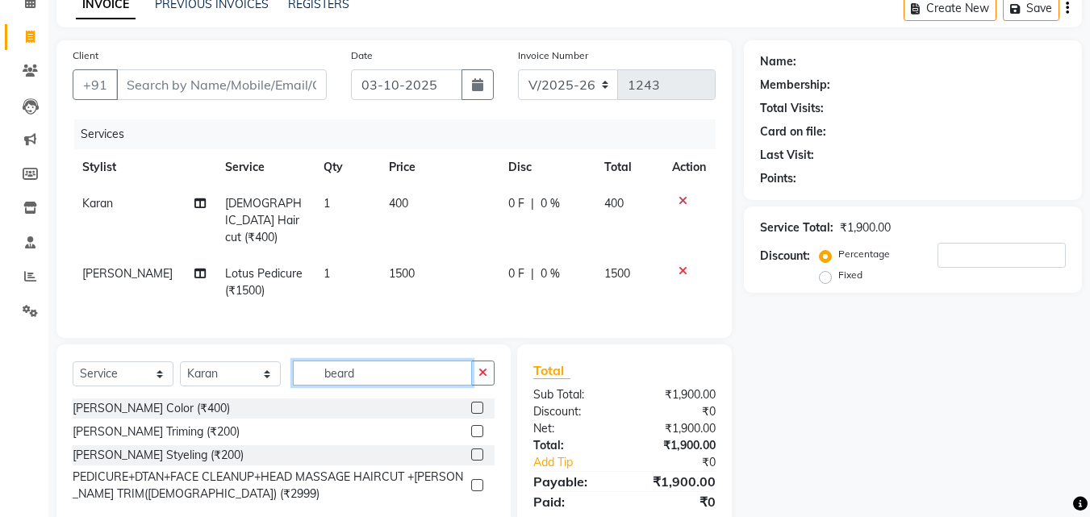
type input "beard"
click at [475, 451] on label at bounding box center [477, 455] width 12 height 12
click at [475, 451] on input "checkbox" at bounding box center [476, 455] width 10 height 10
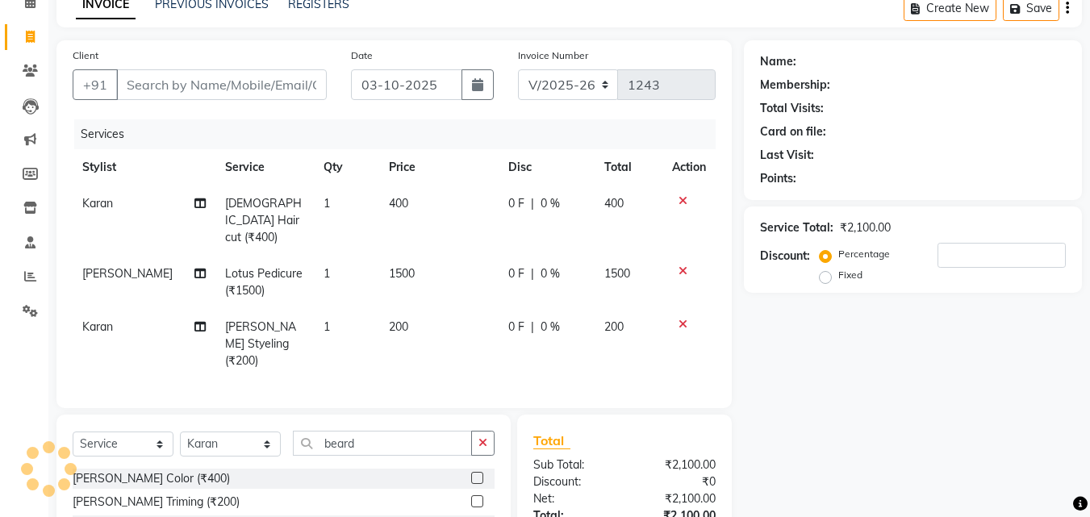
checkbox input "false"
click at [169, 82] on input "Client" at bounding box center [221, 84] width 211 height 31
click at [683, 266] on icon at bounding box center [683, 271] width 9 height 11
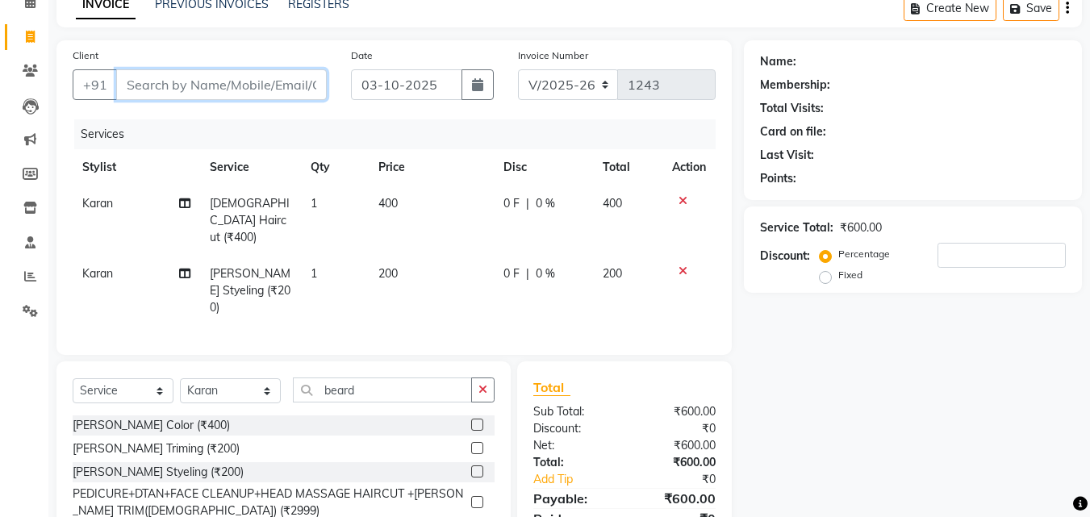
click at [211, 82] on input "Client" at bounding box center [221, 84] width 211 height 31
type input "S"
type input "0"
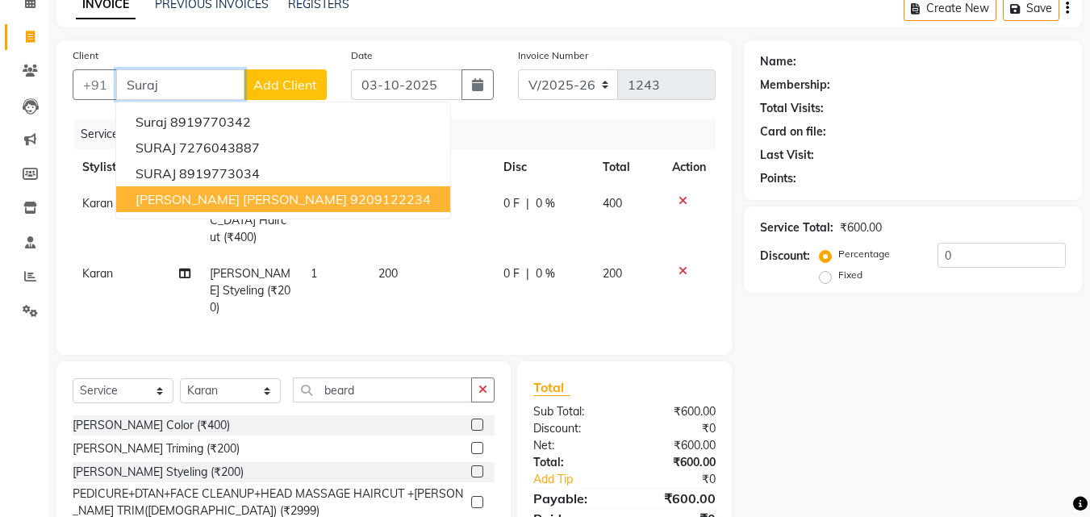
click at [350, 199] on ngb-highlight "9209122234" at bounding box center [390, 199] width 81 height 16
type input "9209122234"
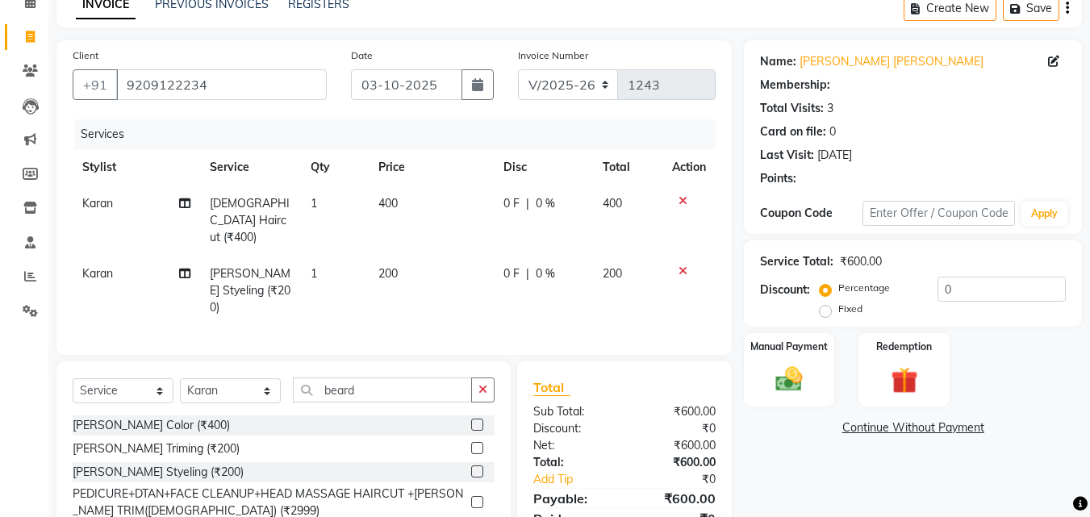
select select "1: Object"
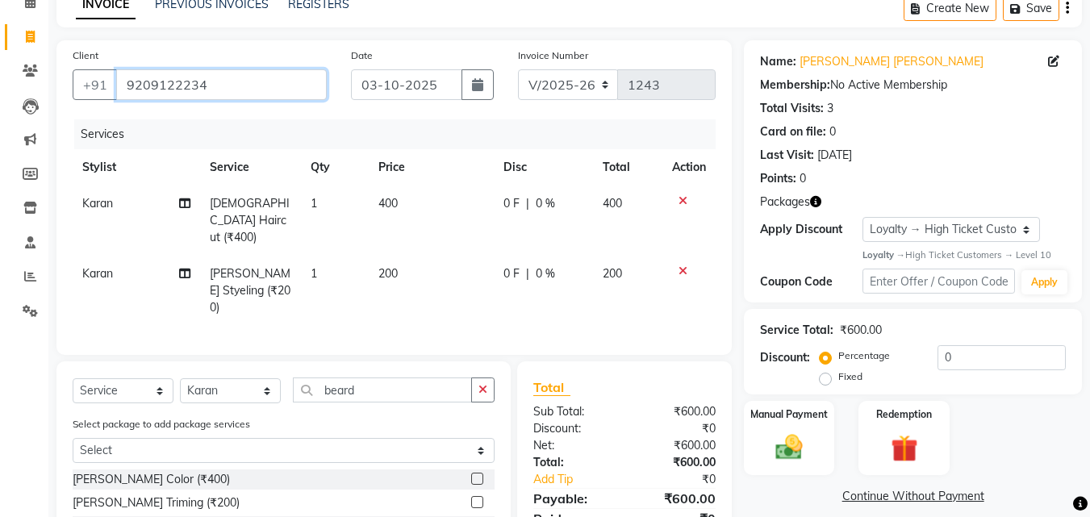
click at [243, 86] on input "9209122234" at bounding box center [221, 84] width 211 height 31
click at [247, 381] on select "Select Stylist [PERSON_NAME] [PERSON_NAME] Karan [PERSON_NAME] Mohd [PERSON_NAM…" at bounding box center [230, 391] width 101 height 25
select select "51206"
click at [180, 379] on select "Select Stylist [PERSON_NAME] [PERSON_NAME] Karan [PERSON_NAME] Mohd [PERSON_NAM…" at bounding box center [230, 391] width 101 height 25
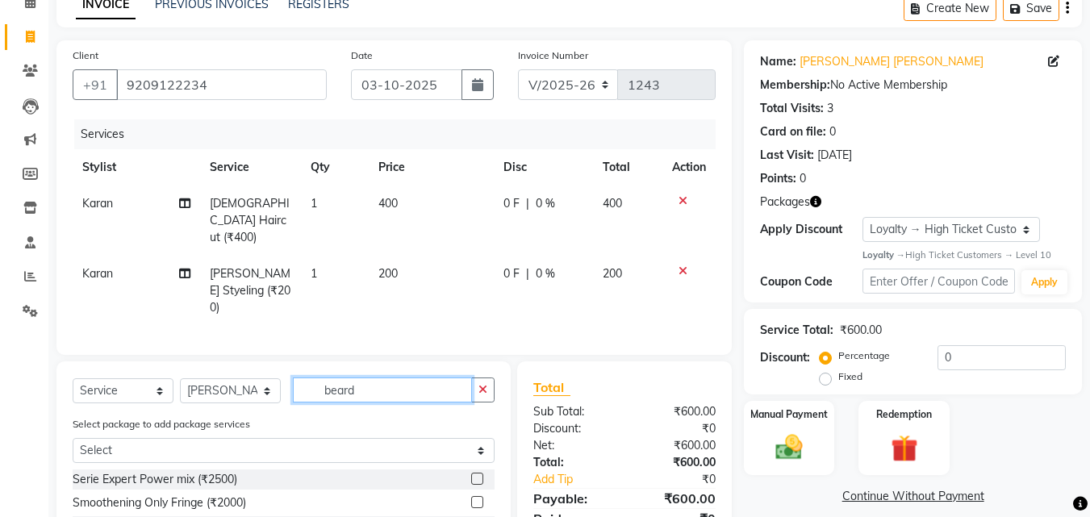
click at [376, 378] on input "beard" at bounding box center [382, 390] width 179 height 25
type input "b"
type input "pedi"
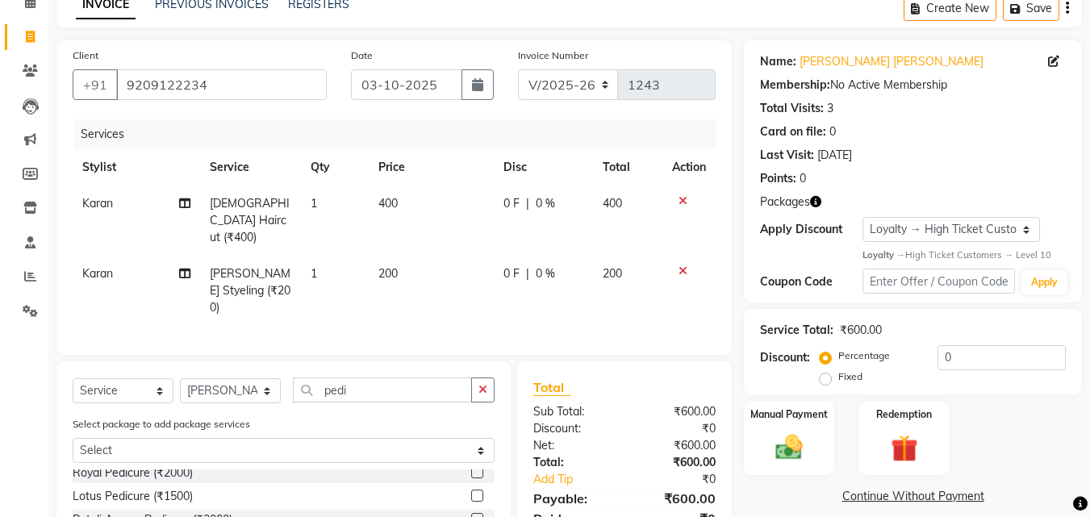
click at [471, 490] on label at bounding box center [477, 496] width 12 height 12
click at [471, 492] on input "checkbox" at bounding box center [476, 497] width 10 height 10
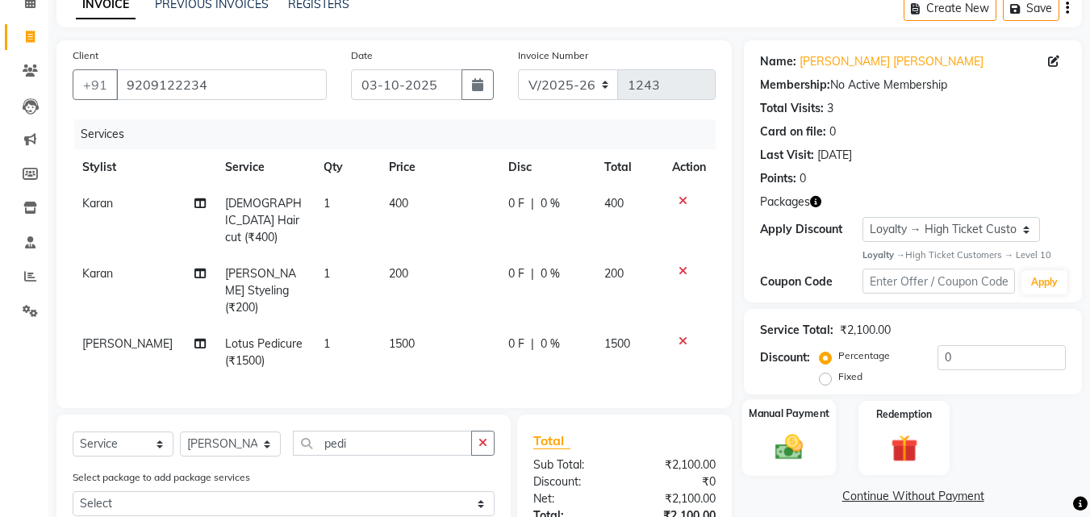
checkbox input "false"
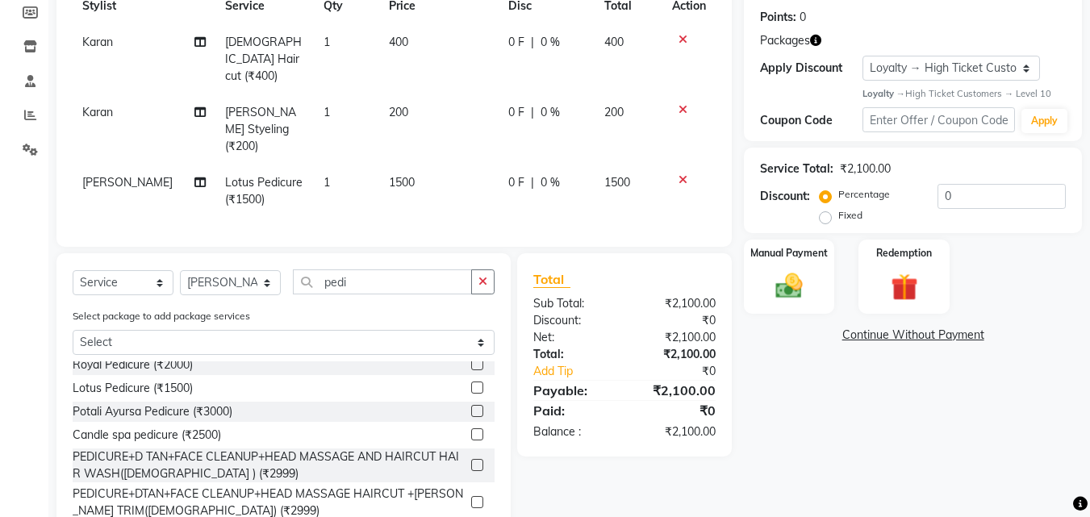
click at [473, 190] on div "Services Stylist Service Qty Price Disc Total Action Karan [DEMOGRAPHIC_DATA] H…" at bounding box center [394, 94] width 643 height 273
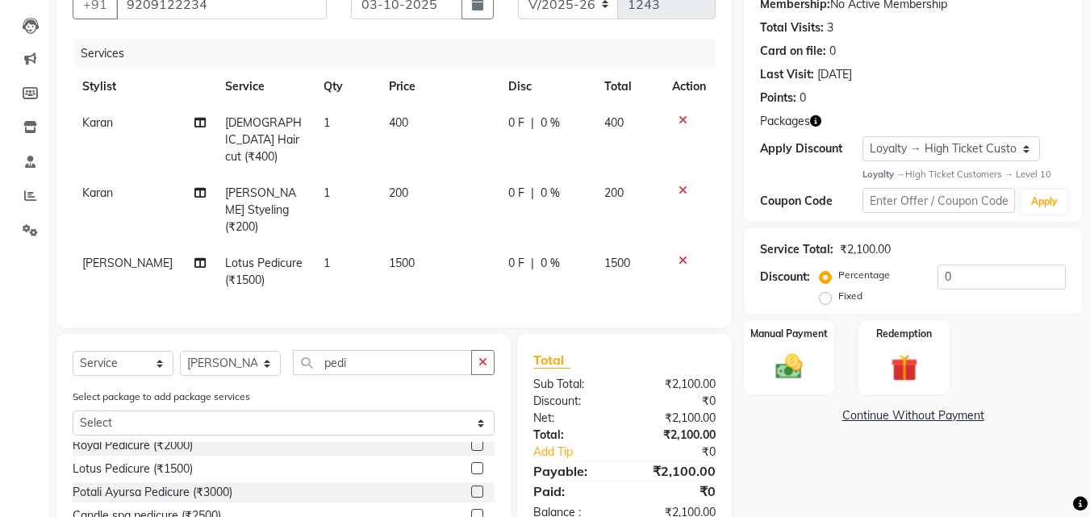
click at [499, 249] on td "0 F | 0 %" at bounding box center [547, 271] width 96 height 53
select select "51206"
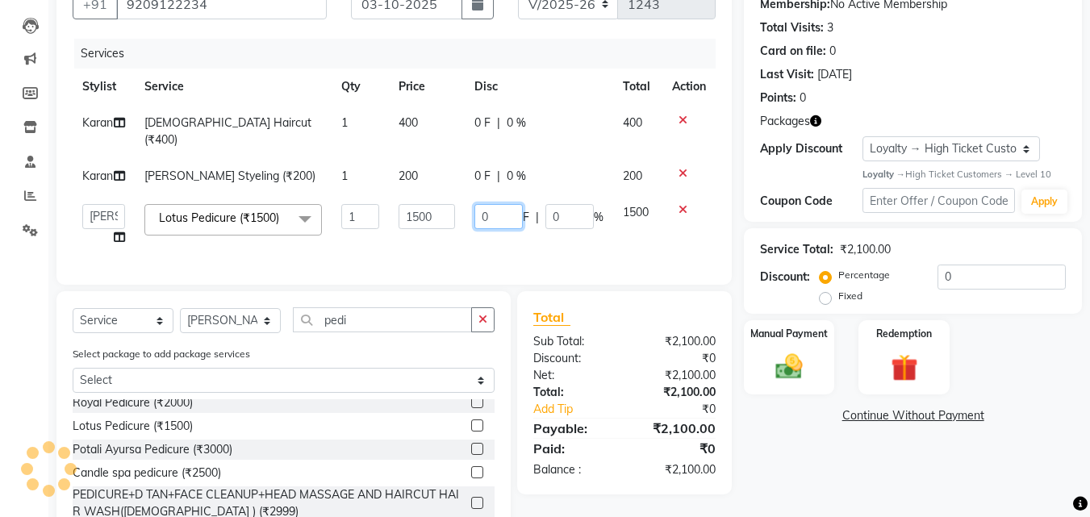
click at [478, 229] on input "0" at bounding box center [499, 216] width 48 height 25
type input "300"
click at [780, 472] on div "Name: [PERSON_NAME] [PERSON_NAME] Membership: No Active Membership Total Visits…" at bounding box center [919, 272] width 350 height 624
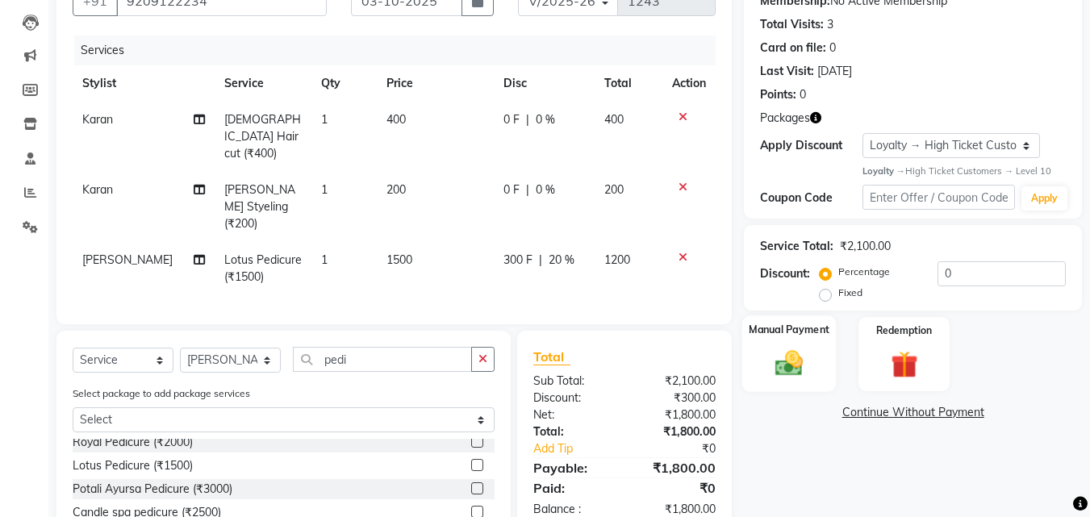
scroll to position [242, 0]
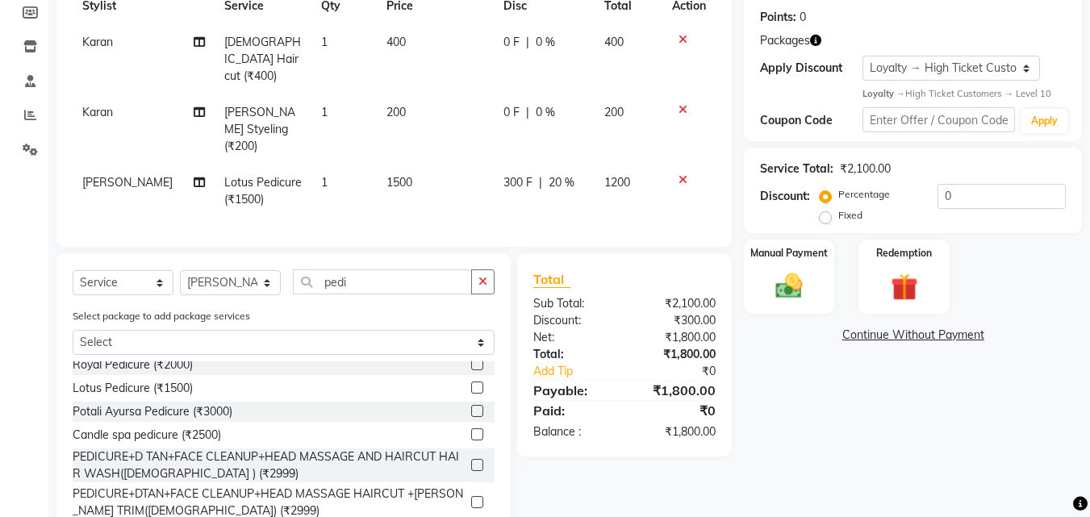
click at [817, 450] on div "Name: [PERSON_NAME] [PERSON_NAME] Membership: No Active Membership Total Visits…" at bounding box center [919, 212] width 350 height 667
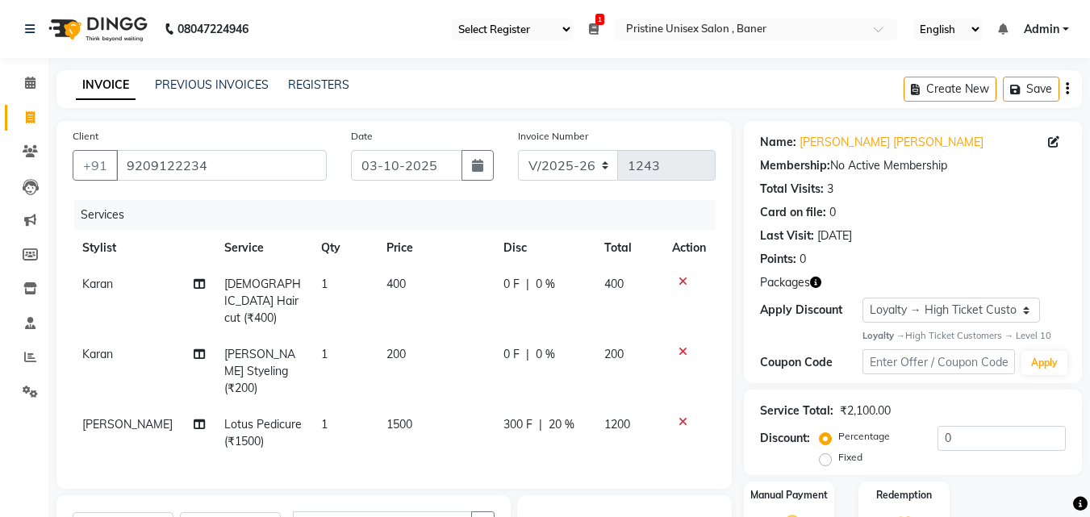
scroll to position [161, 0]
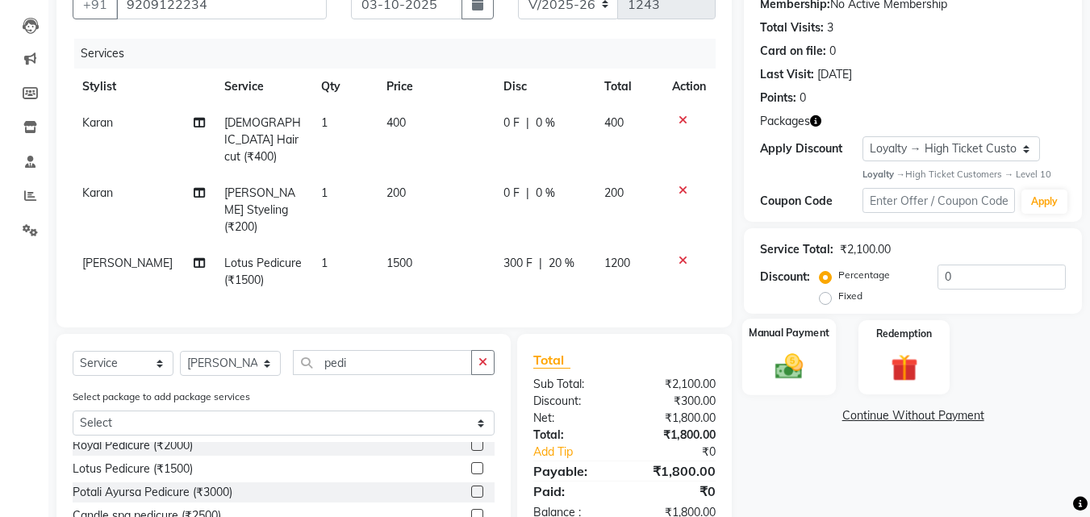
click at [795, 376] on img at bounding box center [789, 367] width 45 height 32
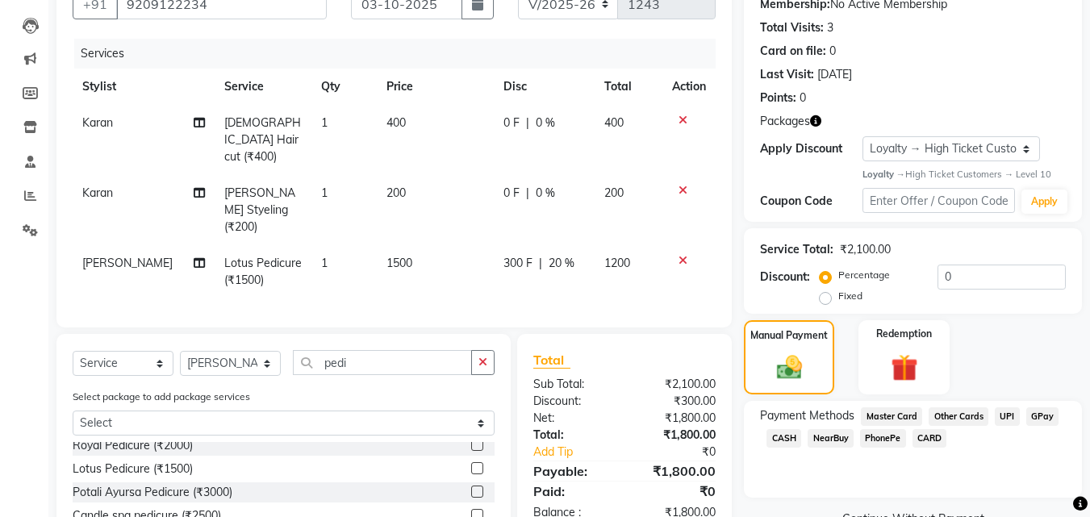
click at [1031, 415] on span "GPay" at bounding box center [1043, 417] width 33 height 19
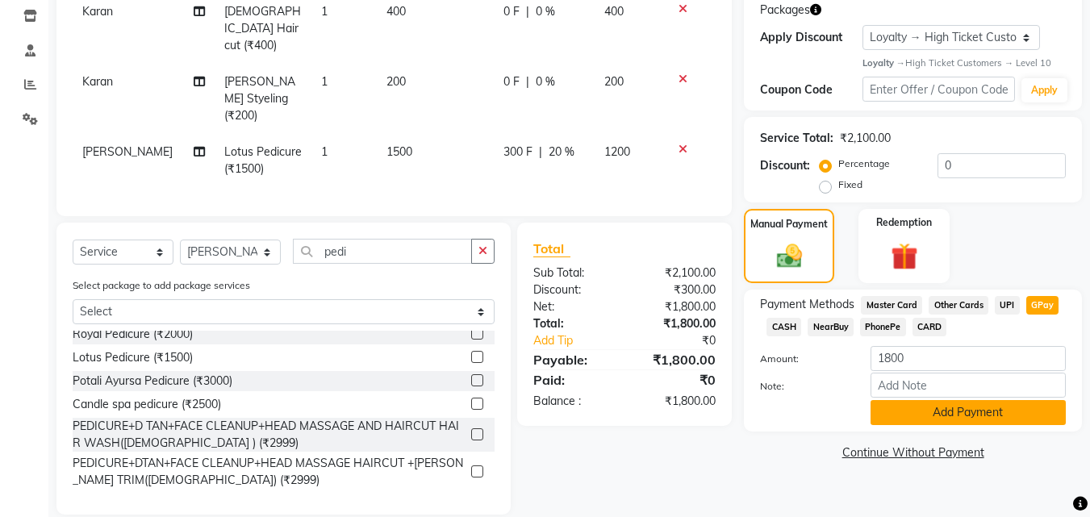
click at [918, 408] on button "Add Payment" at bounding box center [968, 412] width 195 height 25
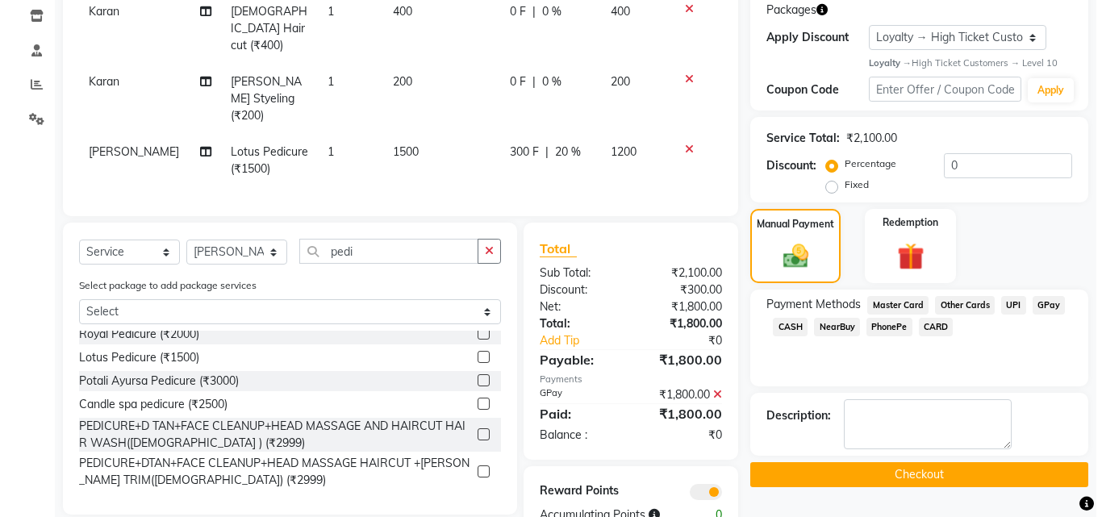
scroll to position [298, 0]
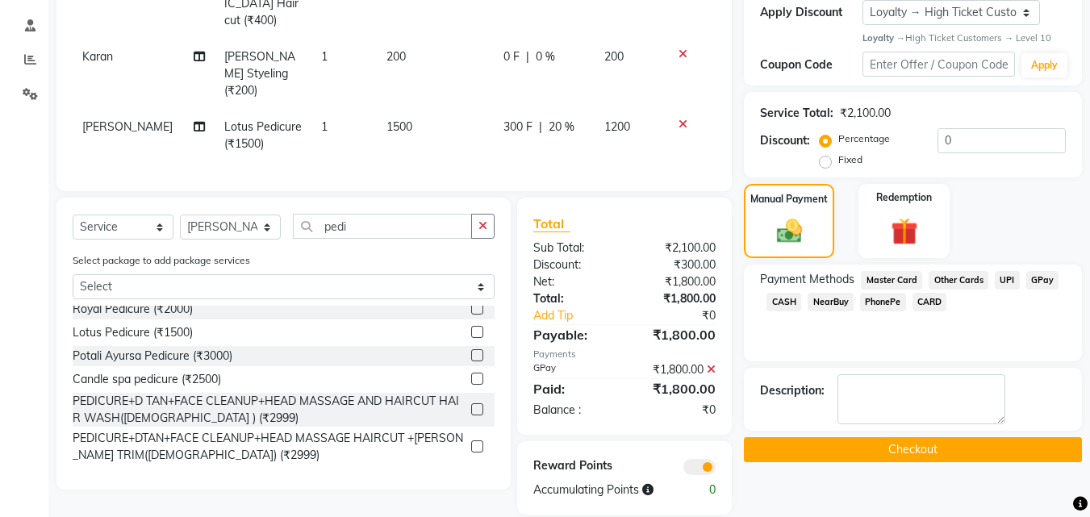
click at [706, 459] on span at bounding box center [700, 467] width 32 height 16
click at [716, 470] on input "checkbox" at bounding box center [716, 470] width 0 height 0
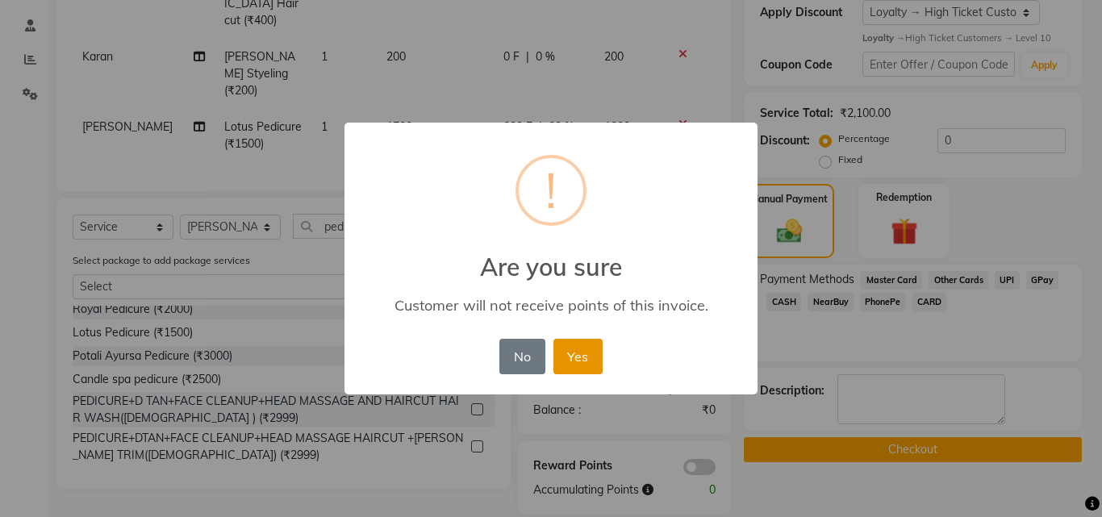
drag, startPoint x: 567, startPoint y: 358, endPoint x: 638, endPoint y: 386, distance: 75.4
click at [568, 358] on button "Yes" at bounding box center [578, 357] width 49 height 36
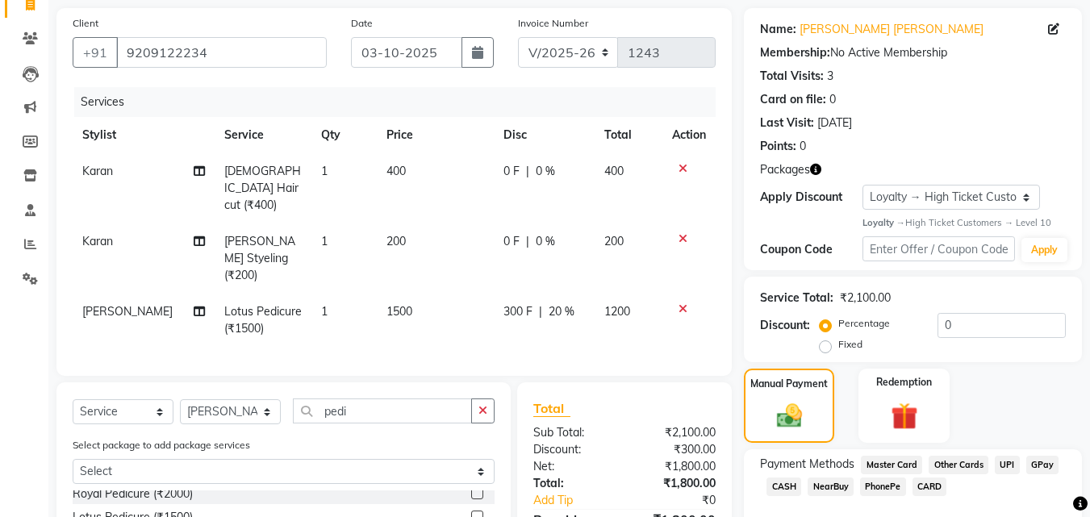
scroll to position [274, 0]
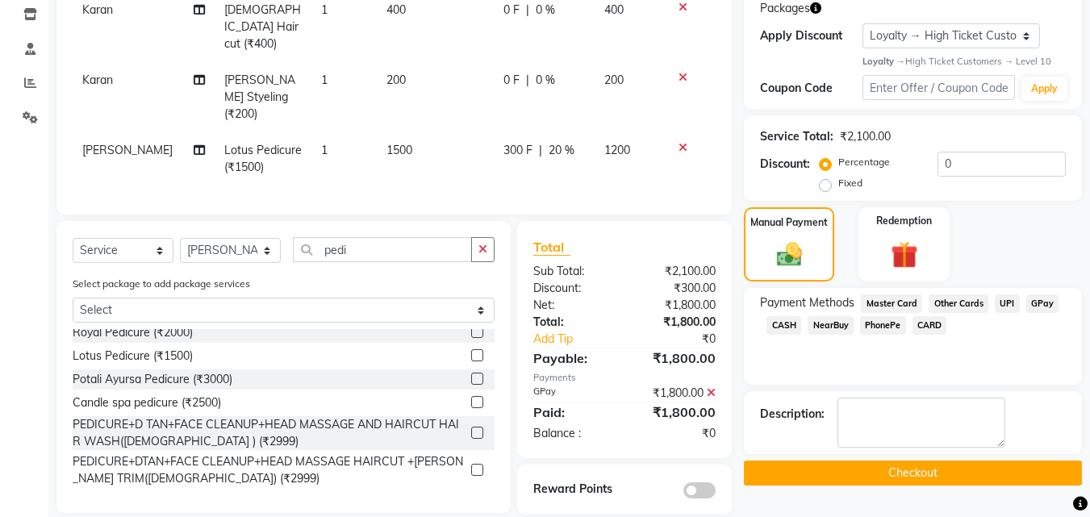
click at [860, 479] on button "Checkout" at bounding box center [913, 473] width 338 height 25
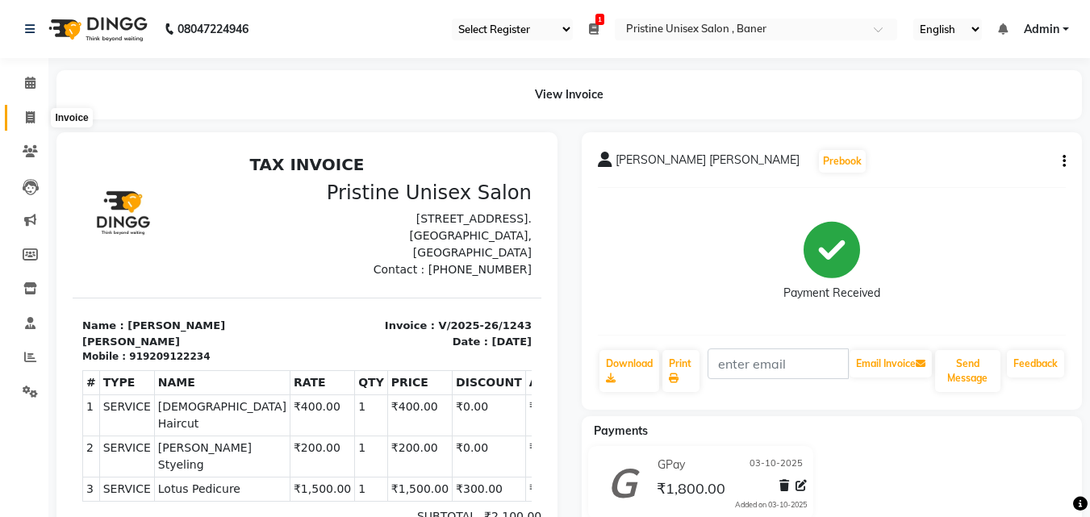
click at [29, 109] on span at bounding box center [30, 118] width 28 height 19
select select "service"
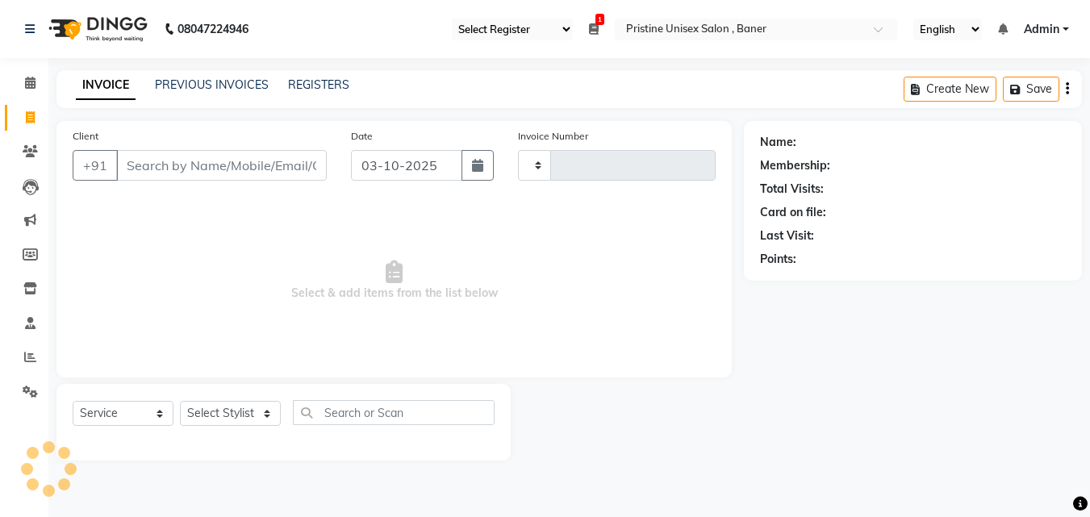
type input "1244"
select select "6610"
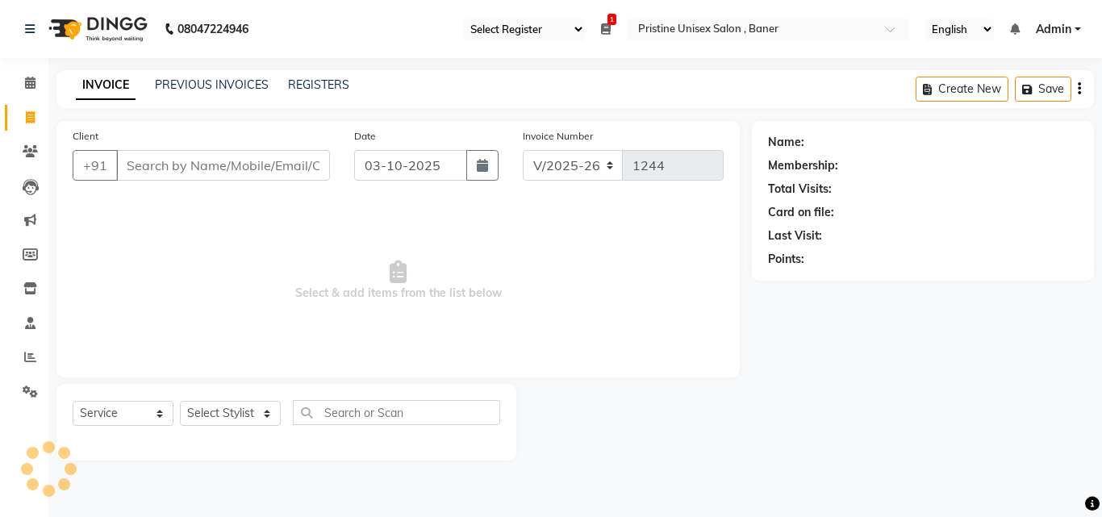
click at [211, 166] on input "Client" at bounding box center [223, 165] width 214 height 31
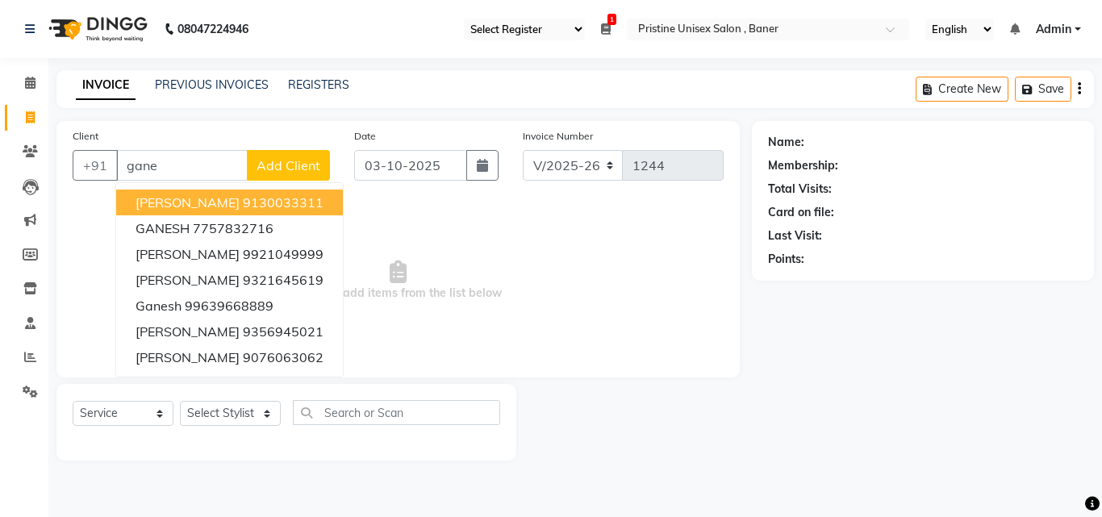
click at [179, 162] on input "gane" at bounding box center [182, 165] width 132 height 31
type input "g"
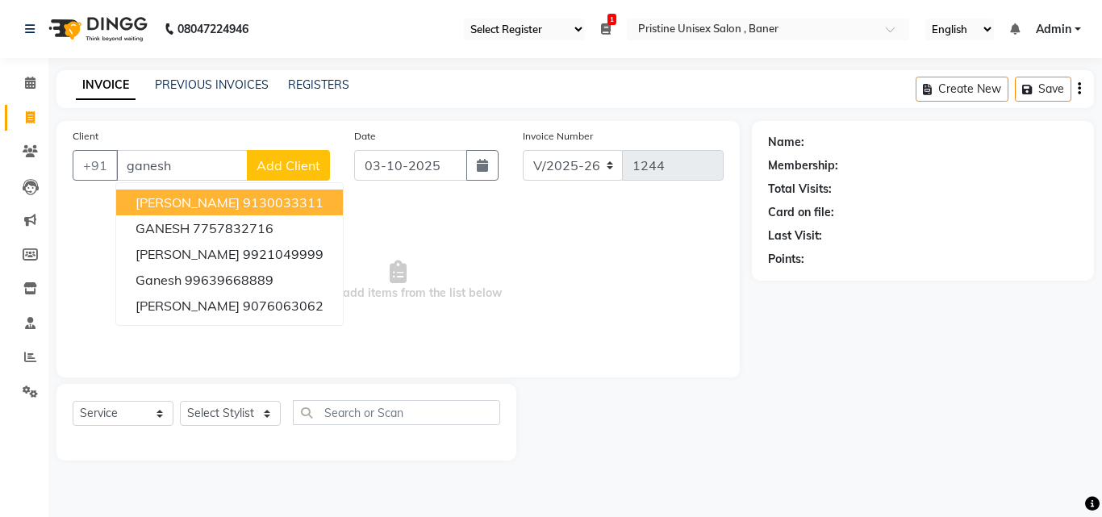
click at [229, 169] on input "ganesh" at bounding box center [182, 165] width 132 height 31
type input "g"
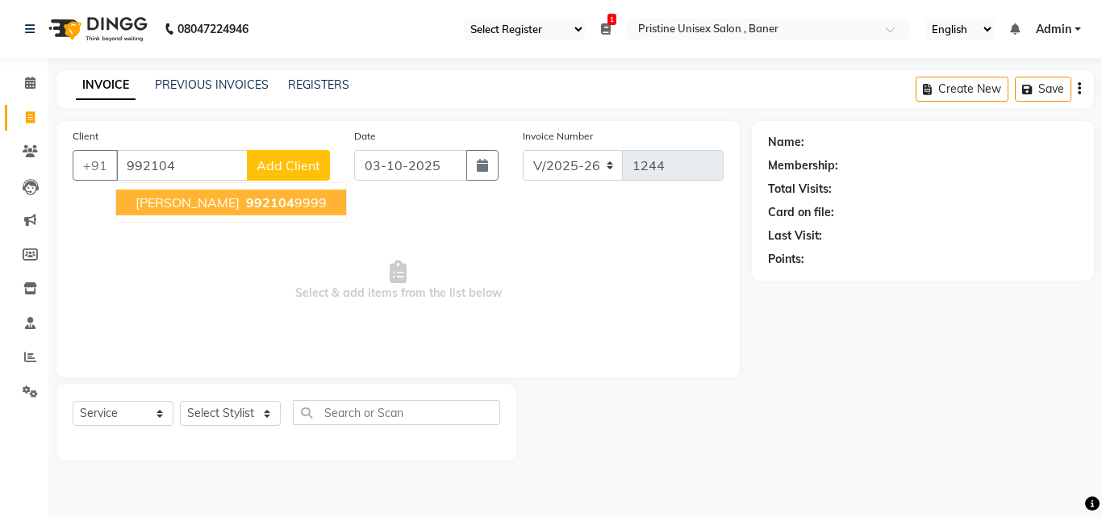
click at [257, 205] on span "992104" at bounding box center [270, 203] width 48 height 16
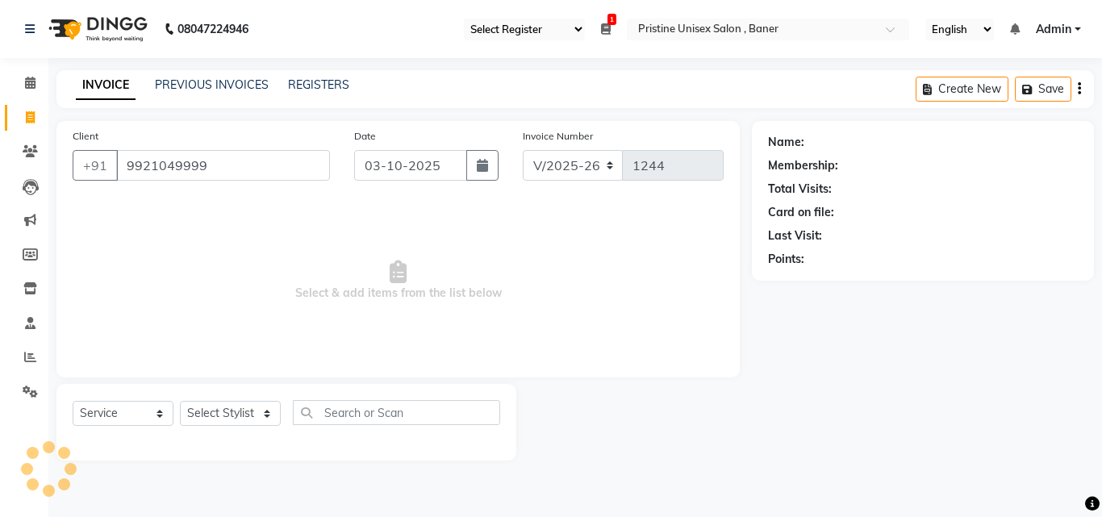
type input "9921049999"
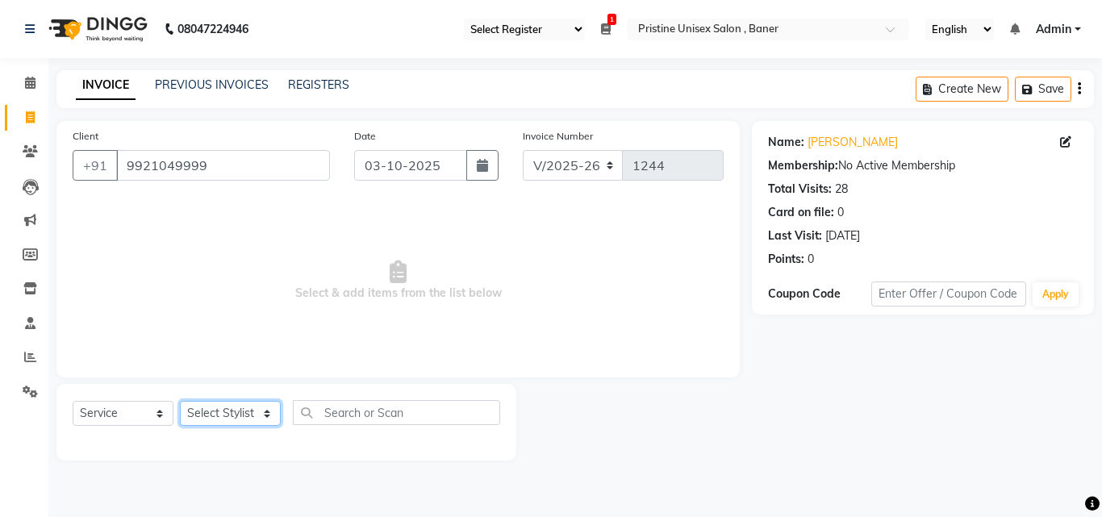
click at [245, 407] on select "Select Stylist [PERSON_NAME] [PERSON_NAME] Karan [PERSON_NAME] Mohd [PERSON_NAM…" at bounding box center [230, 413] width 101 height 25
select select "51203"
click at [180, 401] on select "Select Stylist [PERSON_NAME] [PERSON_NAME] Karan [PERSON_NAME] Mohd [PERSON_NAM…" at bounding box center [230, 413] width 101 height 25
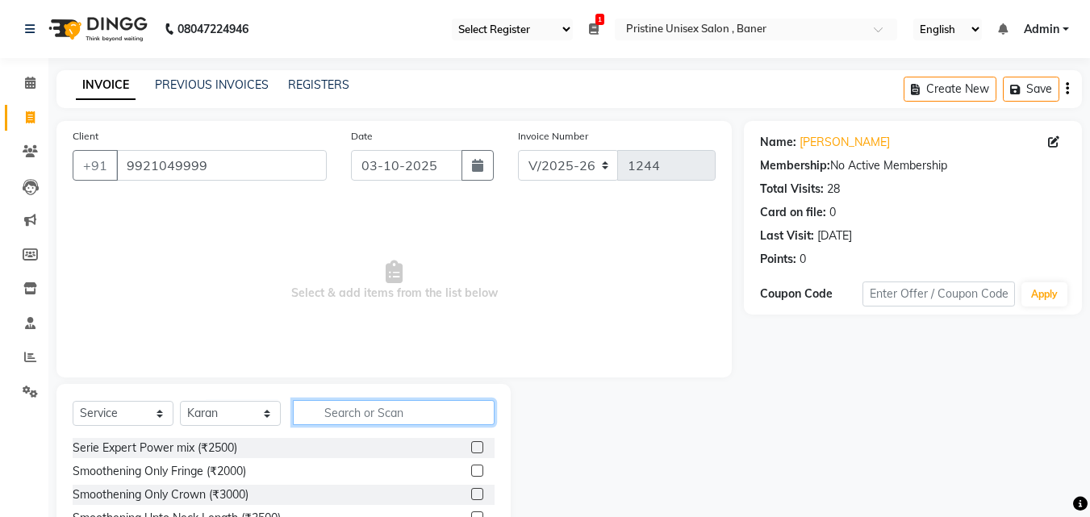
click at [328, 403] on input "text" at bounding box center [394, 412] width 202 height 25
type input "hair cut"
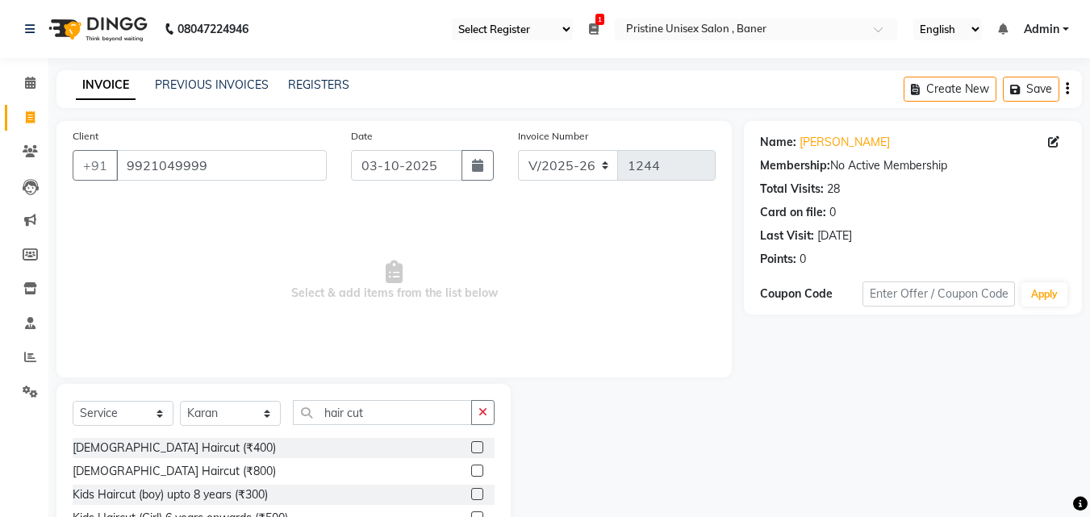
click at [471, 441] on label at bounding box center [477, 447] width 12 height 12
click at [471, 443] on input "checkbox" at bounding box center [476, 448] width 10 height 10
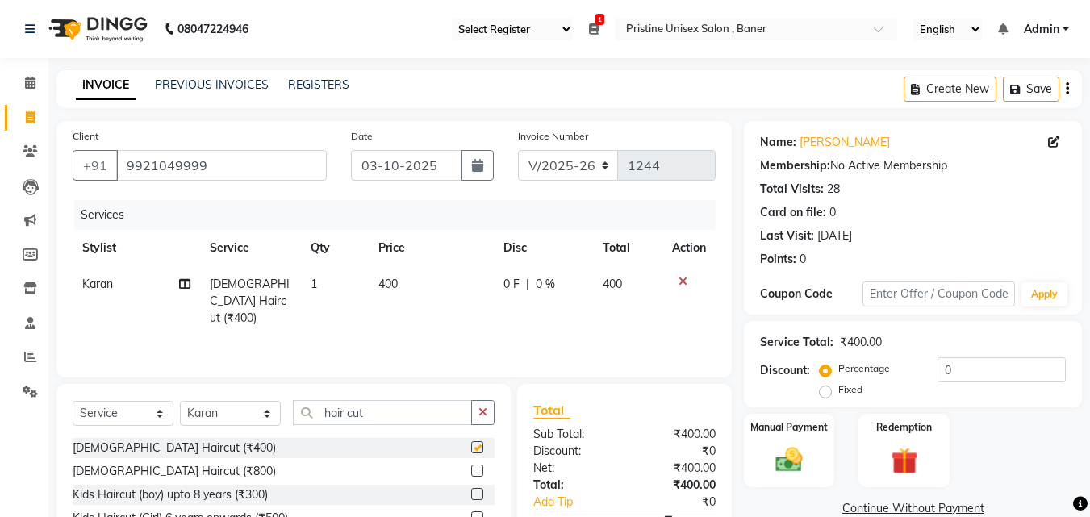
checkbox input "false"
click at [379, 419] on input "hair cut" at bounding box center [382, 412] width 179 height 25
type input "h"
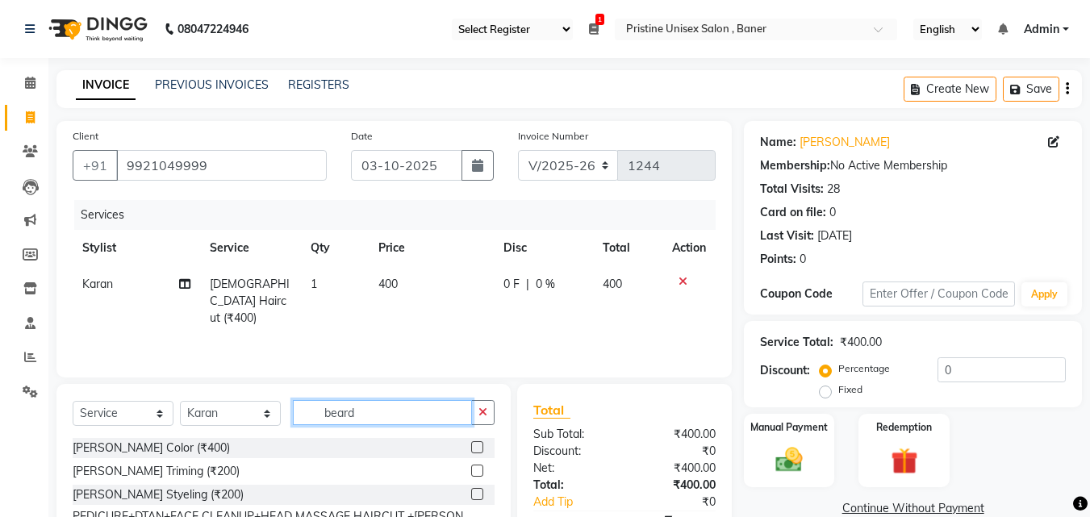
type input "beard"
click at [475, 470] on label at bounding box center [477, 471] width 12 height 12
click at [475, 470] on input "checkbox" at bounding box center [476, 471] width 10 height 10
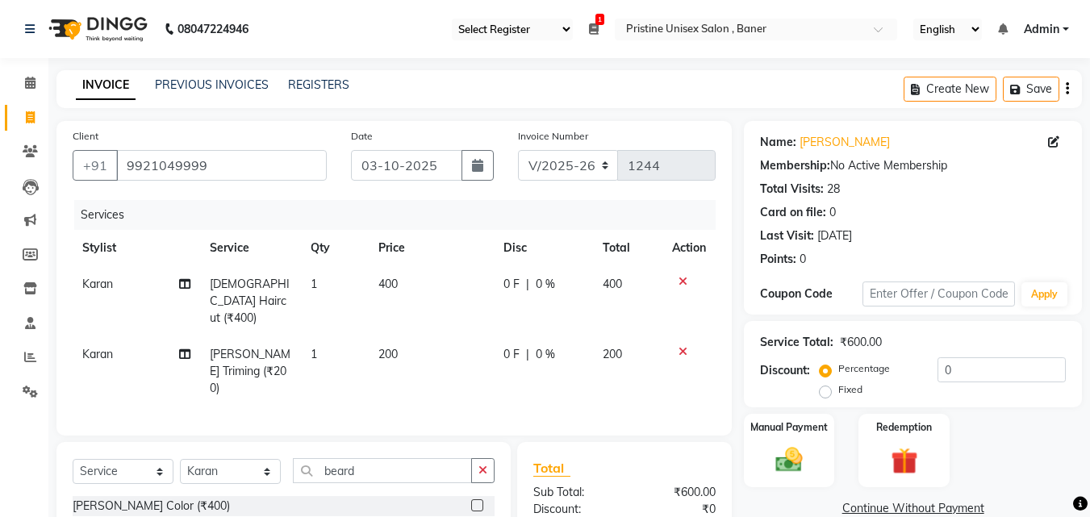
checkbox input "false"
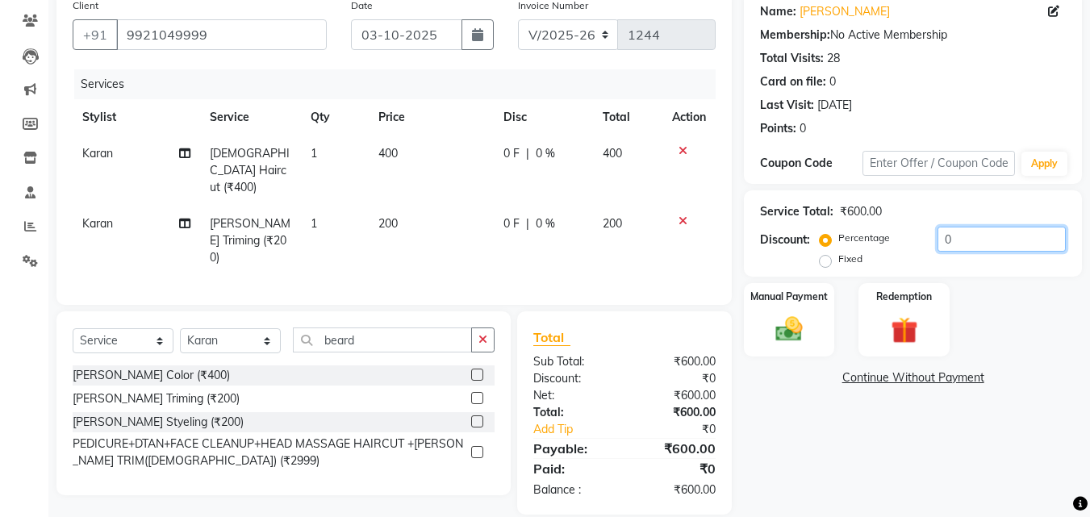
click at [939, 232] on input "0" at bounding box center [1002, 239] width 128 height 25
type input "10"
click at [834, 420] on div "Name: [PERSON_NAME] Membership: No Active Membership Total Visits: 28 Card on f…" at bounding box center [919, 252] width 350 height 525
click at [789, 328] on img at bounding box center [789, 329] width 45 height 32
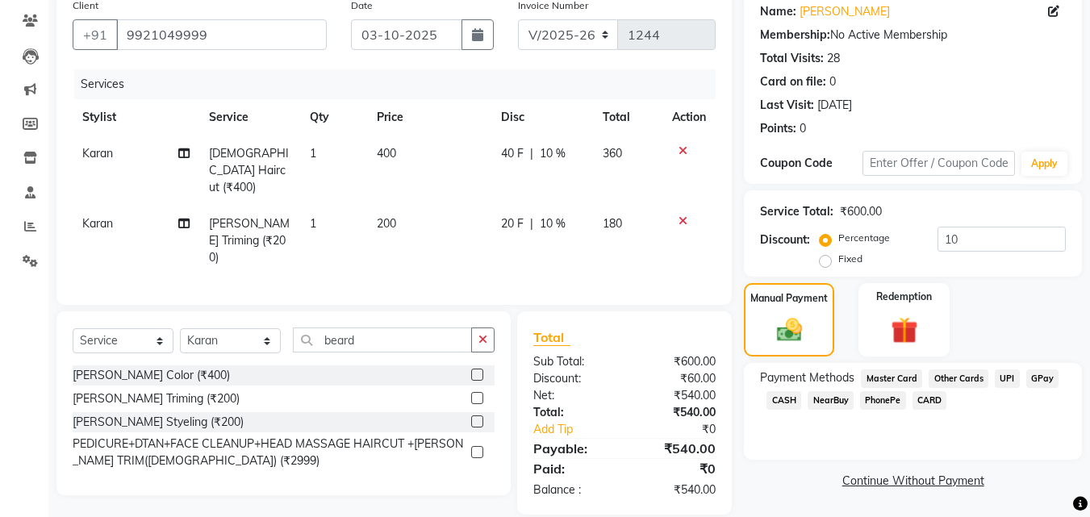
click at [1042, 375] on span "GPay" at bounding box center [1043, 379] width 33 height 19
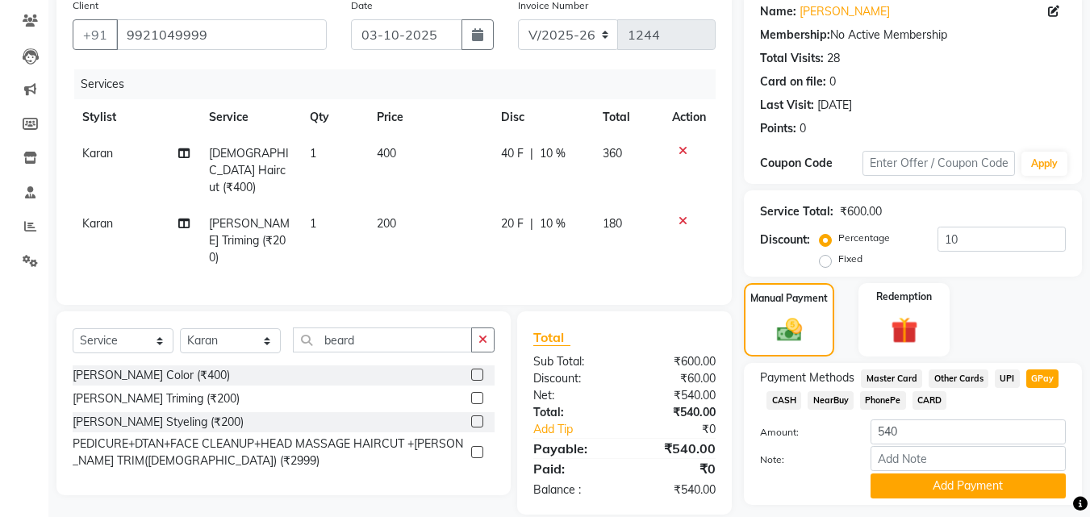
scroll to position [176, 0]
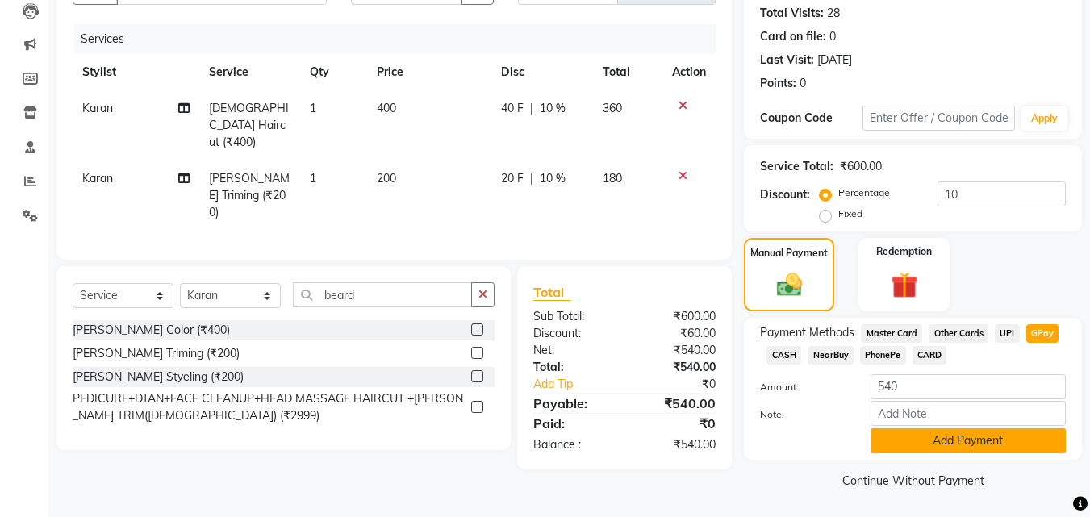
click at [976, 441] on button "Add Payment" at bounding box center [968, 441] width 195 height 25
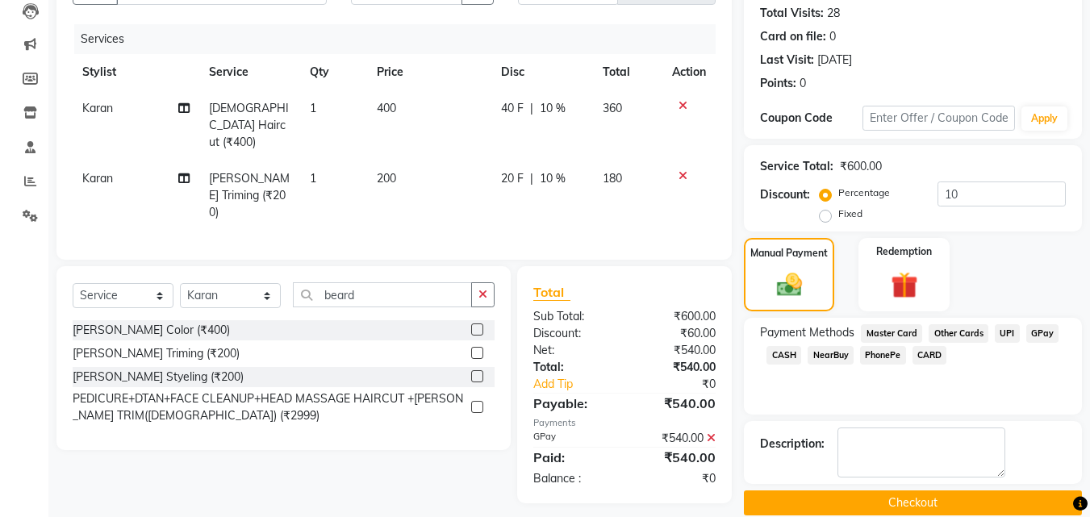
scroll to position [199, 0]
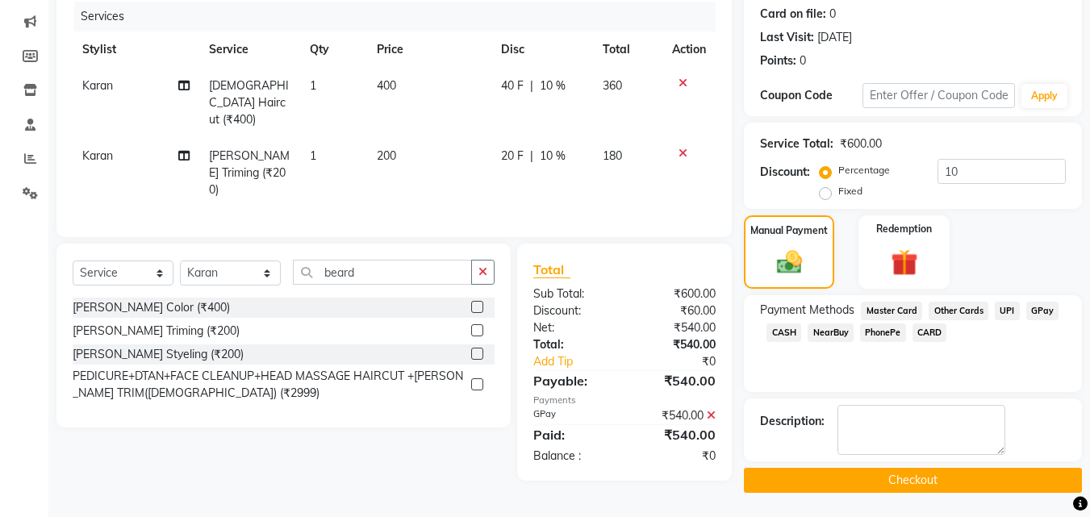
click at [942, 476] on button "Checkout" at bounding box center [913, 480] width 338 height 25
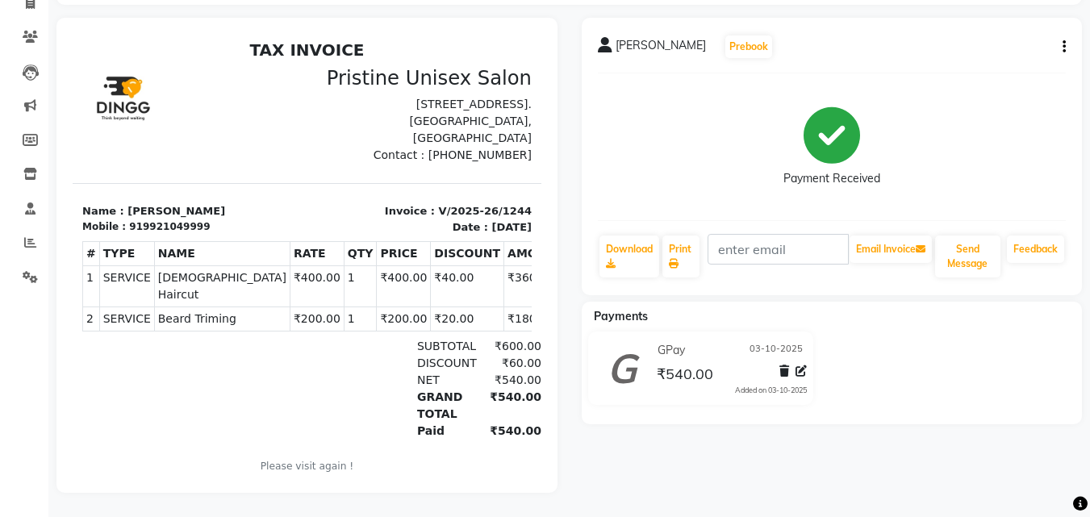
scroll to position [127, 0]
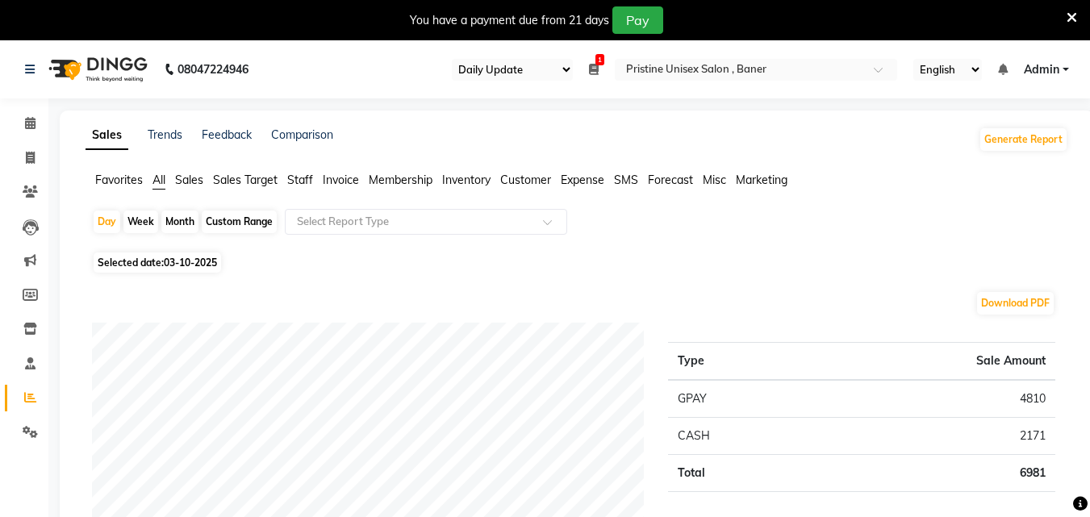
select select "110"
click at [26, 153] on icon at bounding box center [30, 158] width 9 height 12
select select "6610"
select select "service"
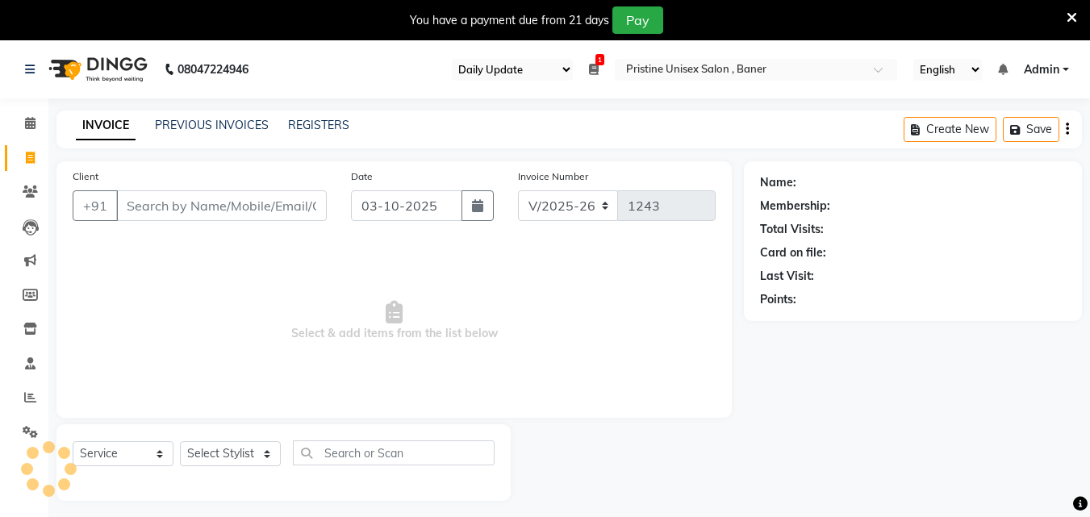
scroll to position [40, 0]
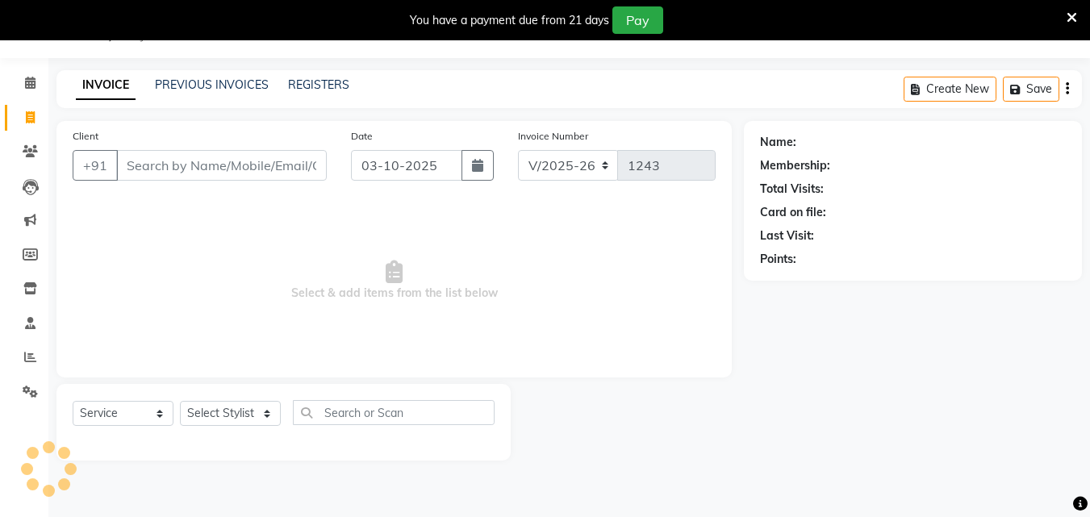
click at [205, 170] on input "Client" at bounding box center [221, 165] width 211 height 31
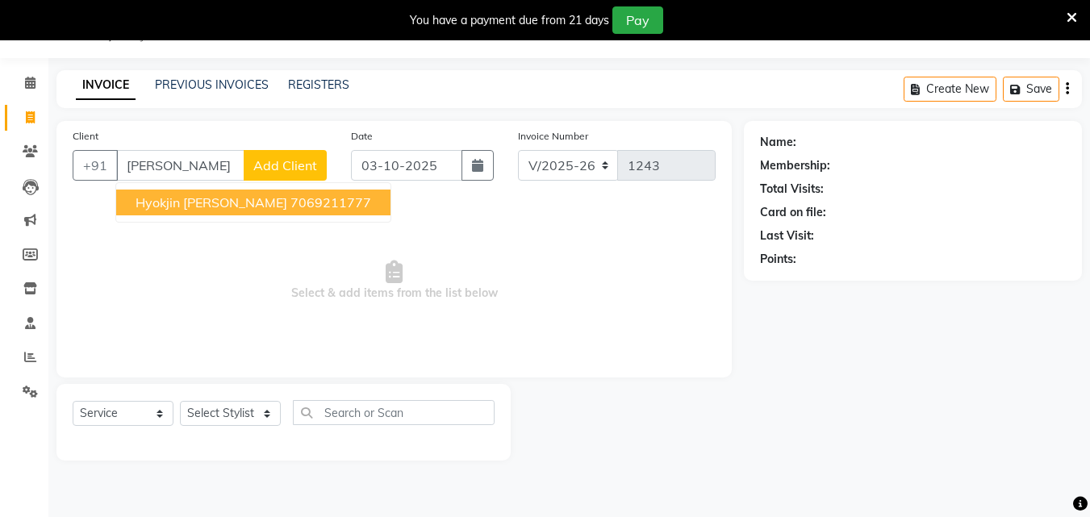
click at [211, 204] on span "Hyokjin [PERSON_NAME]" at bounding box center [212, 203] width 152 height 16
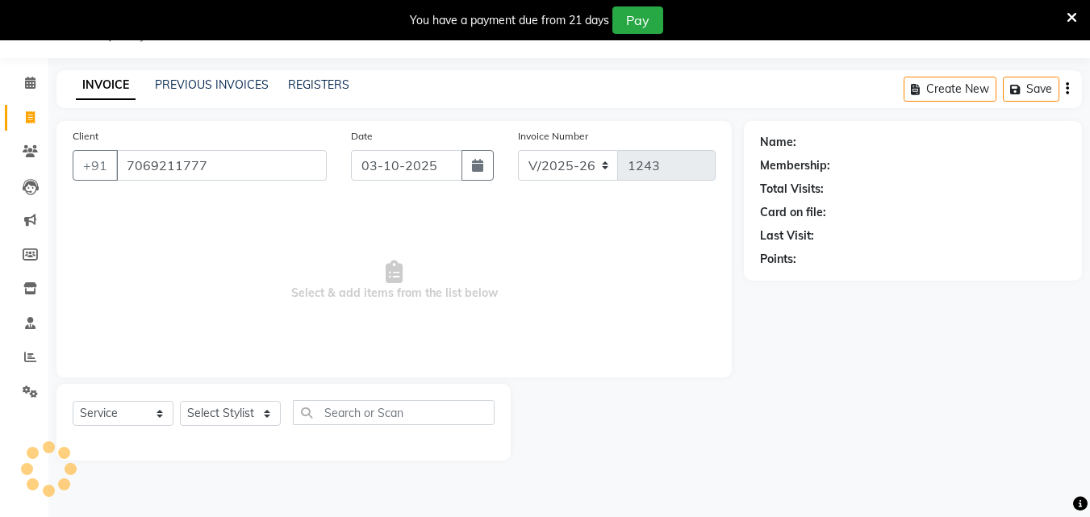
type input "7069211777"
select select "1: Object"
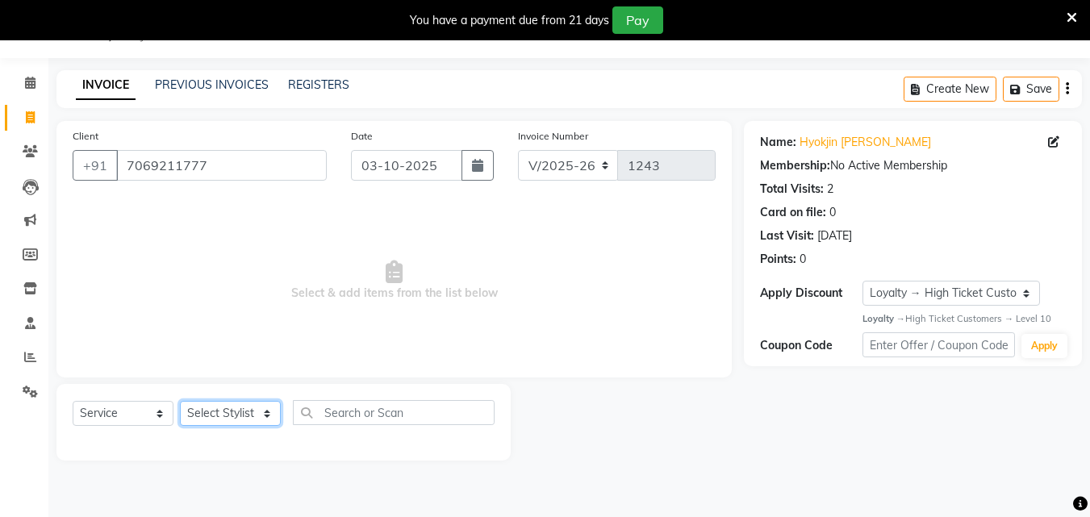
click at [255, 414] on select "Select Stylist [PERSON_NAME] [PERSON_NAME] Karan [PERSON_NAME] Mohd [PERSON_NAM…" at bounding box center [230, 413] width 101 height 25
select select "83039"
click at [180, 401] on select "Select Stylist [PERSON_NAME] [PERSON_NAME] Karan [PERSON_NAME] Mohd [PERSON_NAM…" at bounding box center [230, 413] width 101 height 25
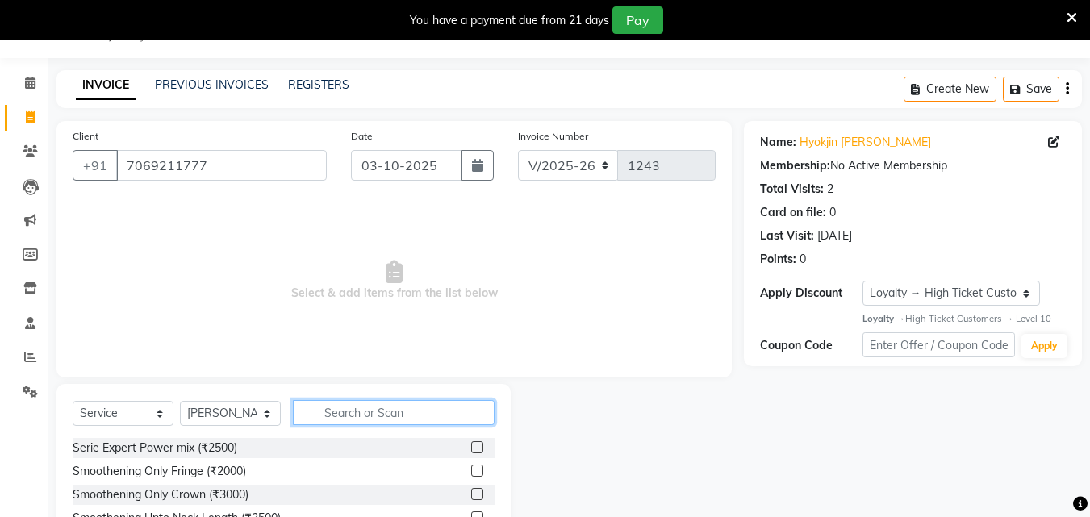
drag, startPoint x: 345, startPoint y: 404, endPoint x: 352, endPoint y: 417, distance: 15.2
click at [351, 416] on input "text" at bounding box center [394, 412] width 202 height 25
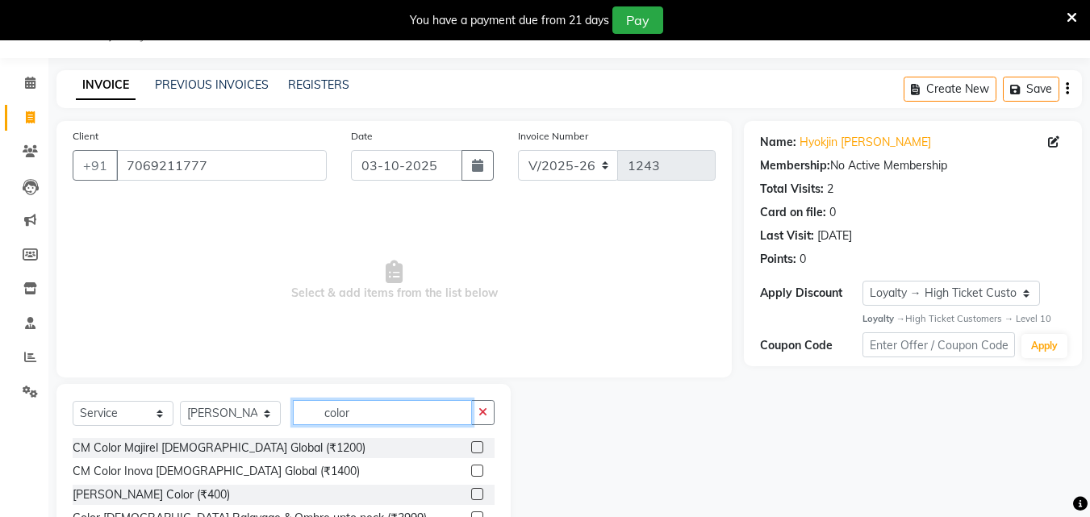
type input "color"
click at [471, 444] on label at bounding box center [477, 447] width 12 height 12
click at [471, 444] on input "checkbox" at bounding box center [476, 448] width 10 height 10
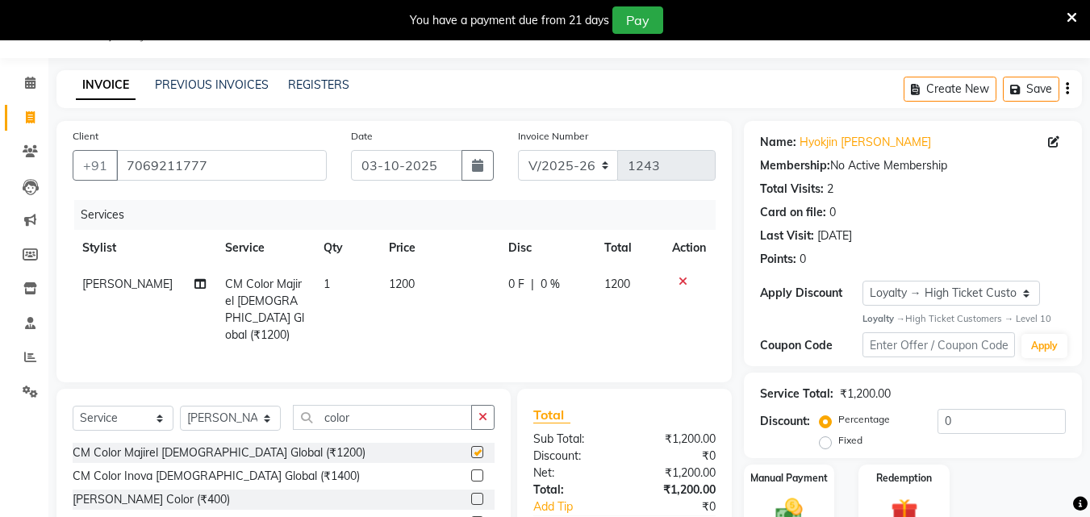
checkbox input "false"
click at [221, 84] on link "PREVIOUS INVOICES" at bounding box center [212, 84] width 114 height 15
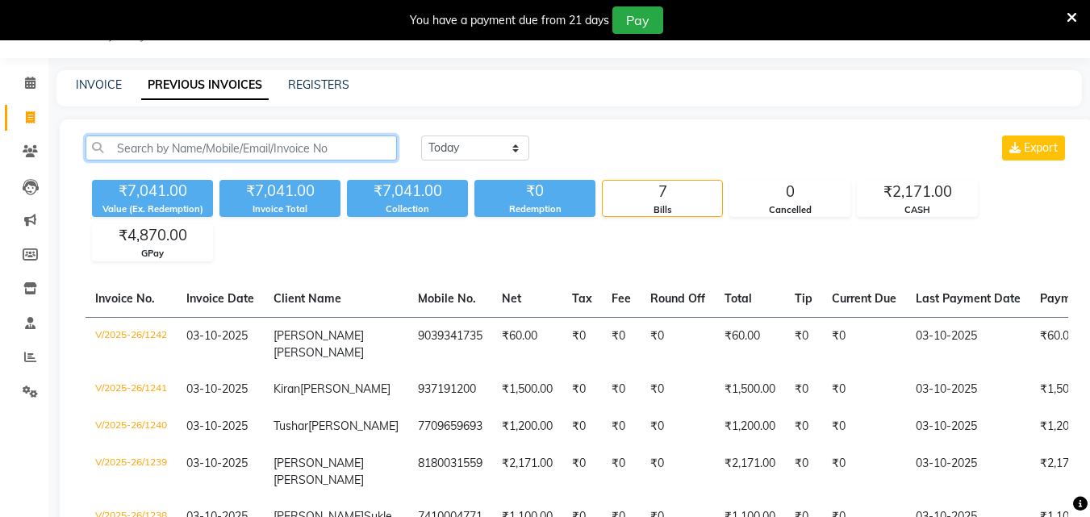
click at [224, 152] on input "text" at bounding box center [242, 148] width 312 height 25
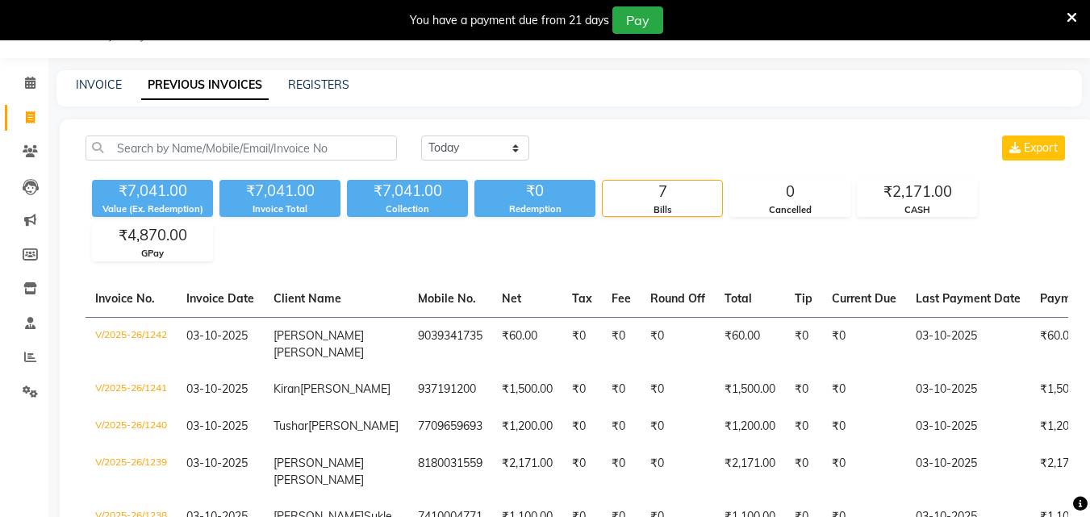
click at [1070, 14] on icon at bounding box center [1072, 17] width 10 height 15
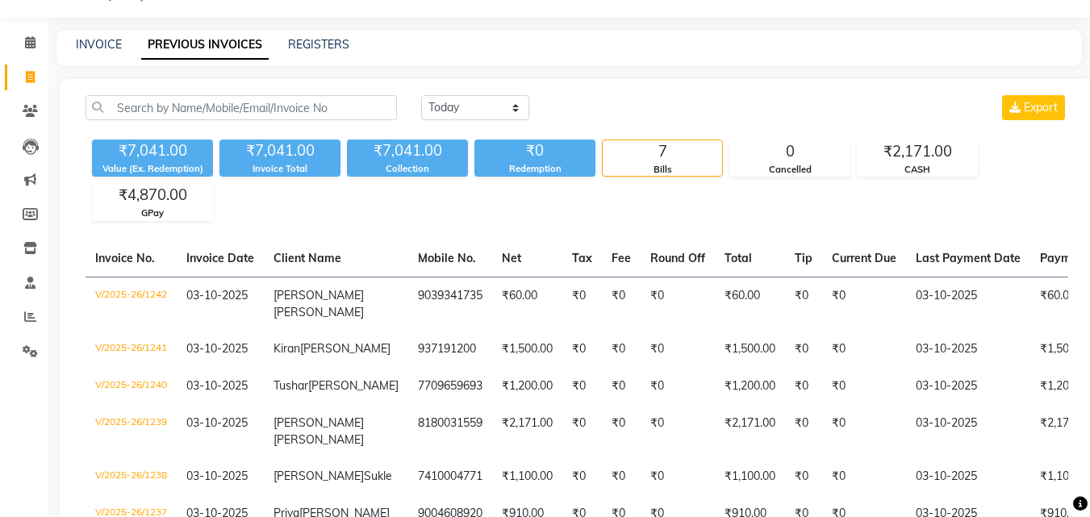
select select "service"
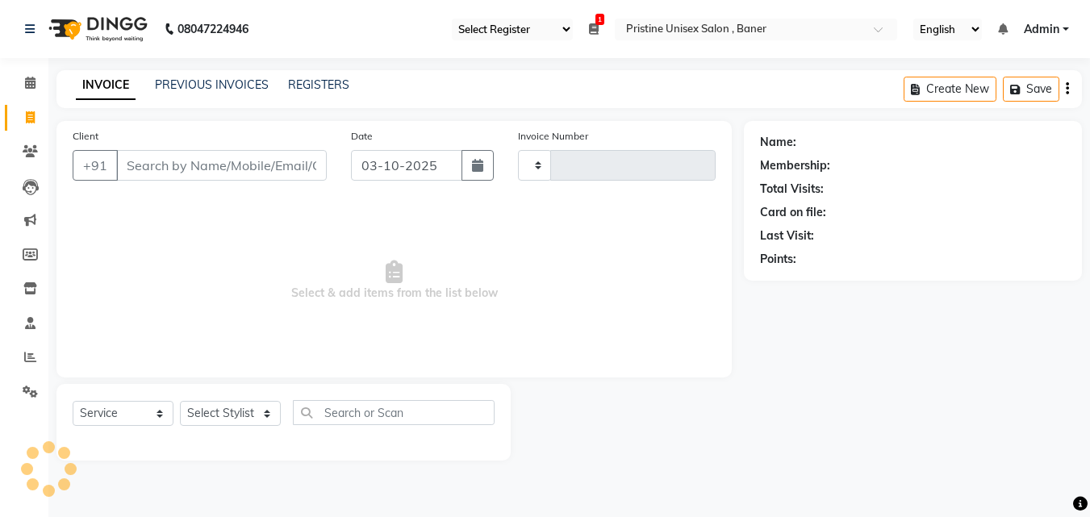
type input "1243"
select select "6610"
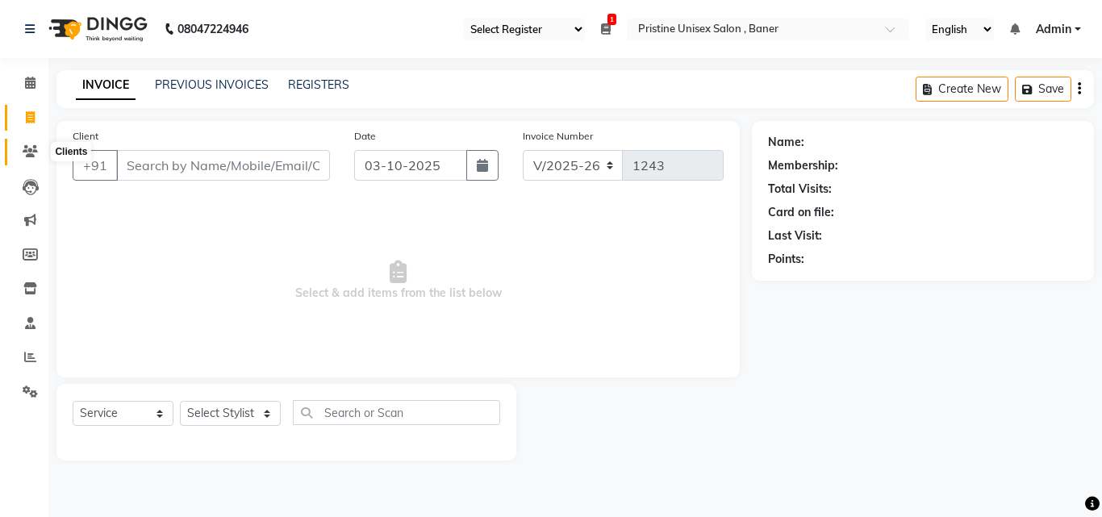
click at [23, 152] on icon at bounding box center [30, 151] width 15 height 12
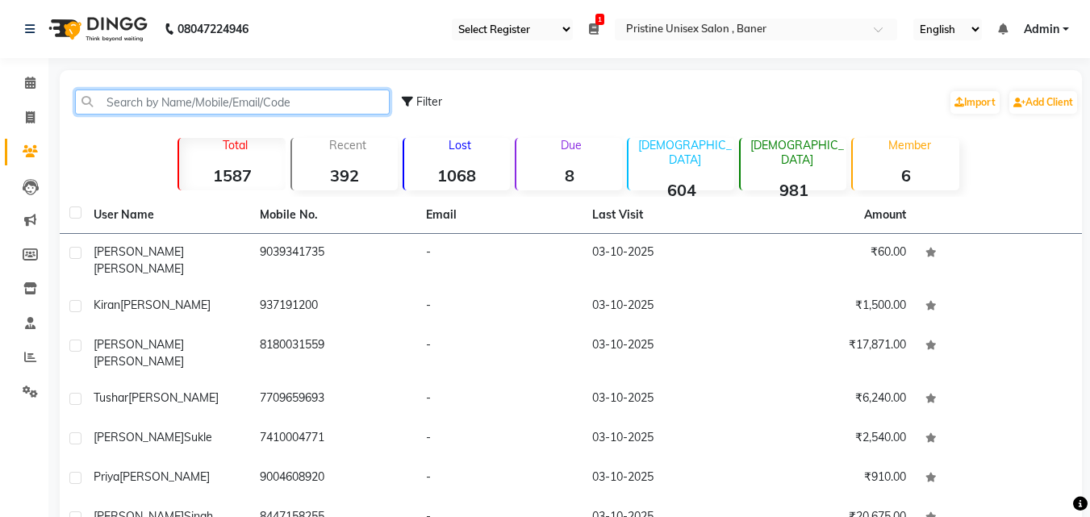
click at [197, 98] on input "text" at bounding box center [232, 102] width 315 height 25
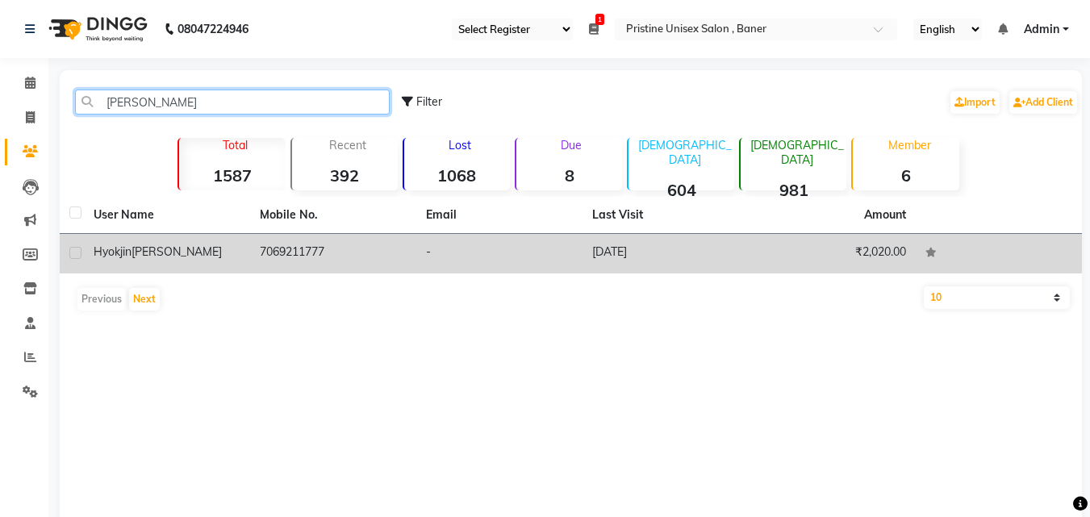
type input "[PERSON_NAME]"
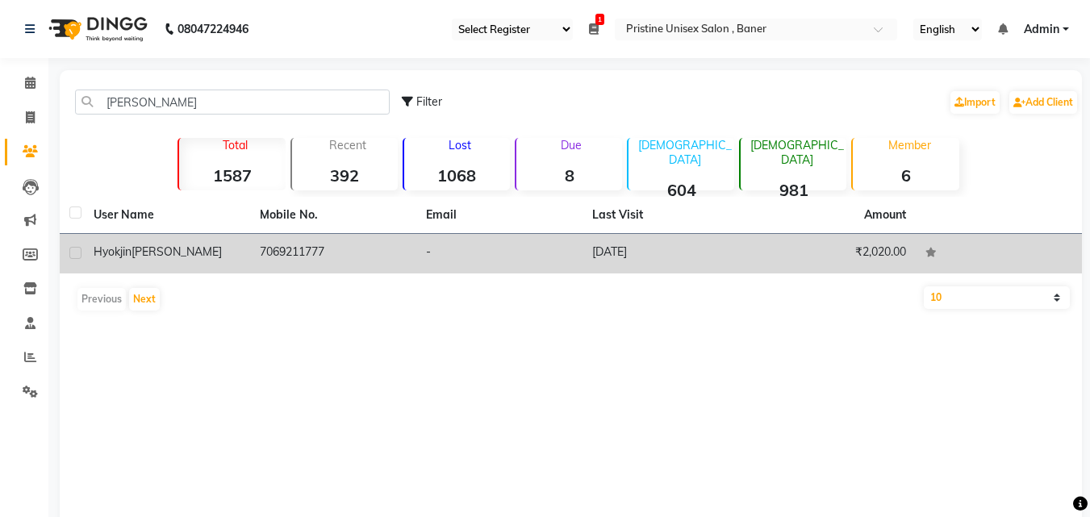
click at [471, 250] on td "-" at bounding box center [499, 254] width 166 height 40
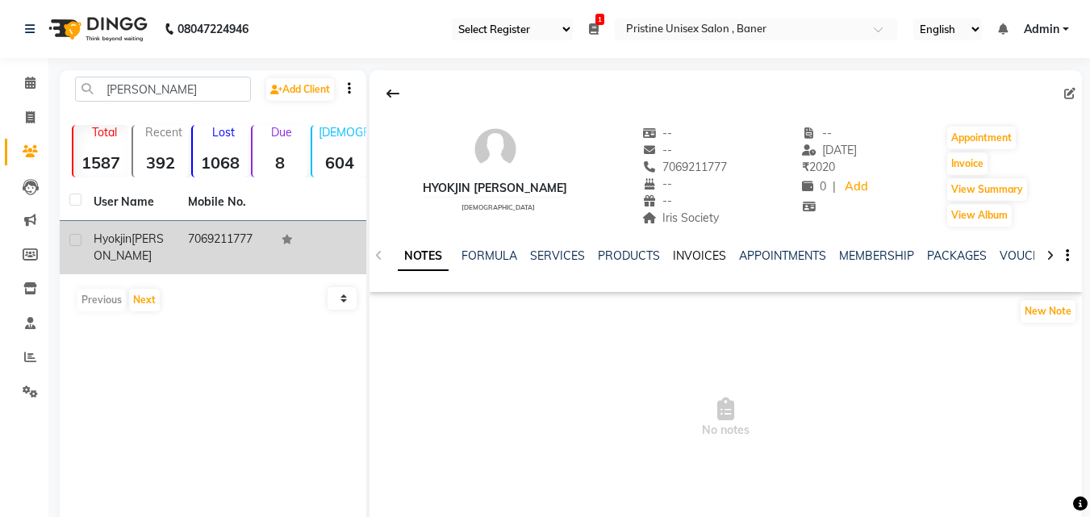
click at [695, 259] on link "INVOICES" at bounding box center [699, 256] width 53 height 15
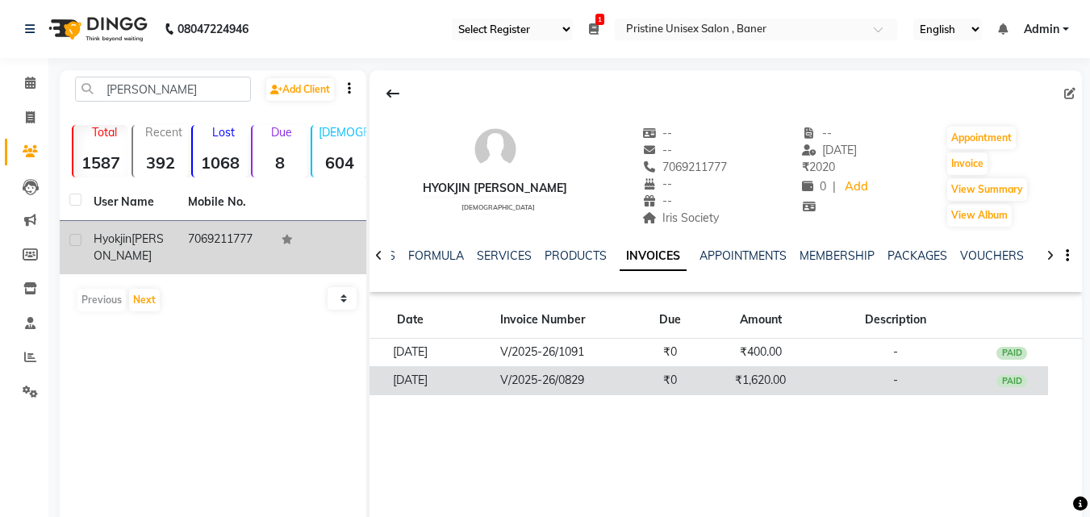
click at [722, 386] on td "₹1,620.00" at bounding box center [761, 380] width 108 height 28
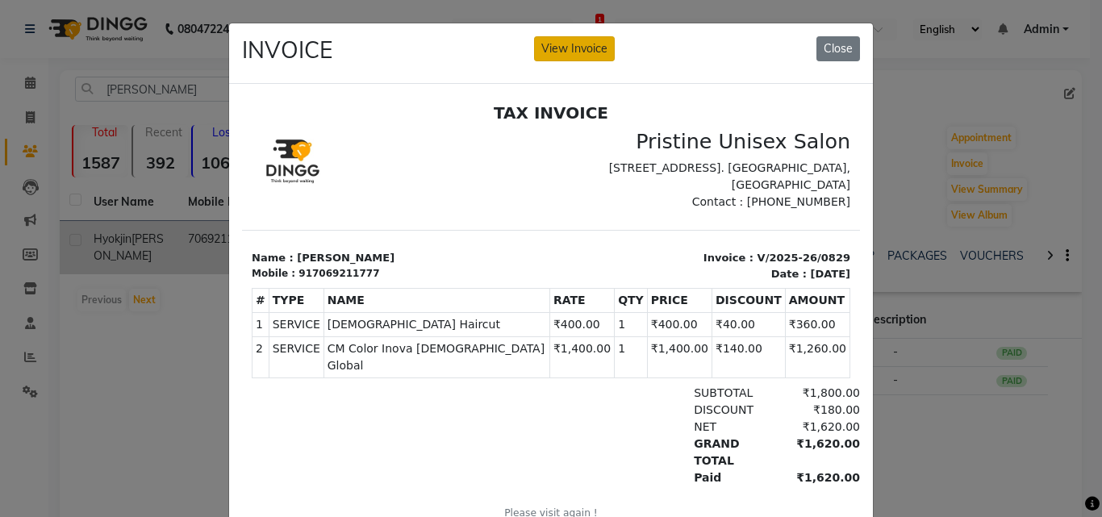
click at [557, 45] on button "View Invoice" at bounding box center [574, 48] width 81 height 25
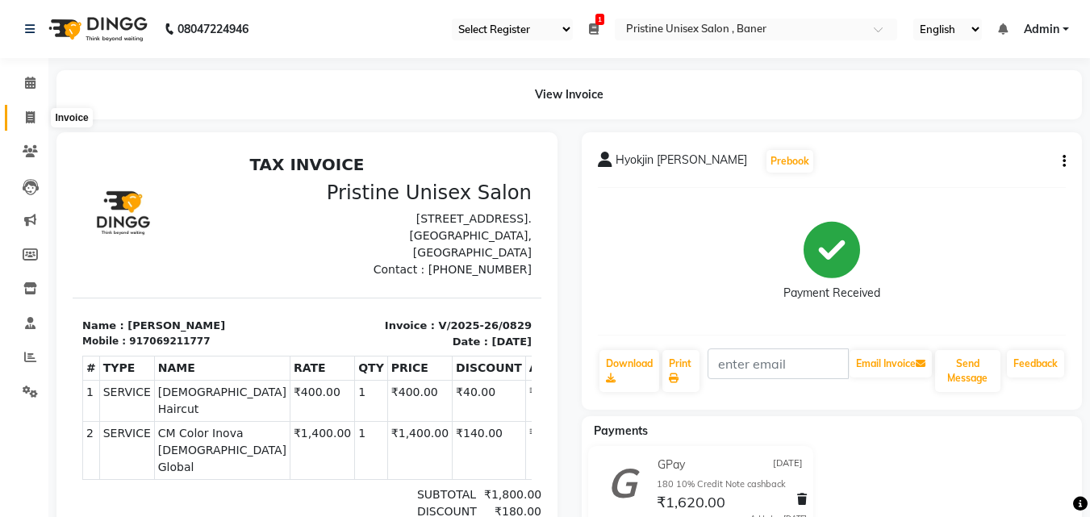
click at [23, 119] on span at bounding box center [30, 118] width 28 height 19
select select "service"
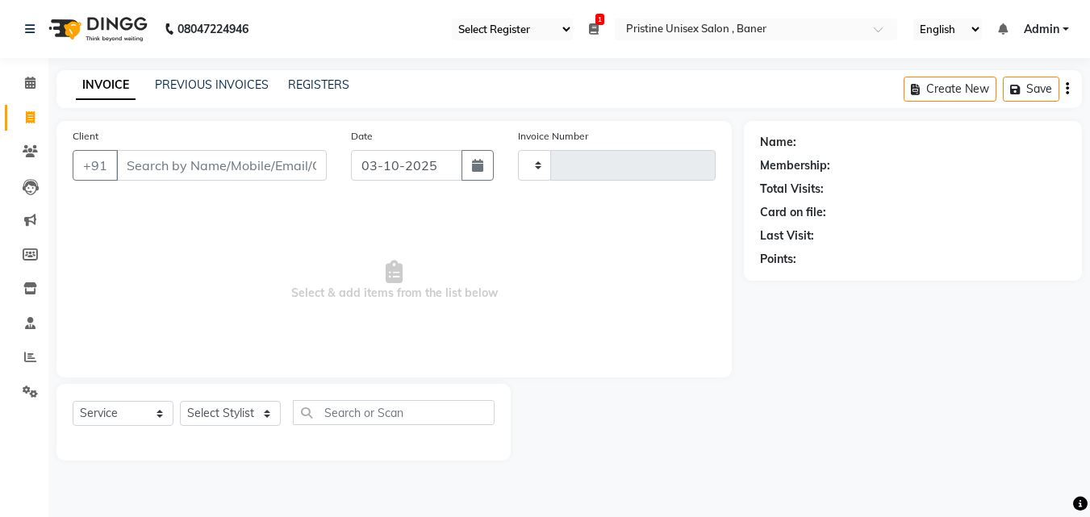
type input "1243"
select select "6610"
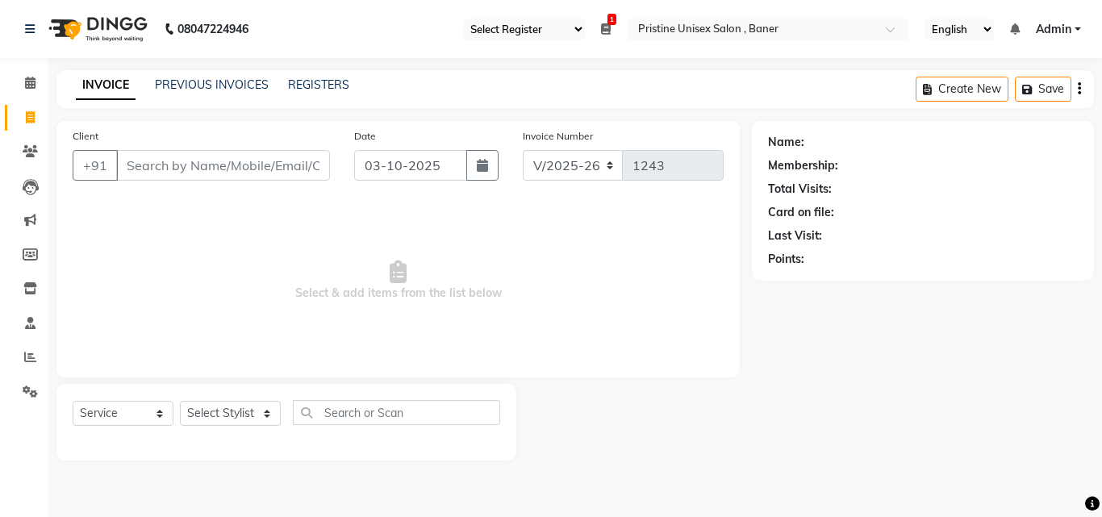
click at [199, 172] on input "Client" at bounding box center [223, 165] width 214 height 31
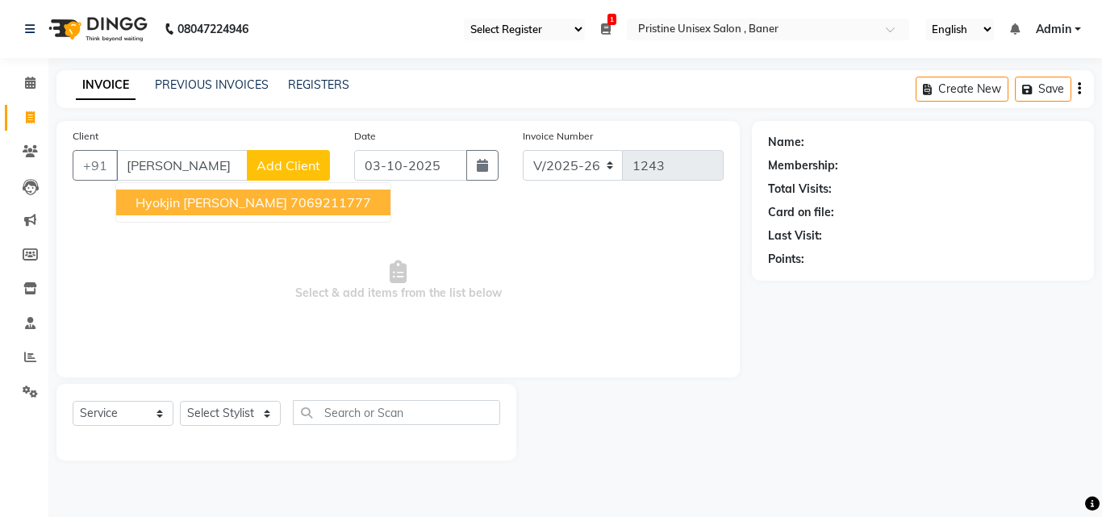
click at [215, 205] on span "Hyokjin [PERSON_NAME]" at bounding box center [212, 203] width 152 height 16
type input "7069211777"
select select "1: Object"
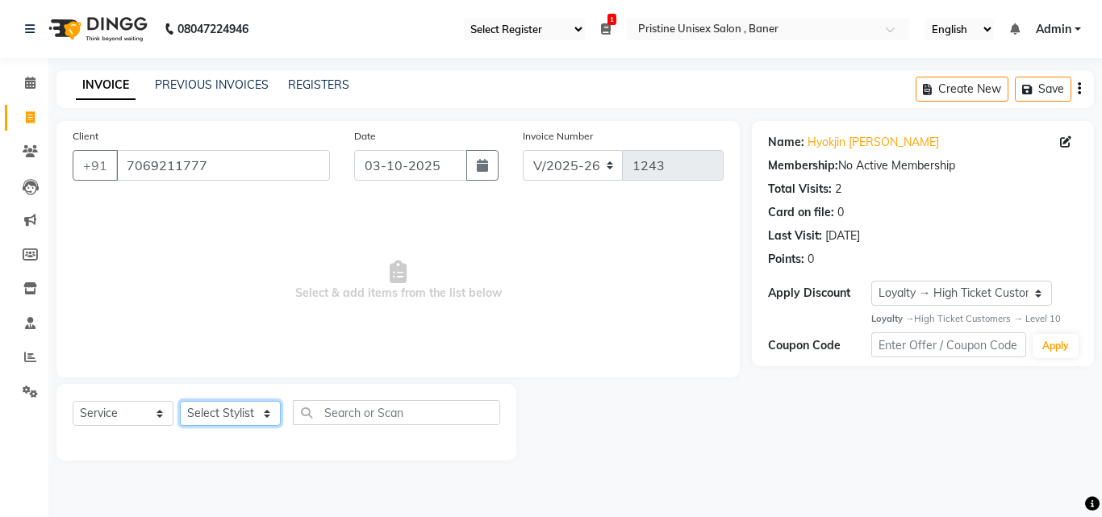
click at [240, 416] on select "Select Stylist [PERSON_NAME] [PERSON_NAME] Karan [PERSON_NAME] Mohd [PERSON_NAM…" at bounding box center [230, 413] width 101 height 25
click at [125, 263] on span "Select & add items from the list below" at bounding box center [398, 280] width 651 height 161
click at [246, 415] on select "Select Stylist [PERSON_NAME] [PERSON_NAME] Karan [PERSON_NAME] Mohd [PERSON_NAM…" at bounding box center [230, 413] width 101 height 25
select select "83039"
click at [180, 401] on select "Select Stylist [PERSON_NAME] [PERSON_NAME] Karan [PERSON_NAME] Mohd [PERSON_NAM…" at bounding box center [230, 413] width 101 height 25
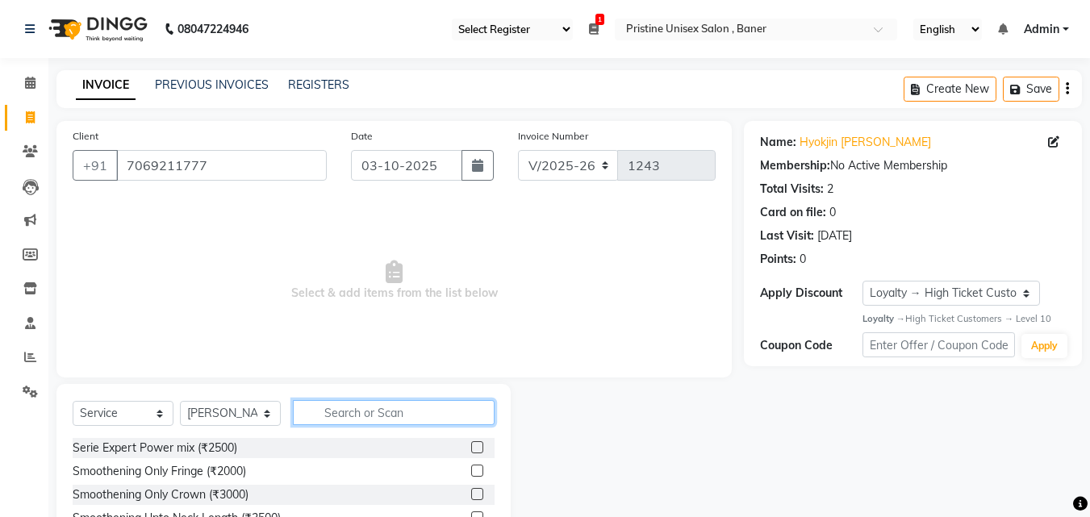
click at [361, 415] on input "text" at bounding box center [394, 412] width 202 height 25
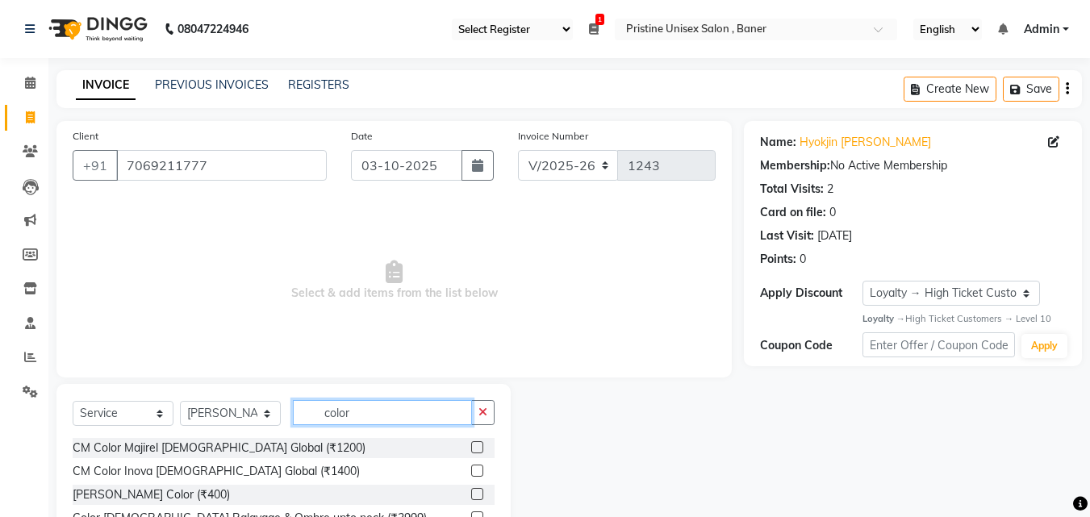
type input "color"
click at [471, 444] on label at bounding box center [477, 447] width 12 height 12
click at [471, 444] on input "checkbox" at bounding box center [476, 448] width 10 height 10
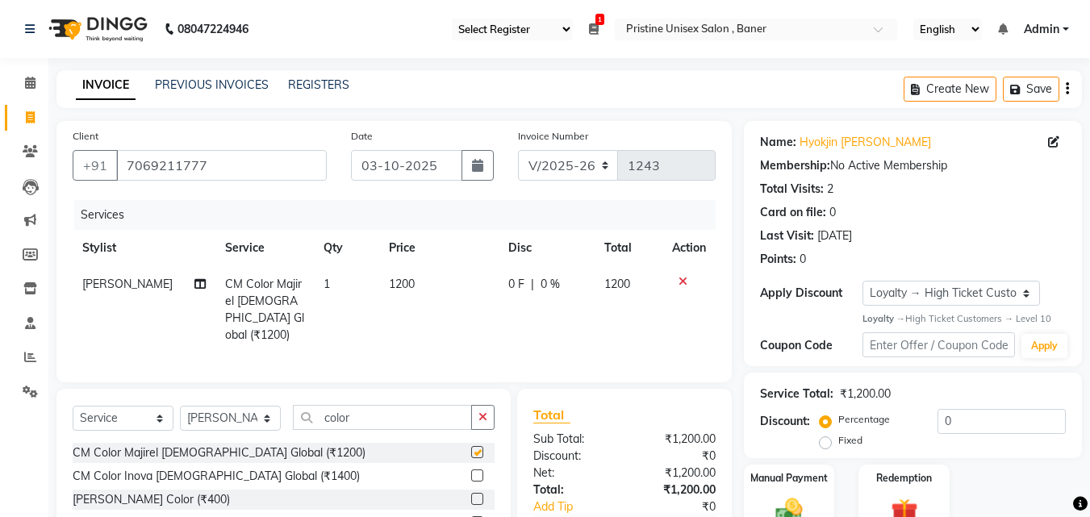
checkbox input "false"
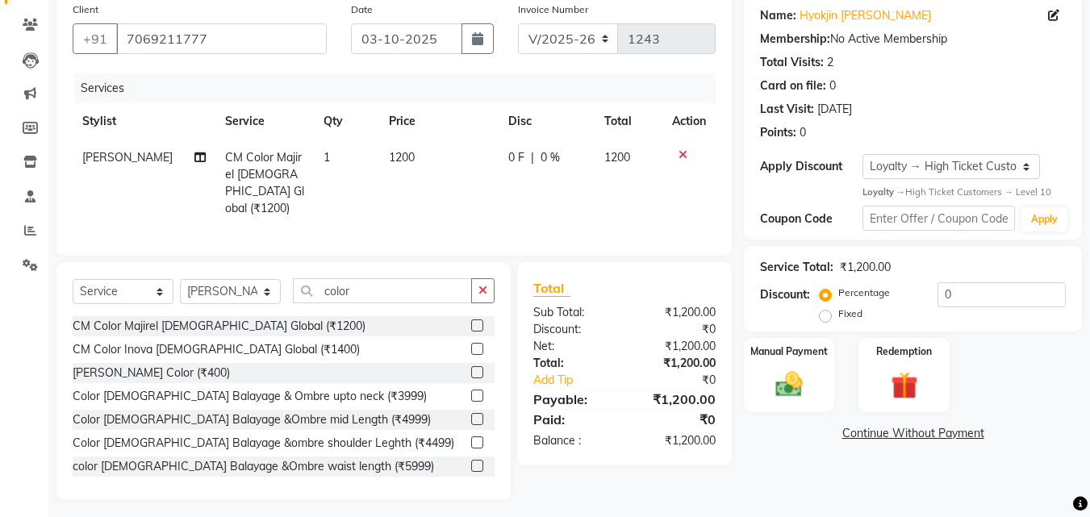
scroll to position [129, 0]
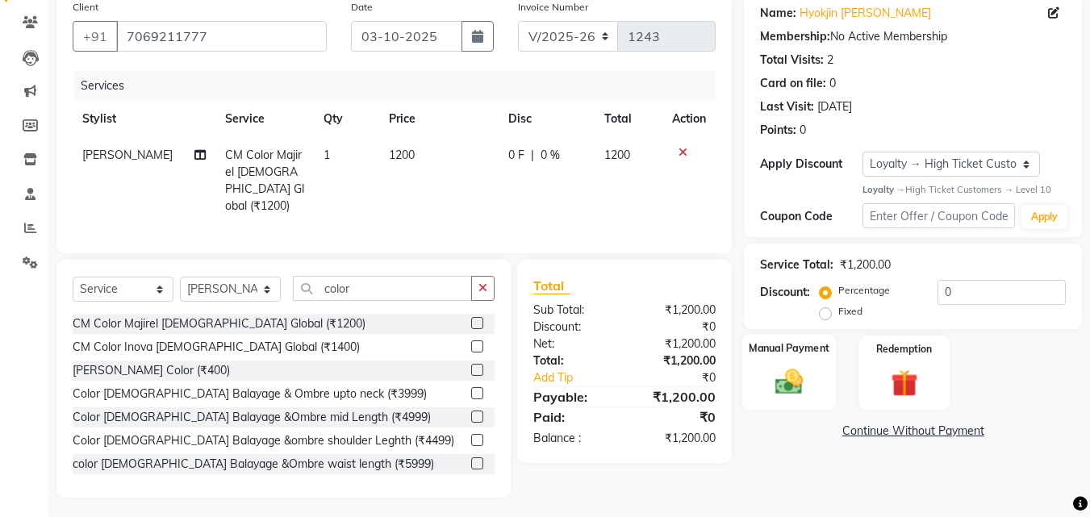
click at [776, 372] on img at bounding box center [789, 382] width 45 height 32
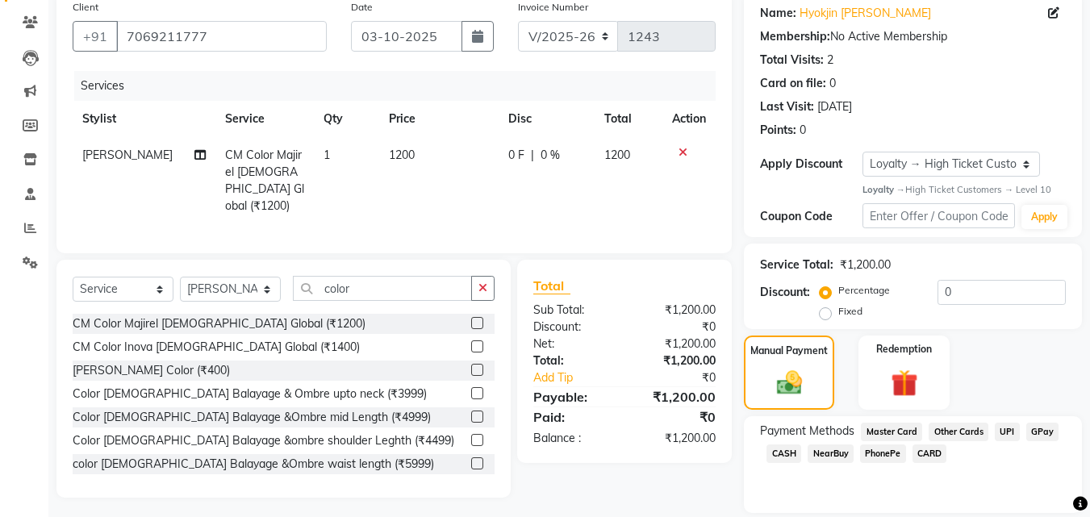
click at [1044, 432] on span "GPay" at bounding box center [1043, 432] width 33 height 19
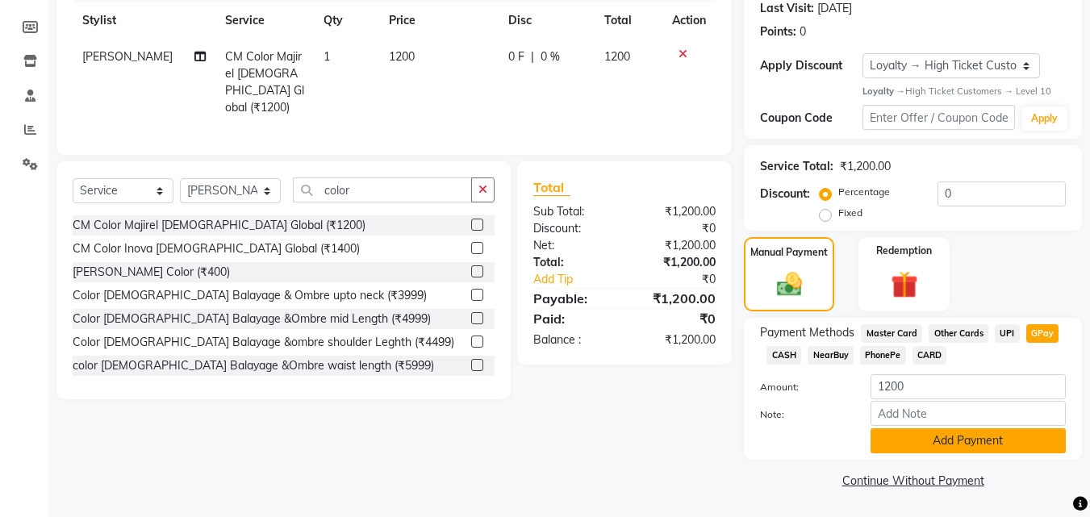
click at [1004, 436] on button "Add Payment" at bounding box center [968, 441] width 195 height 25
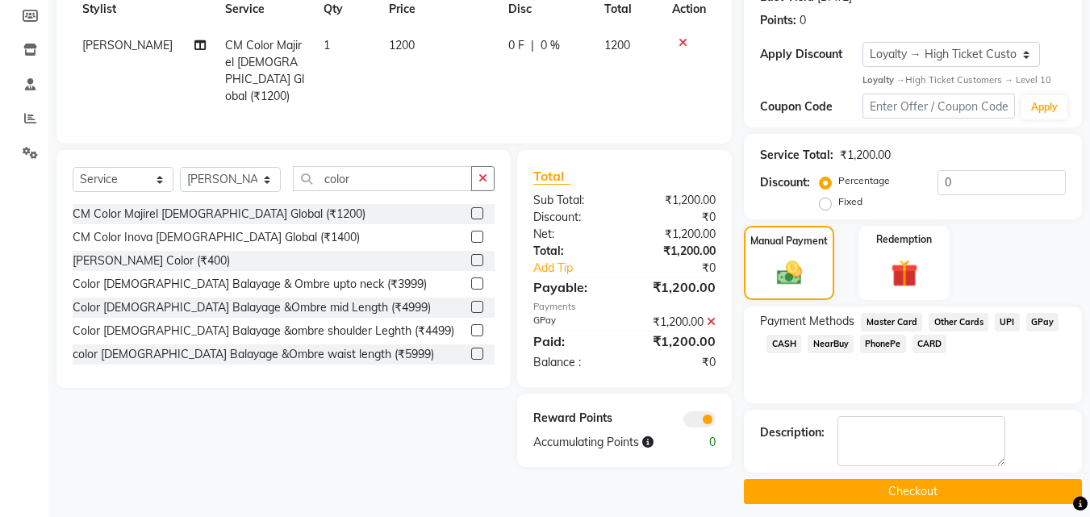
scroll to position [250, 0]
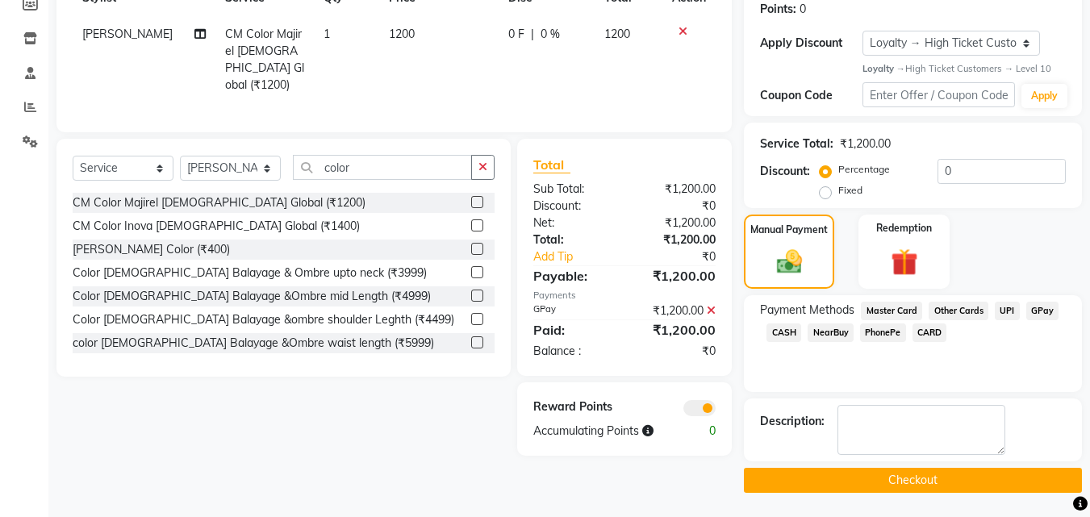
click at [948, 479] on button "Checkout" at bounding box center [913, 480] width 338 height 25
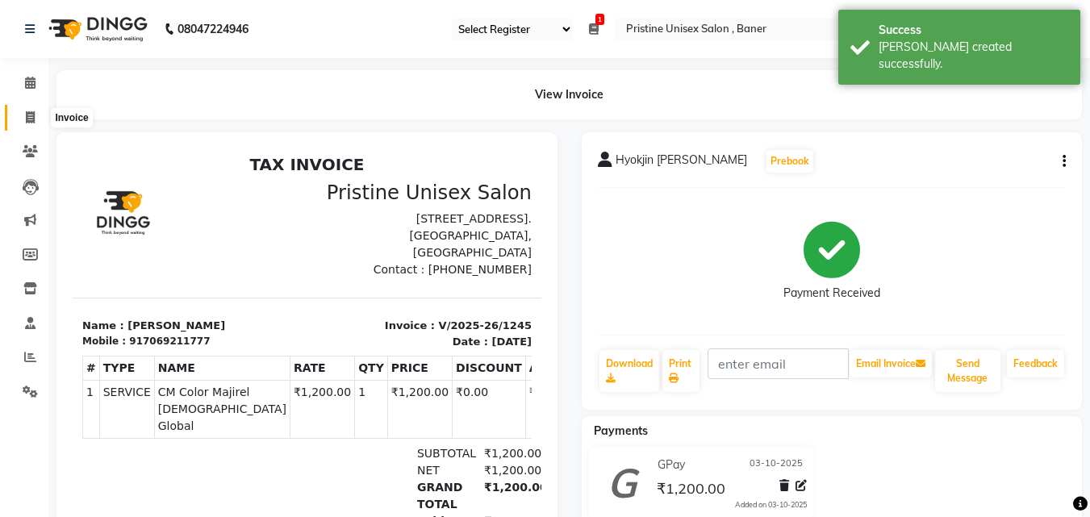
click at [31, 119] on icon at bounding box center [30, 117] width 9 height 12
select select "service"
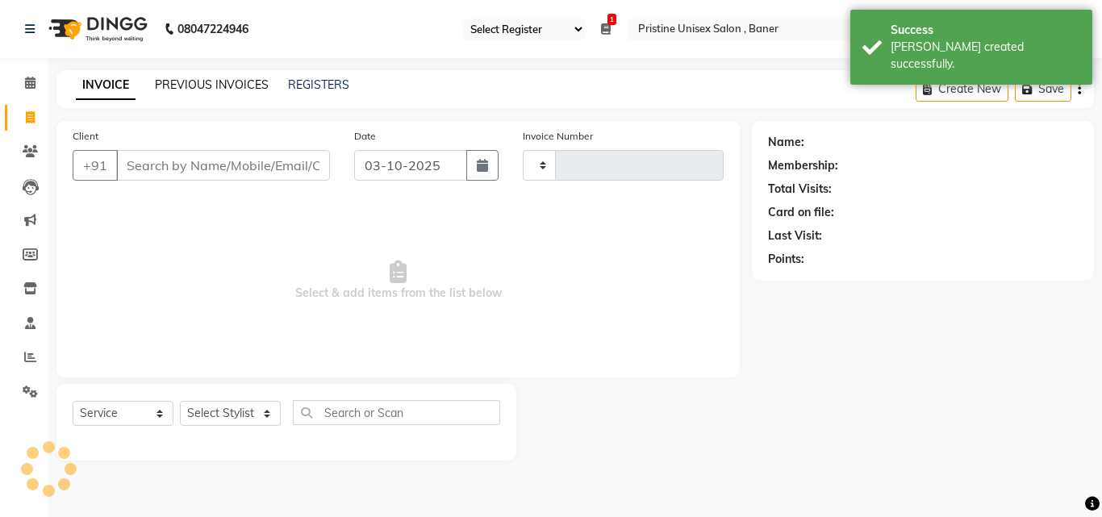
type input "1246"
click at [192, 82] on link "PREVIOUS INVOICES" at bounding box center [212, 84] width 114 height 15
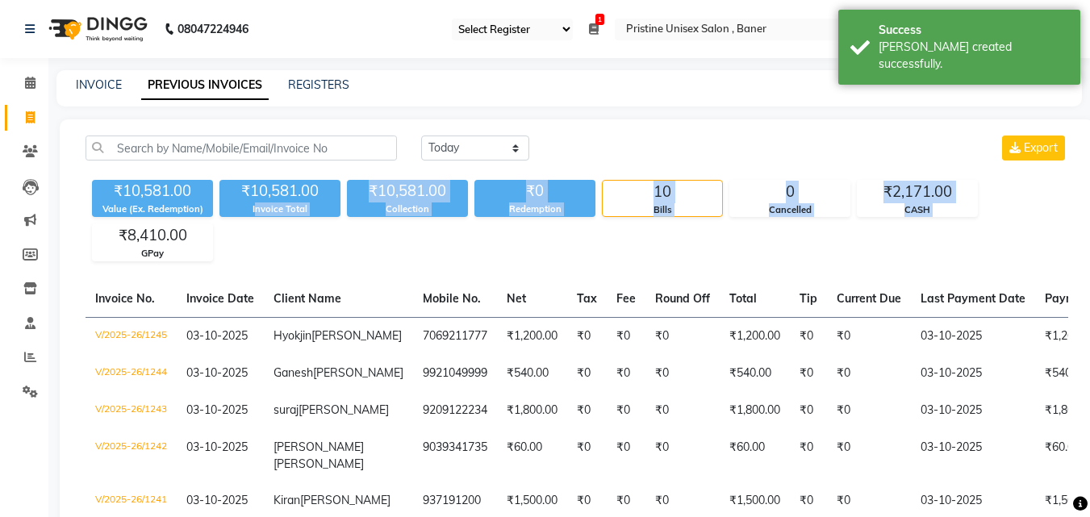
drag, startPoint x: 216, startPoint y: 237, endPoint x: 46, endPoint y: 208, distance: 172.8
click at [53, 209] on main "INVOICE PREVIOUS INVOICES REGISTERS Today Yesterday Custom Range Export ₹10,581…" at bounding box center [569, 439] width 1042 height 739
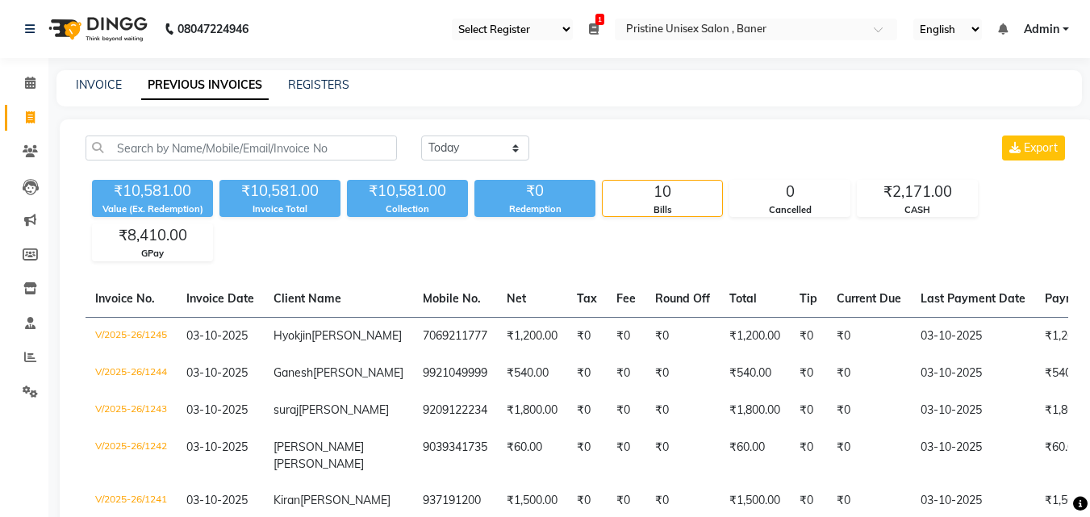
click at [465, 62] on div "08047224946 Select Register Daily Update 1 Daily Open Registers nothing to show…" at bounding box center [545, 405] width 1090 height 810
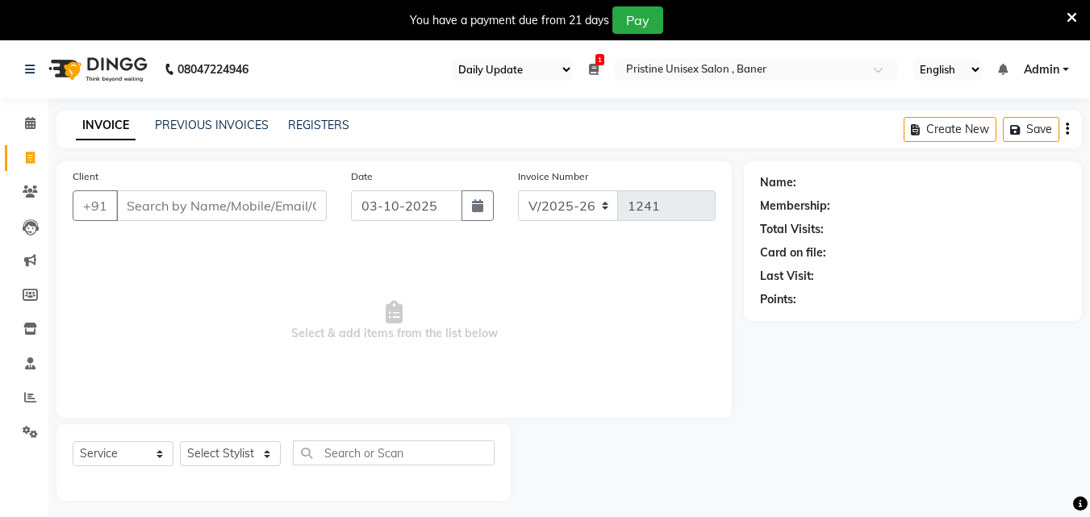
select select "110"
select select "6610"
select select "service"
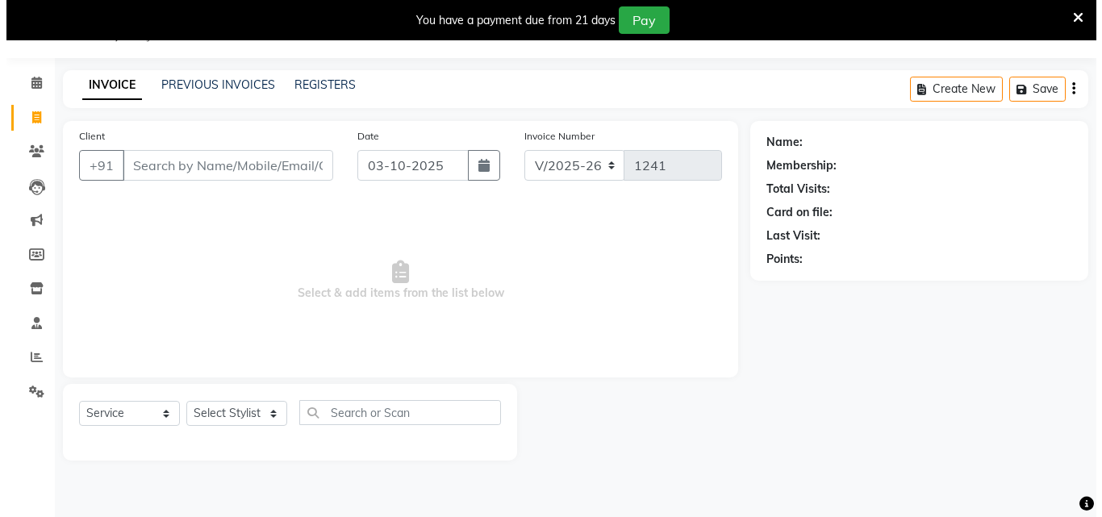
scroll to position [40, 0]
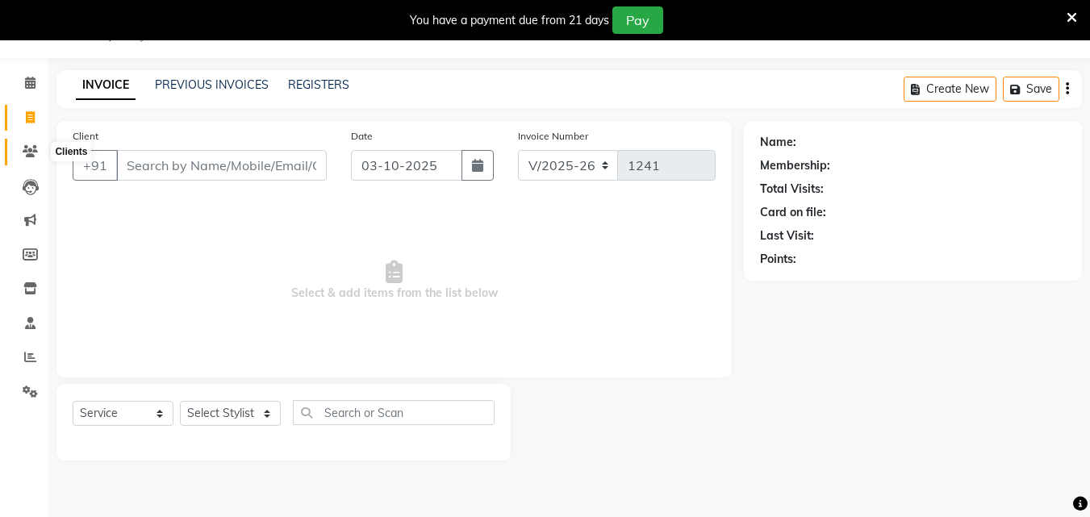
click at [23, 155] on icon at bounding box center [30, 151] width 15 height 12
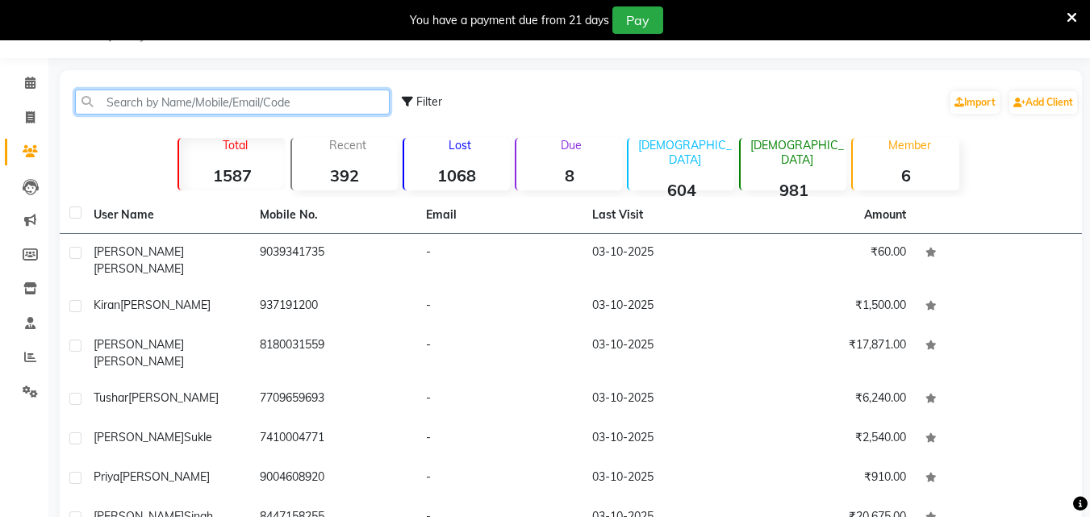
click at [262, 110] on input "text" at bounding box center [232, 102] width 315 height 25
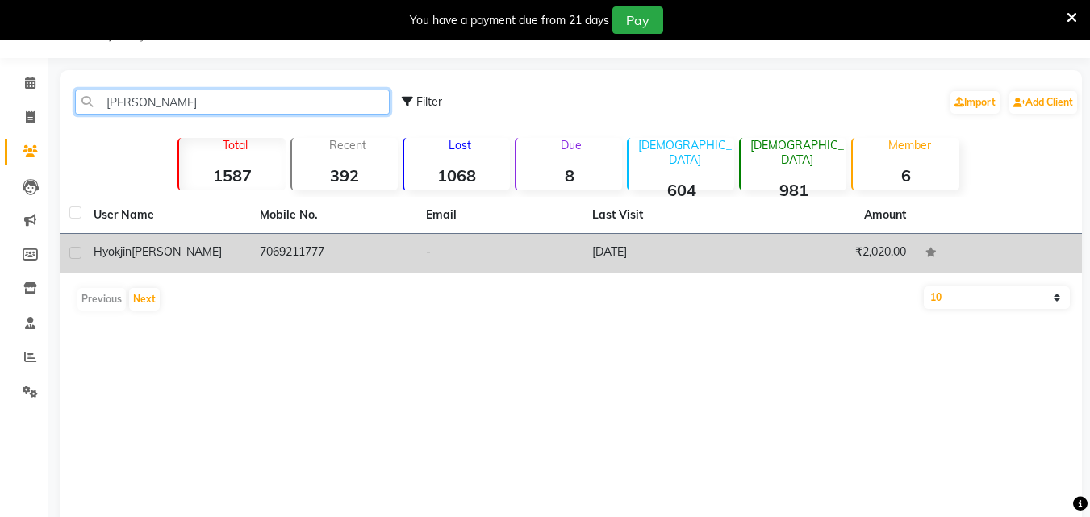
type input "[PERSON_NAME]"
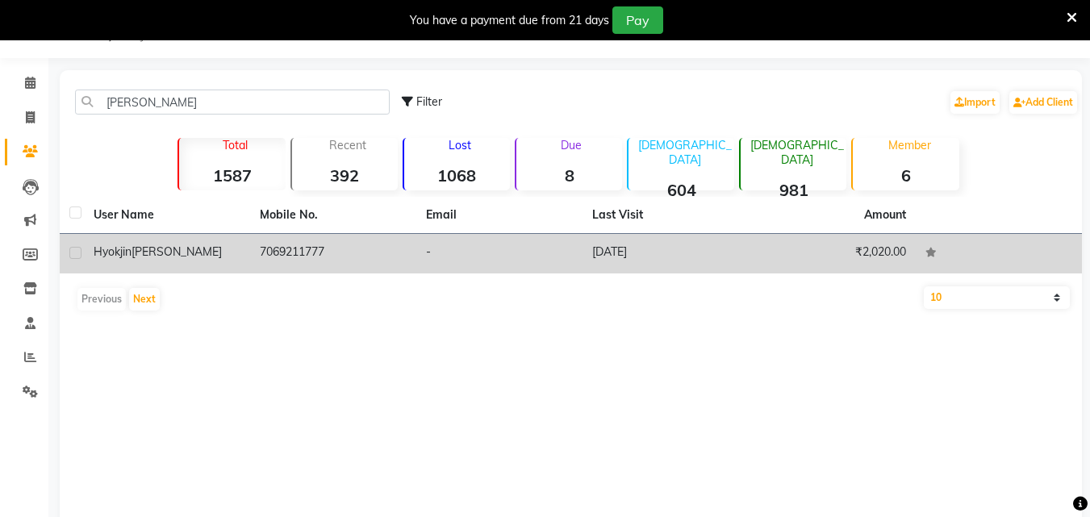
click at [318, 258] on td "7069211777" at bounding box center [333, 254] width 166 height 40
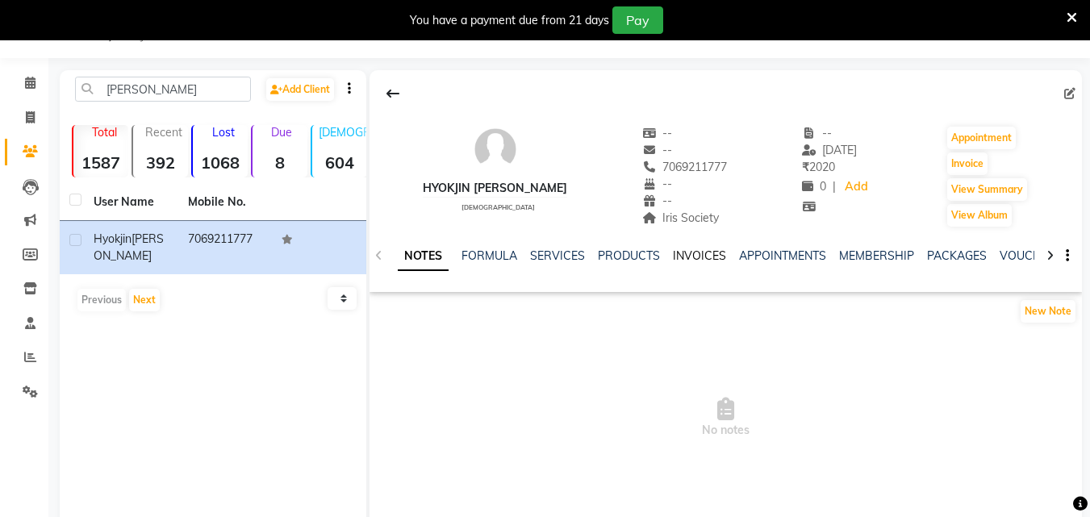
click at [688, 257] on link "INVOICES" at bounding box center [699, 256] width 53 height 15
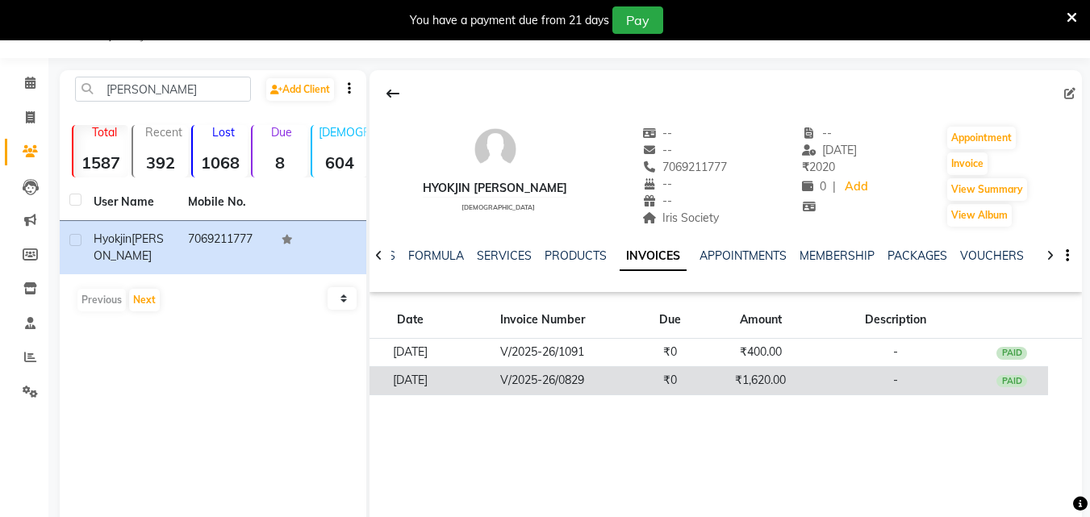
click at [744, 385] on td "₹1,620.00" at bounding box center [761, 380] width 108 height 28
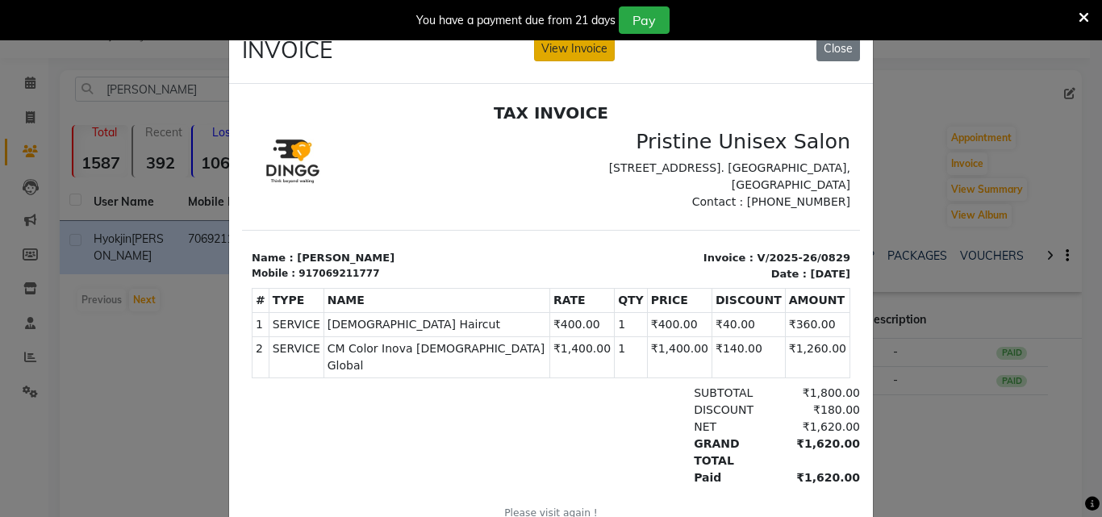
click at [577, 44] on button "View Invoice" at bounding box center [574, 48] width 81 height 25
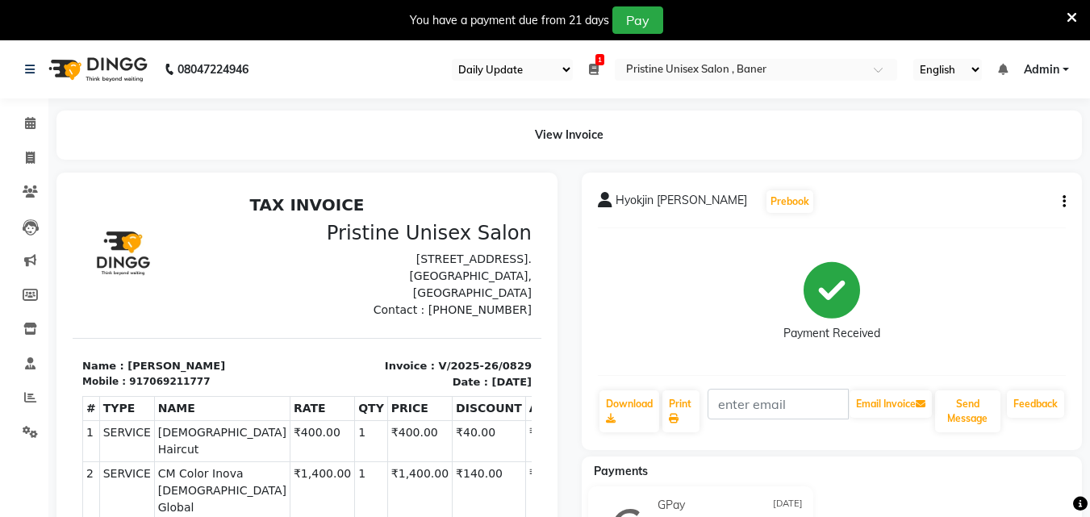
click at [1069, 15] on icon at bounding box center [1072, 17] width 10 height 15
